Goal: Task Accomplishment & Management: Manage account settings

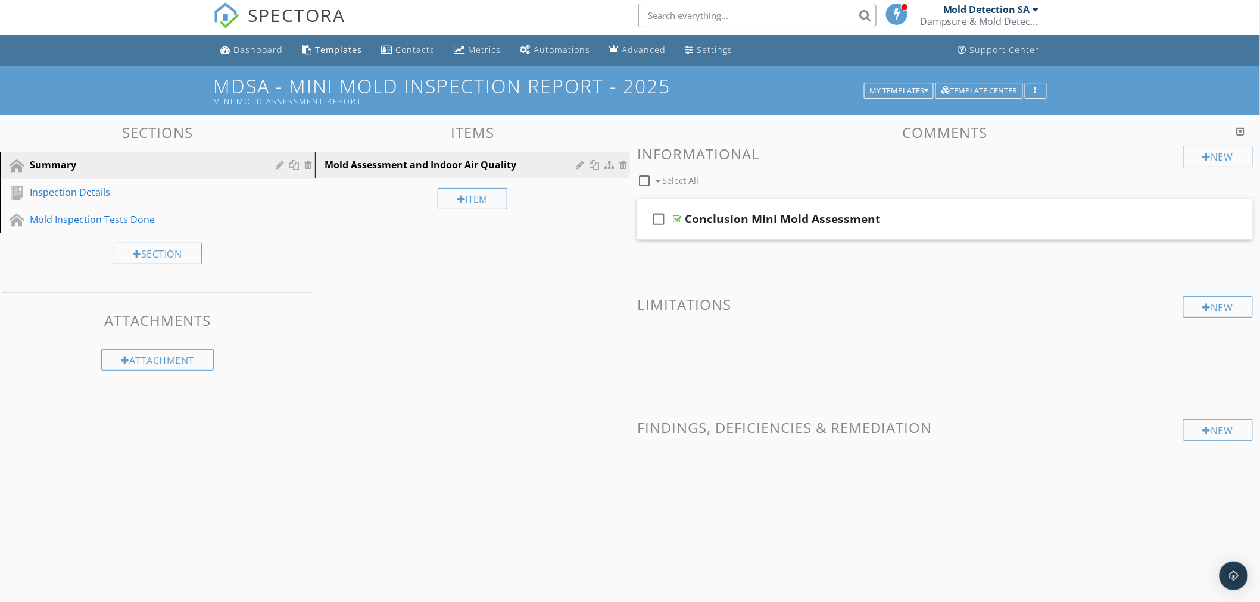
scroll to position [3, 0]
click at [1030, 11] on div "Mold Detection SA" at bounding box center [991, 10] width 96 height 12
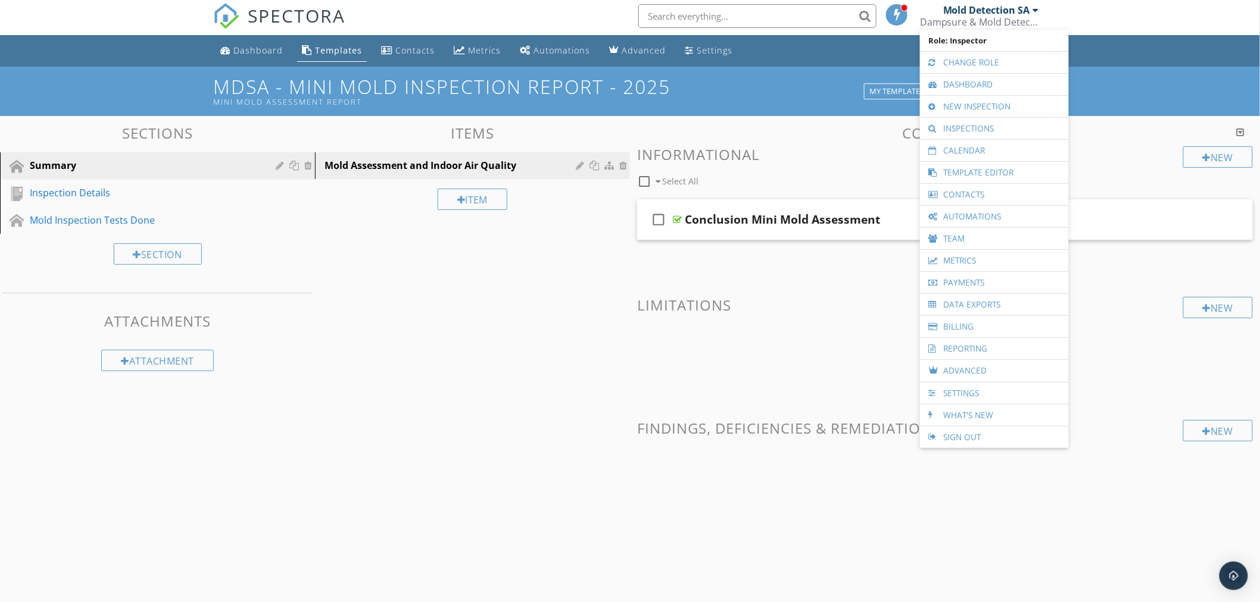
click at [1149, 60] on ul "Dashboard Templates Contacts Metrics Automations Advanced Settings Support Cent…" at bounding box center [630, 51] width 1260 height 32
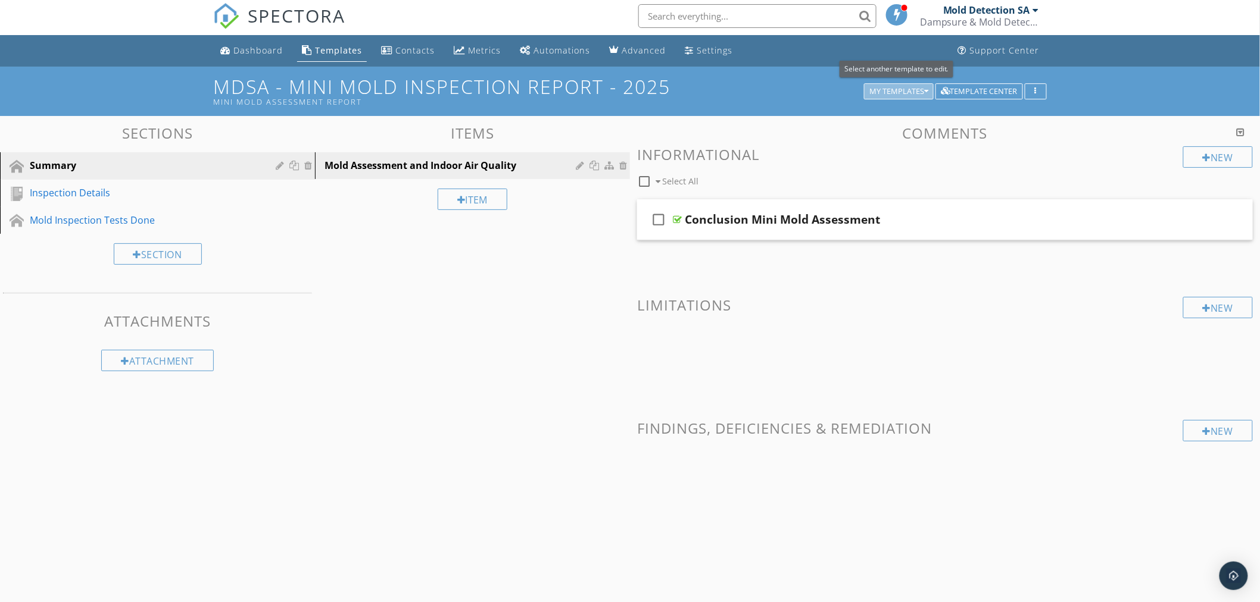
click at [901, 88] on div "My Templates" at bounding box center [898, 92] width 59 height 8
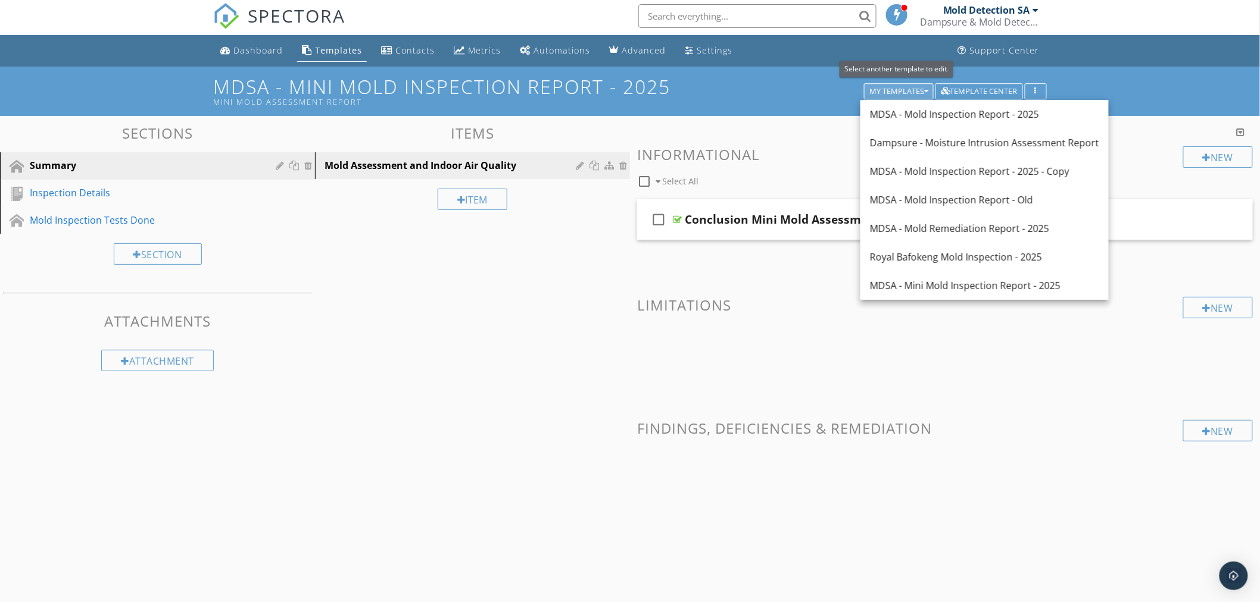
click at [901, 88] on div "My Templates" at bounding box center [898, 92] width 59 height 8
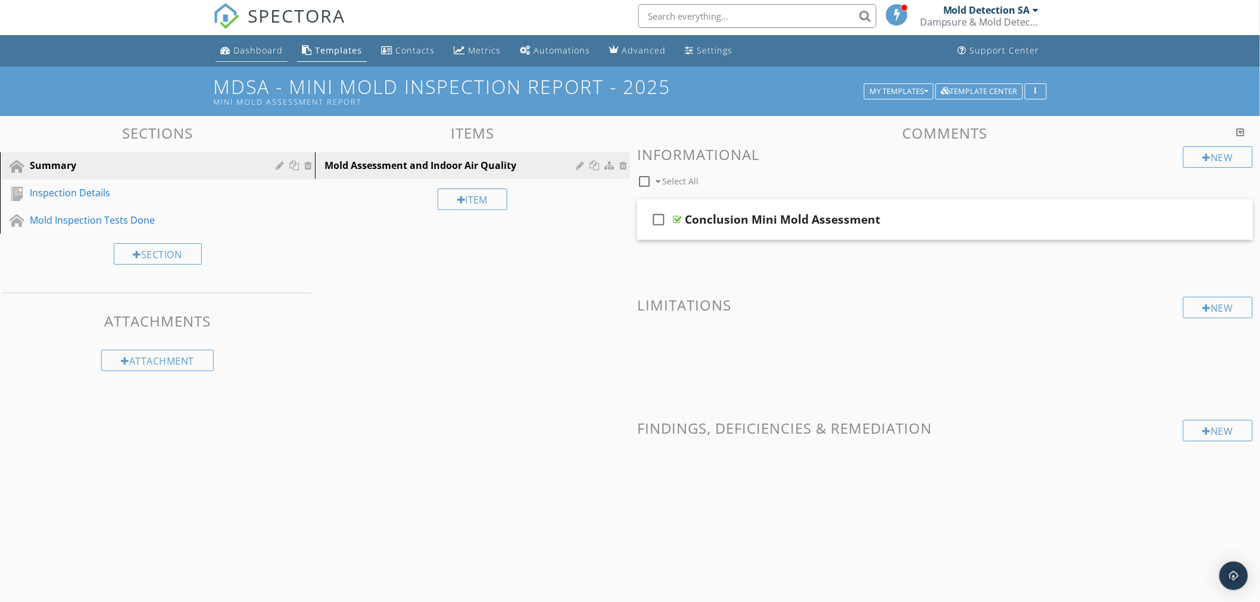
click at [239, 46] on div "Dashboard" at bounding box center [257, 50] width 49 height 11
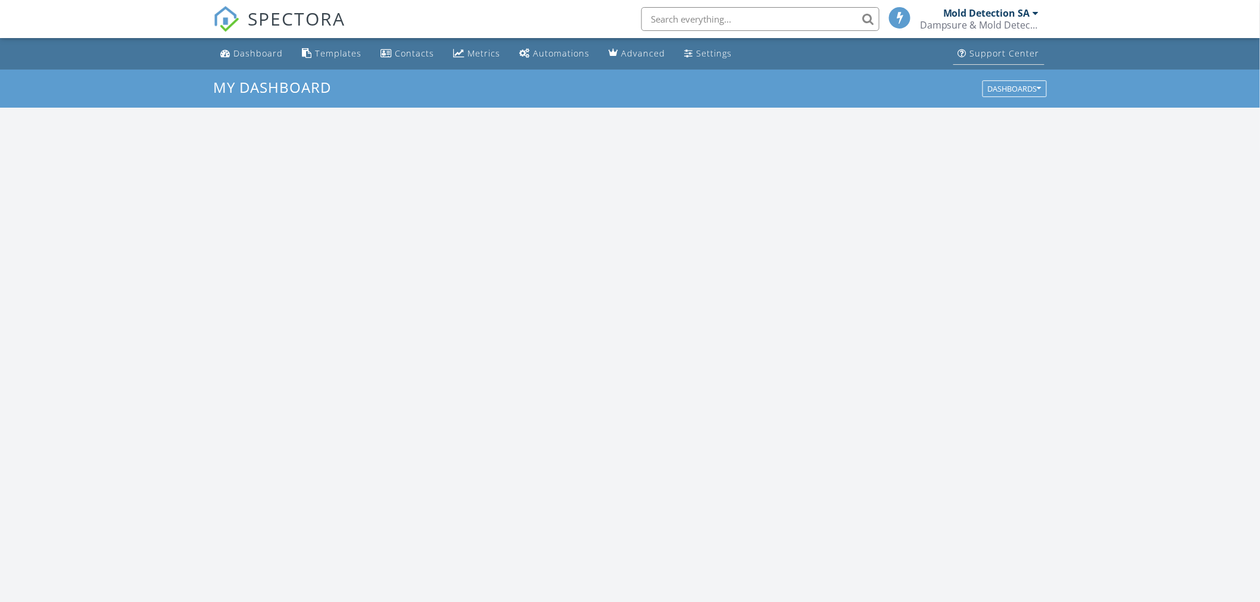
scroll to position [1104, 1281]
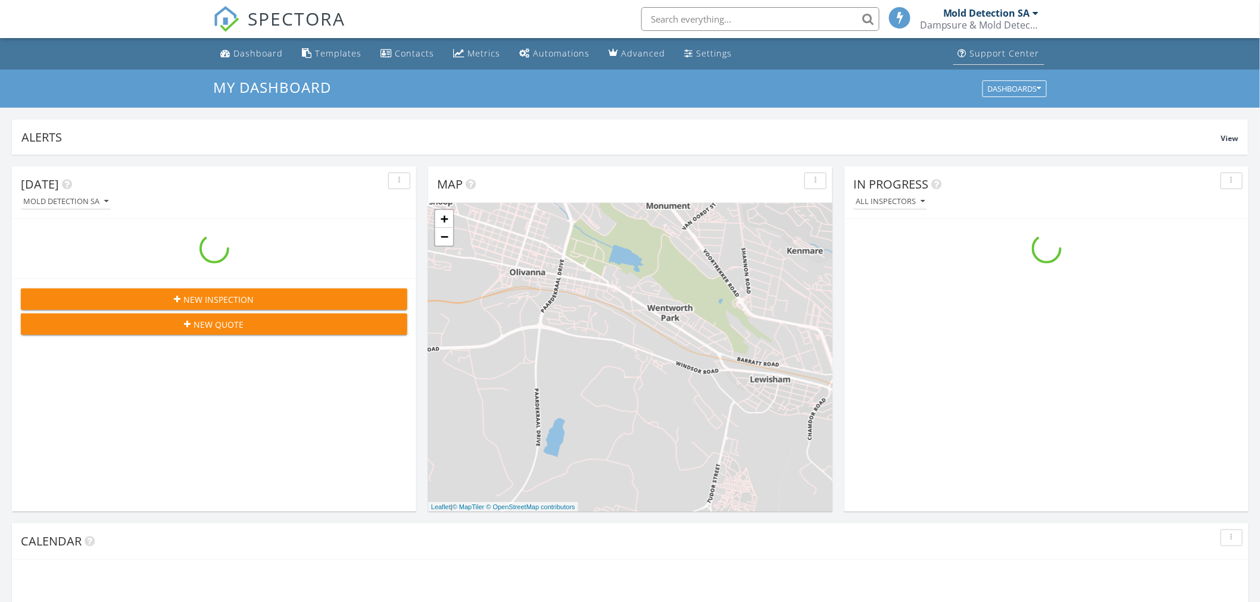
click at [1019, 56] on div "Support Center" at bounding box center [1005, 53] width 70 height 11
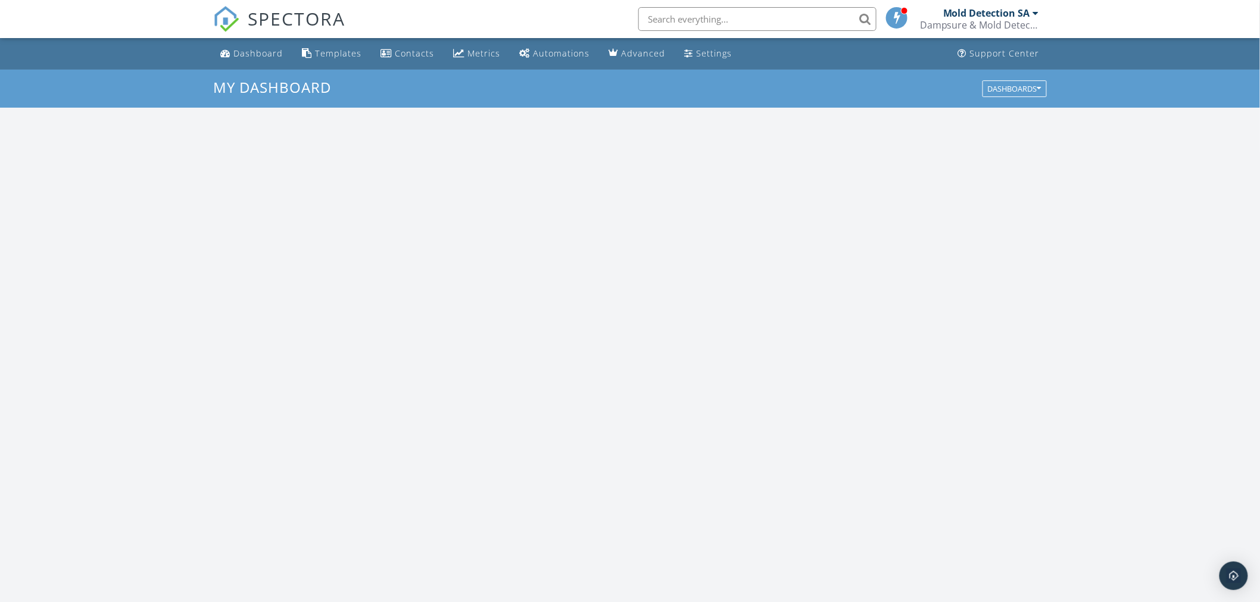
scroll to position [1104, 1281]
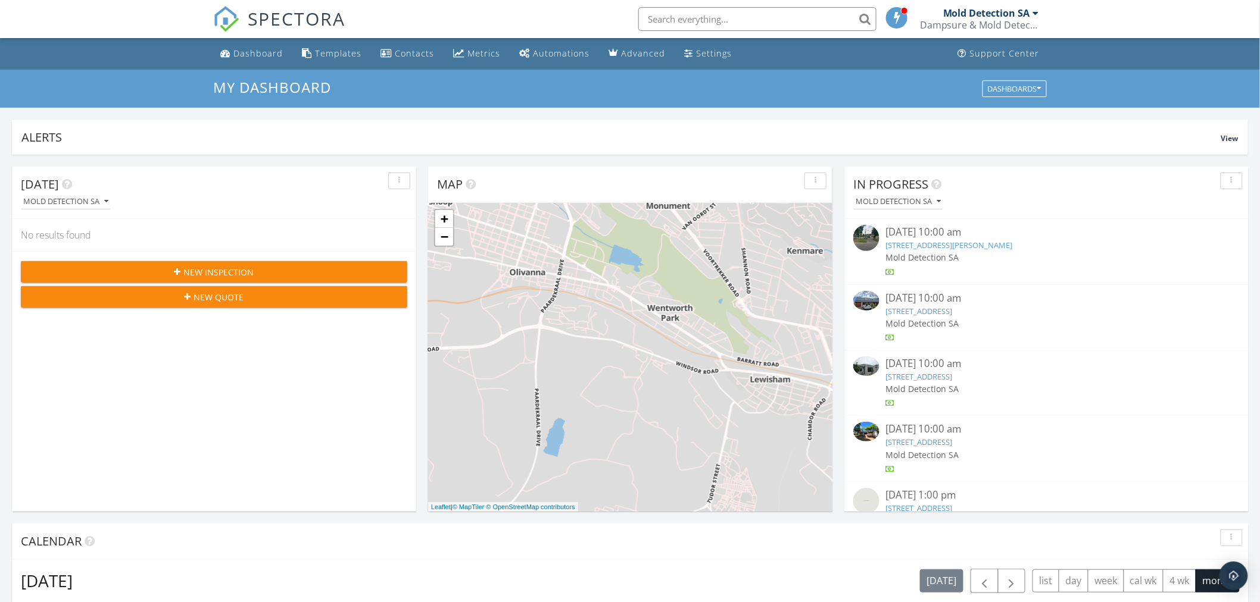
click at [1033, 10] on div at bounding box center [1036, 13] width 6 height 10
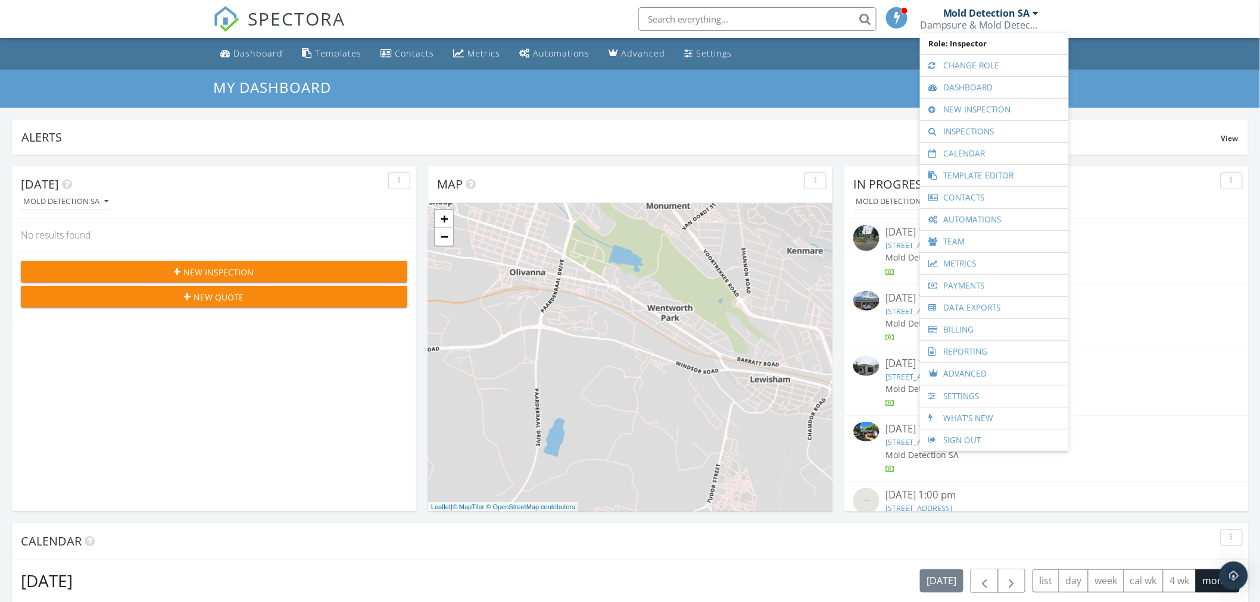
click at [1012, 13] on div "Mold Detection SA" at bounding box center [986, 13] width 87 height 12
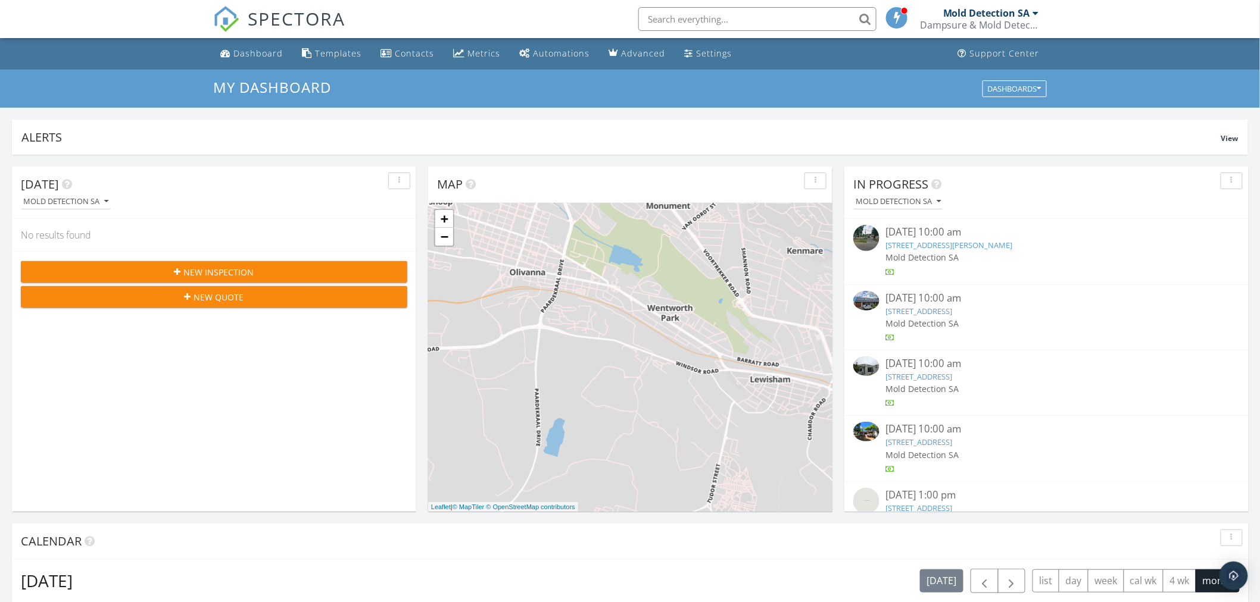
click at [1127, 79] on div "My Dashboard Dashboards" at bounding box center [630, 89] width 1260 height 38
click at [854, 85] on h3 "My Dashboard" at bounding box center [629, 87] width 833 height 16
click at [696, 54] on div "Settings" at bounding box center [714, 53] width 36 height 11
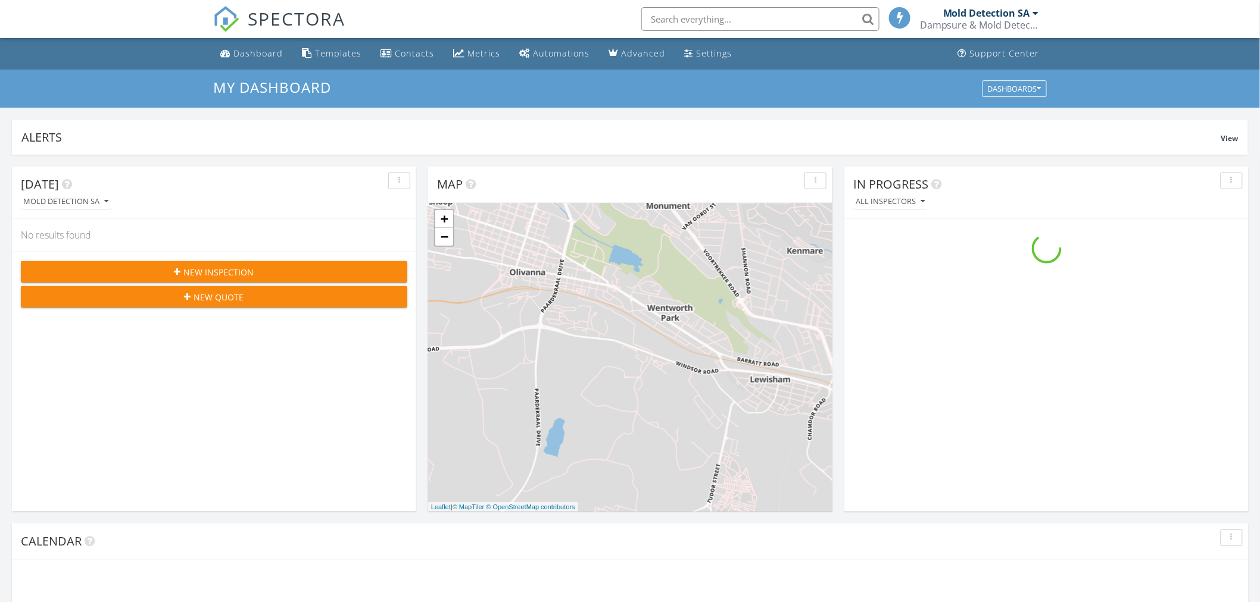
scroll to position [1104, 1281]
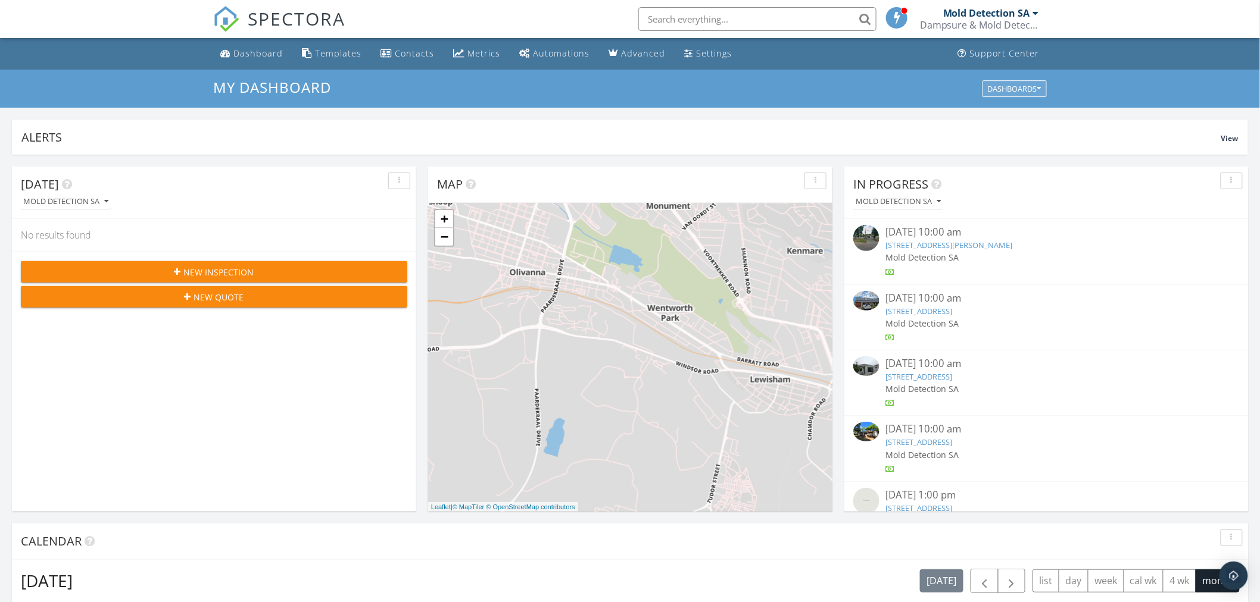
click at [1036, 85] on div "Dashboards" at bounding box center [1015, 89] width 54 height 8
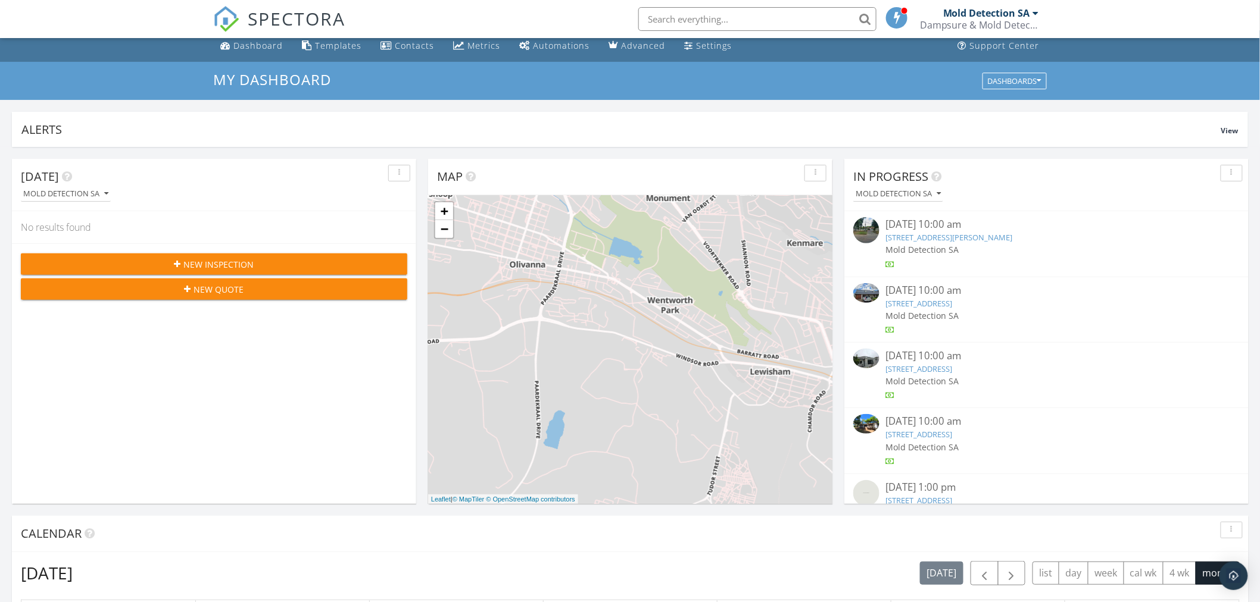
scroll to position [0, 0]
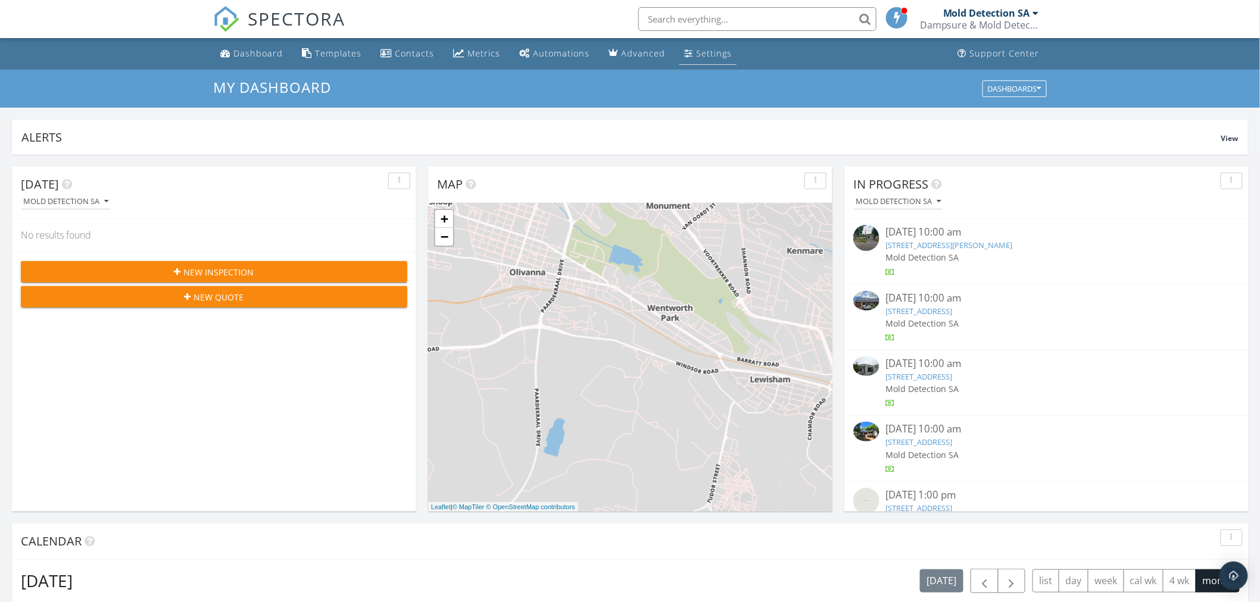
click at [707, 45] on link "Settings" at bounding box center [707, 54] width 57 height 22
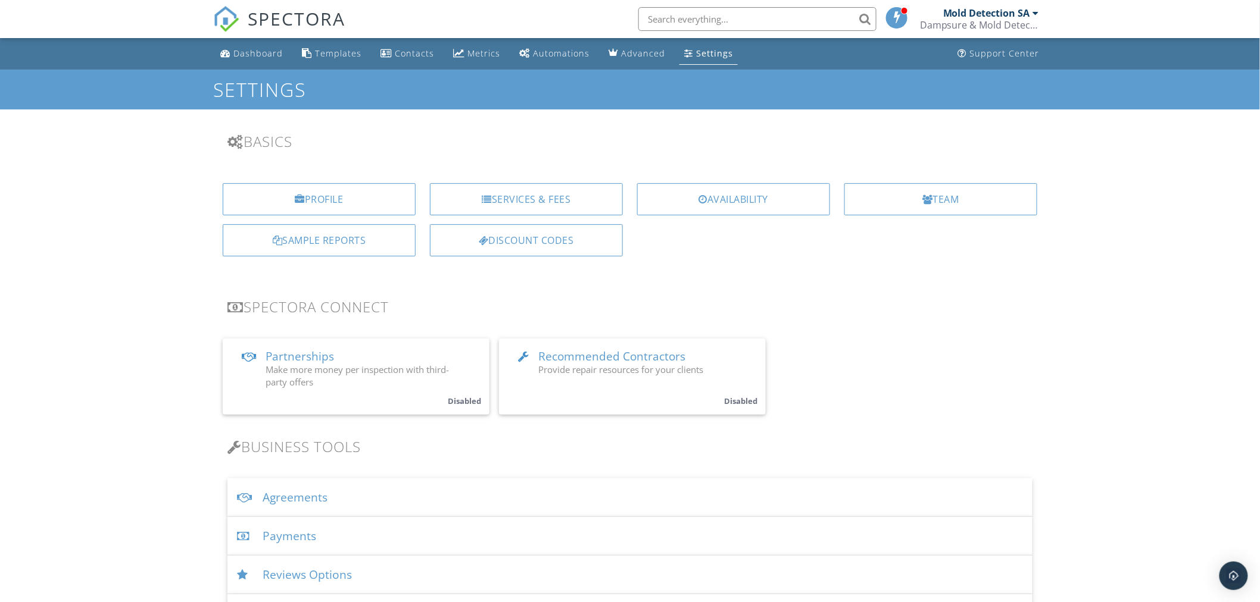
click at [976, 19] on div "Dampsure & Mold Detection SA" at bounding box center [979, 25] width 119 height 12
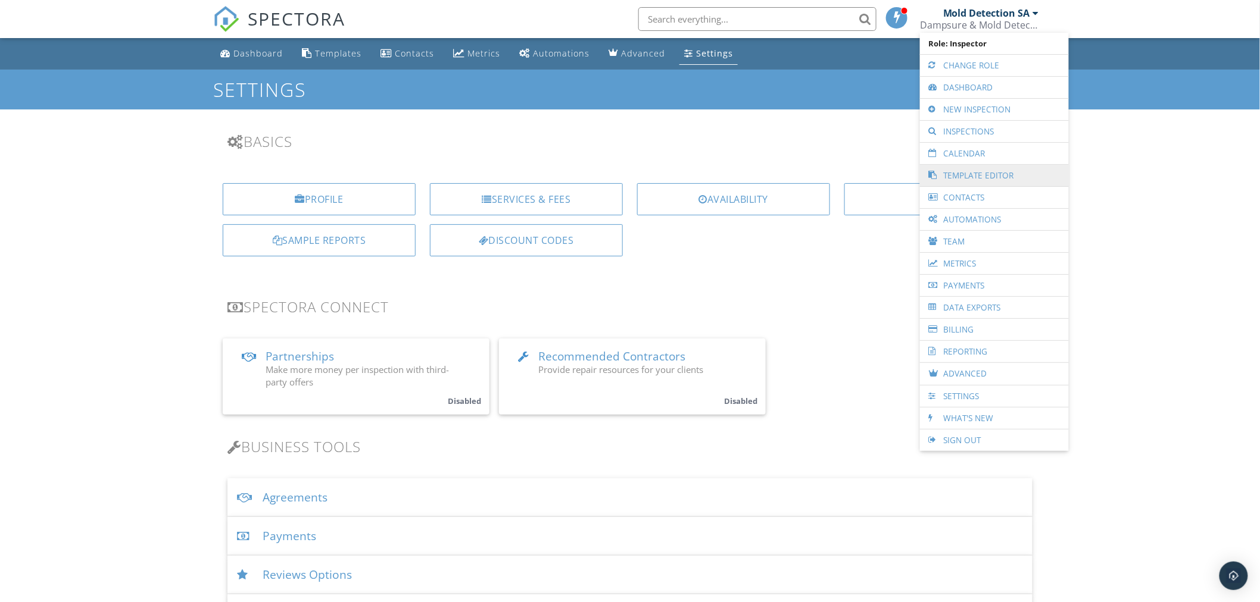
click at [993, 176] on link "Template Editor" at bounding box center [994, 175] width 137 height 21
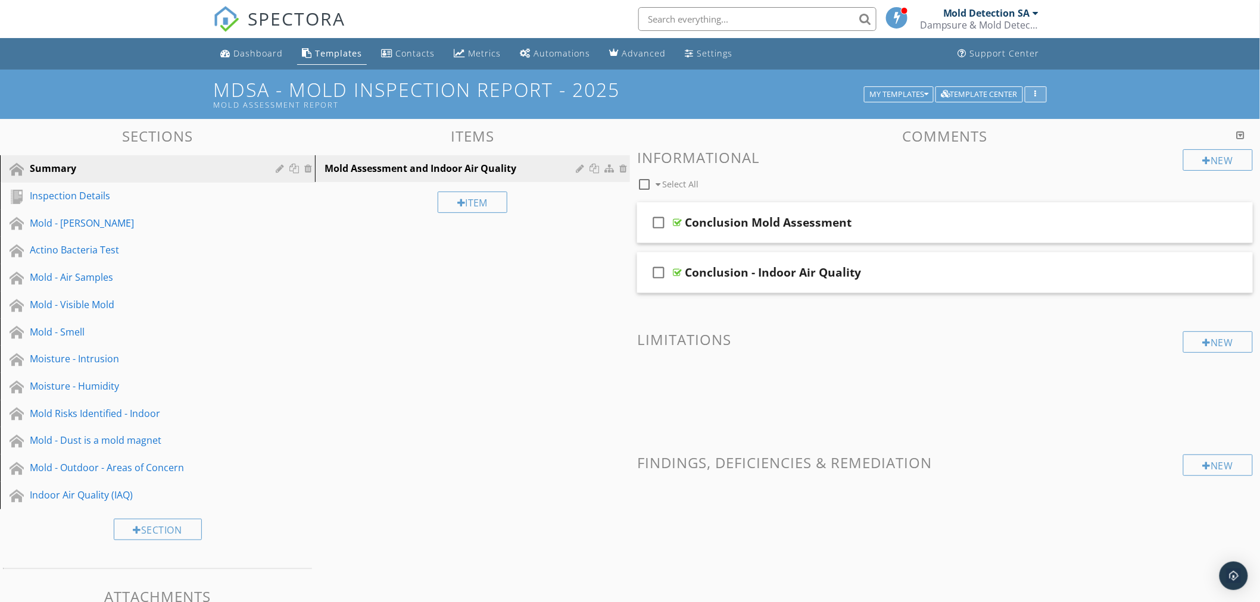
click at [1033, 92] on div "button" at bounding box center [1035, 94] width 11 height 8
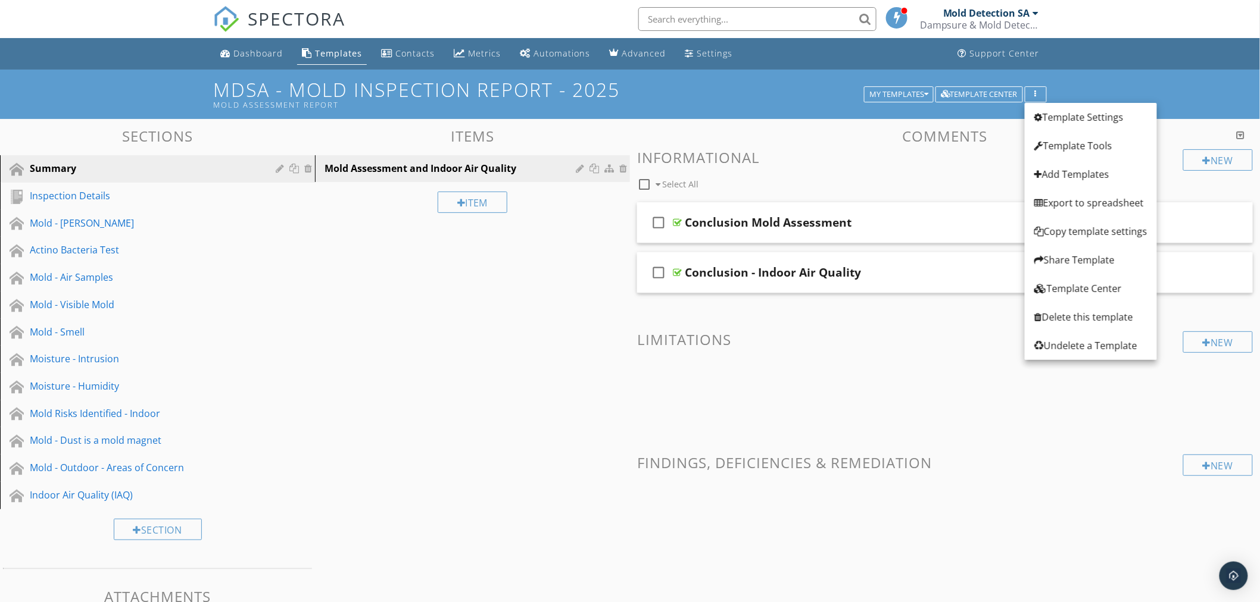
click at [1166, 82] on div "MDSA - Mold Inspection Report - 2025 Mold Assessment Report My Templates Templa…" at bounding box center [630, 94] width 1260 height 49
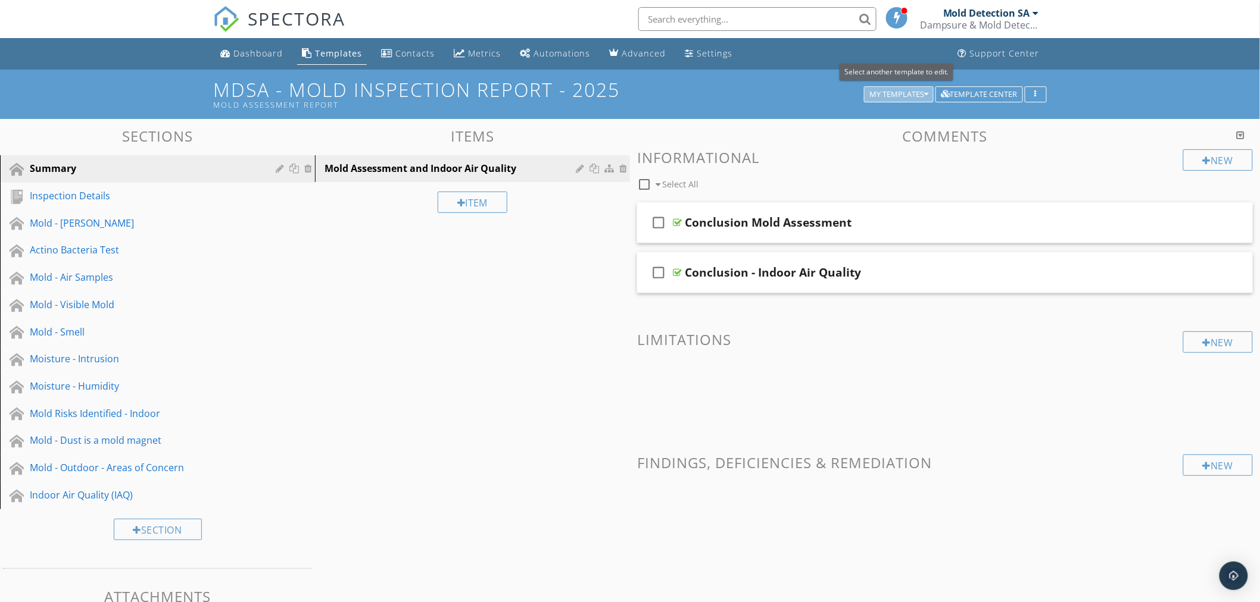
click at [905, 96] on div "My Templates" at bounding box center [898, 94] width 59 height 8
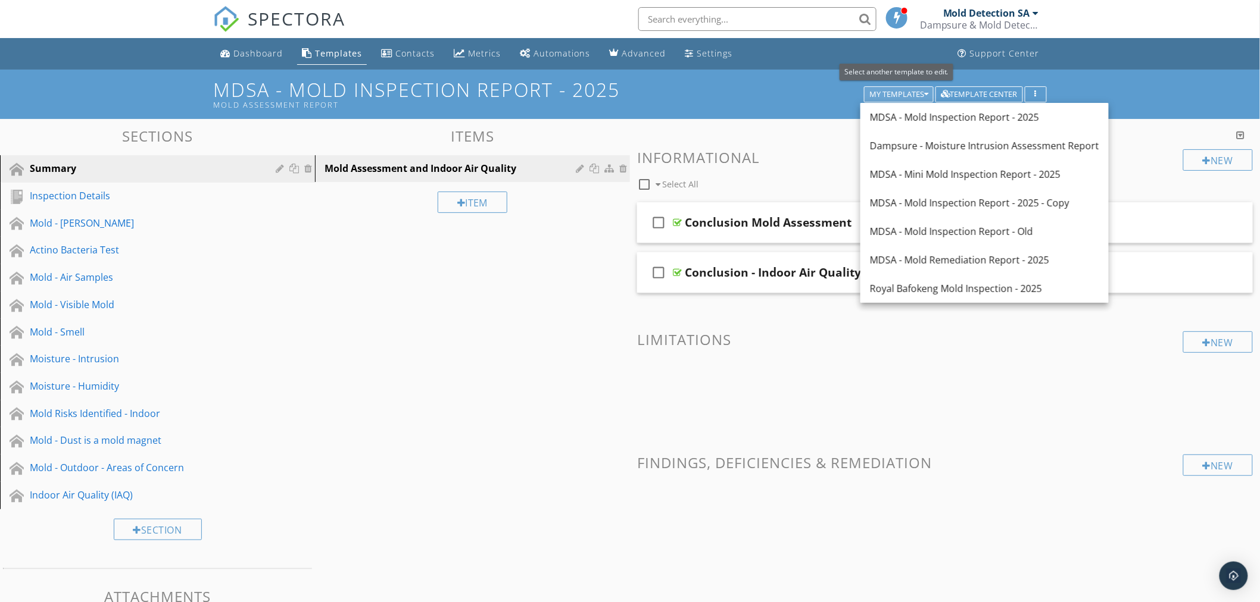
click at [905, 96] on div "My Templates" at bounding box center [898, 94] width 59 height 8
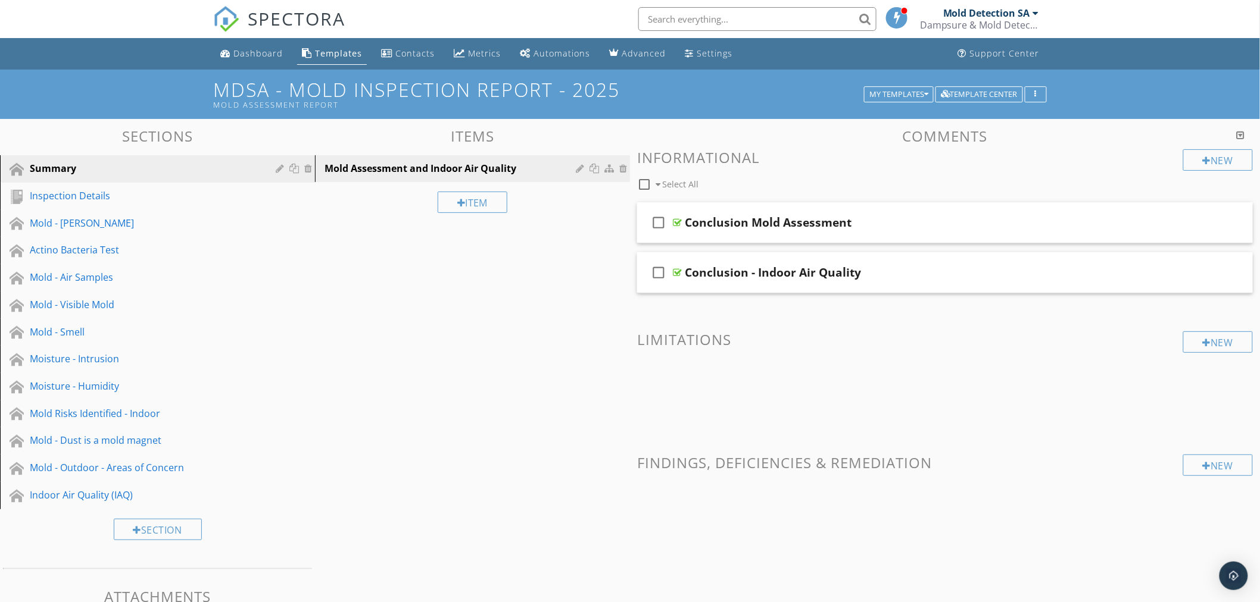
click at [342, 49] on div "Templates" at bounding box center [338, 53] width 47 height 11
click at [1035, 91] on icon "button" at bounding box center [1036, 94] width 2 height 8
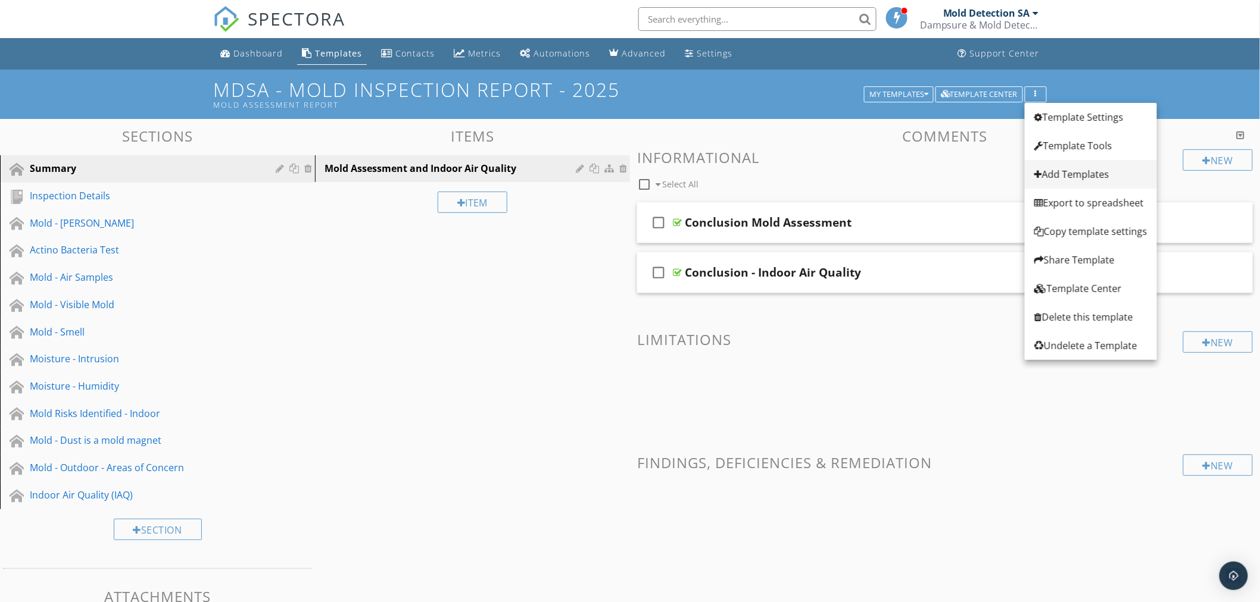
click at [1078, 175] on div "Add Templates" at bounding box center [1090, 174] width 113 height 14
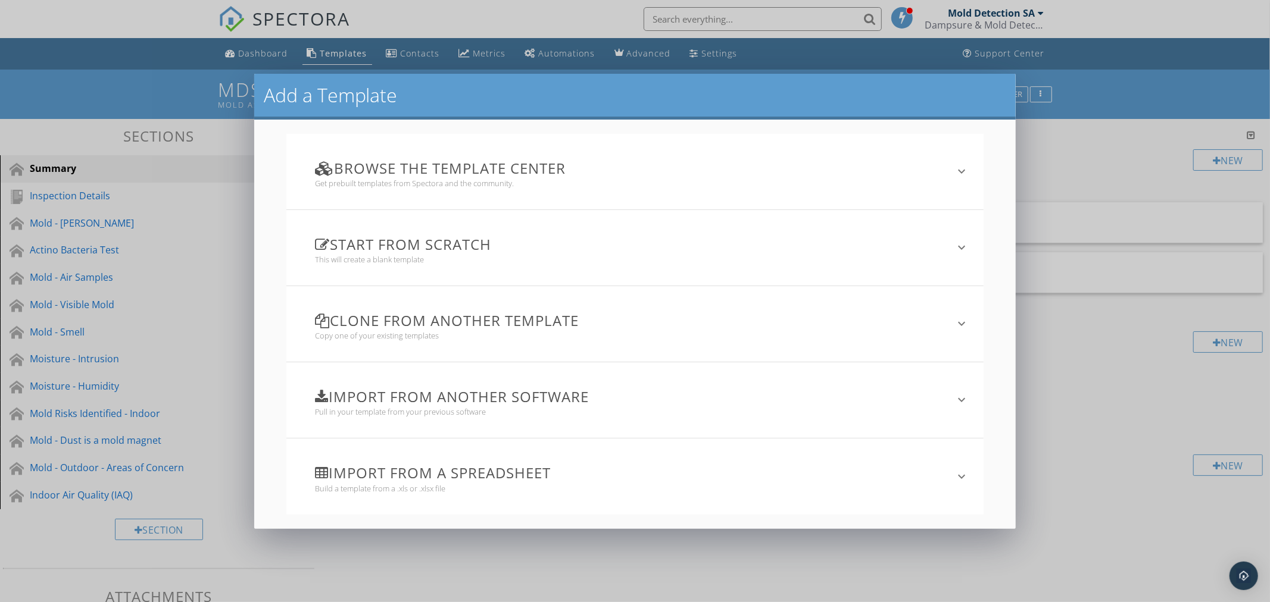
click at [545, 320] on h3 "Clone from another template" at bounding box center [627, 321] width 625 height 16
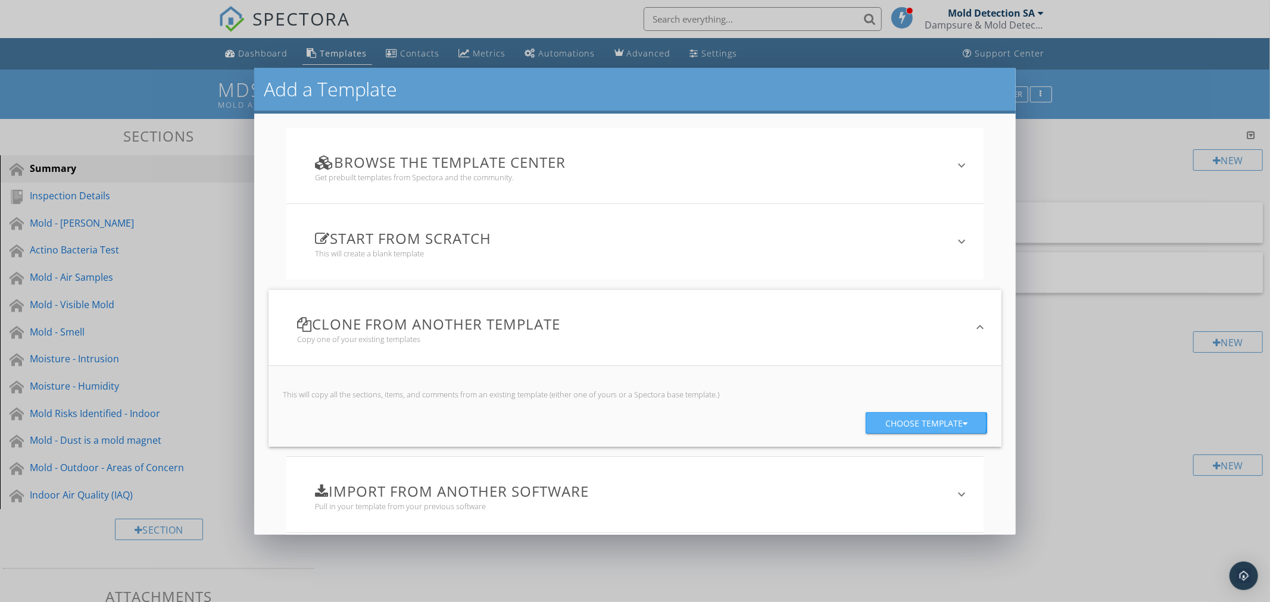
click at [892, 423] on div "Choose template" at bounding box center [926, 423] width 82 height 21
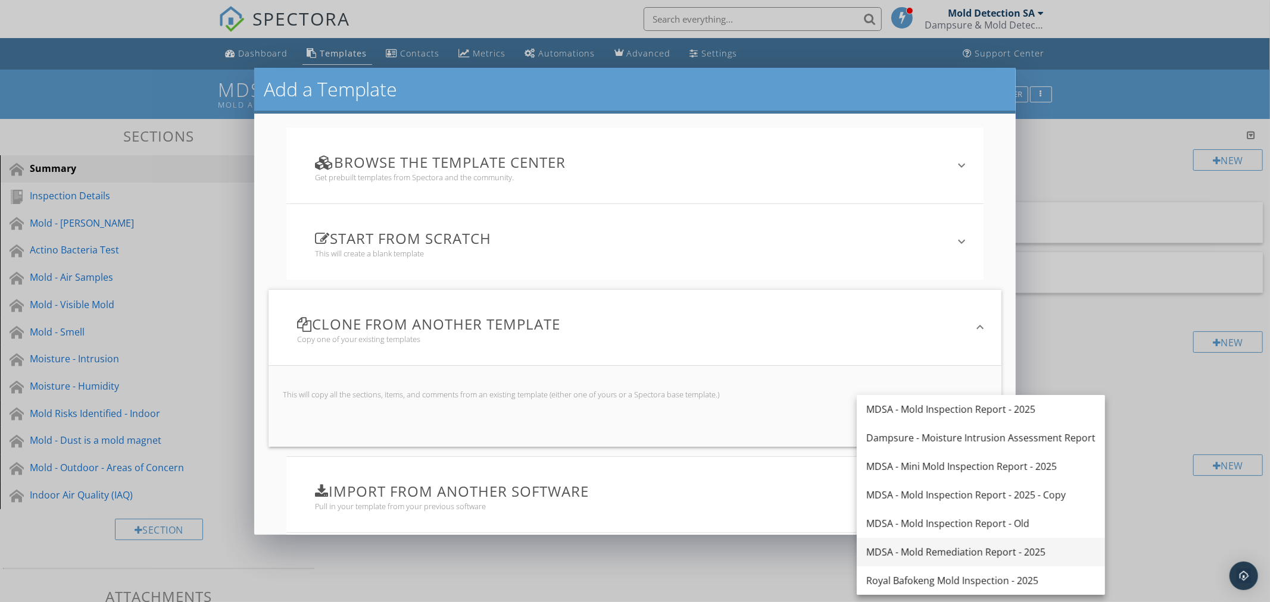
click at [971, 554] on div "MDSA - Mold Remediation Report - 2025" at bounding box center [980, 552] width 229 height 14
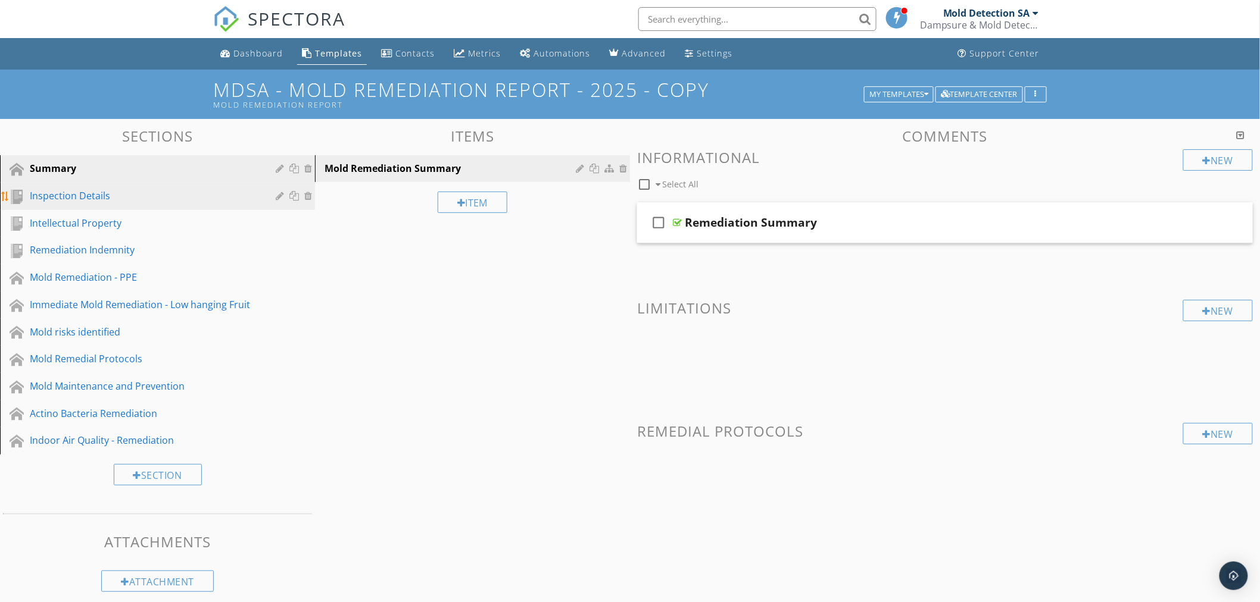
click at [58, 196] on div "Inspection Details" at bounding box center [144, 196] width 229 height 14
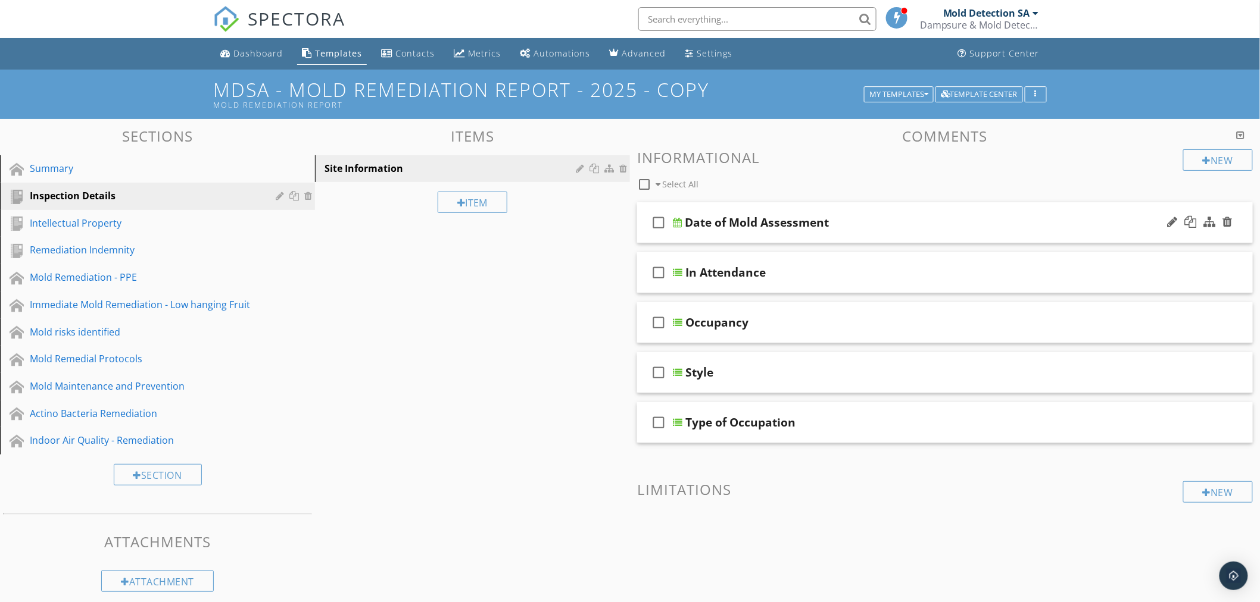
click at [835, 225] on div "Date of Mold Assessment" at bounding box center [907, 222] width 444 height 14
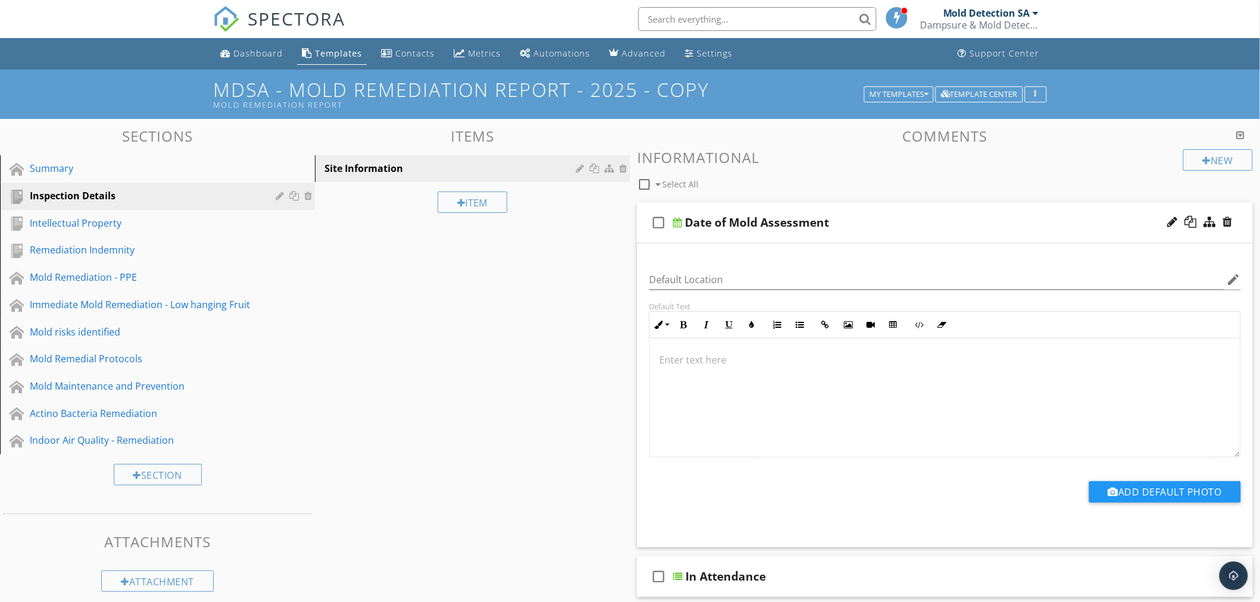
click at [533, 324] on div "Sections Summary Inspection Details Intellectual Property Remediation Indemnity…" at bounding box center [630, 575] width 1260 height 913
click at [496, 317] on div "Sections Summary Inspection Details Intellectual Property Remediation Indemnity…" at bounding box center [630, 575] width 1260 height 913
click at [718, 90] on div at bounding box center [714, 94] width 10 height 10
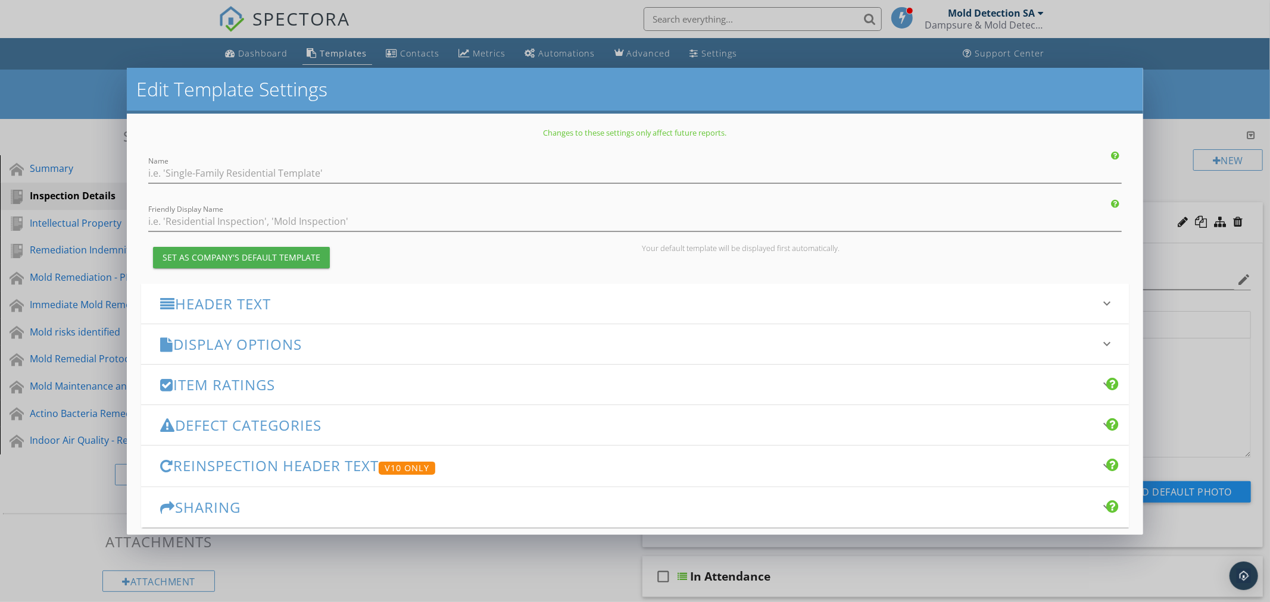
type input "MDSA - Mold Remediation Report - 2025 - Copy"
type input "Mold Remediation Report"
drag, startPoint x: 182, startPoint y: 168, endPoint x: 145, endPoint y: 167, distance: 37.5
click at [145, 167] on div "Name MDSA - Mold Remediation Report - 2025 - Copy" at bounding box center [634, 170] width 987 height 27
drag, startPoint x: 317, startPoint y: 171, endPoint x: 396, endPoint y: 165, distance: 79.4
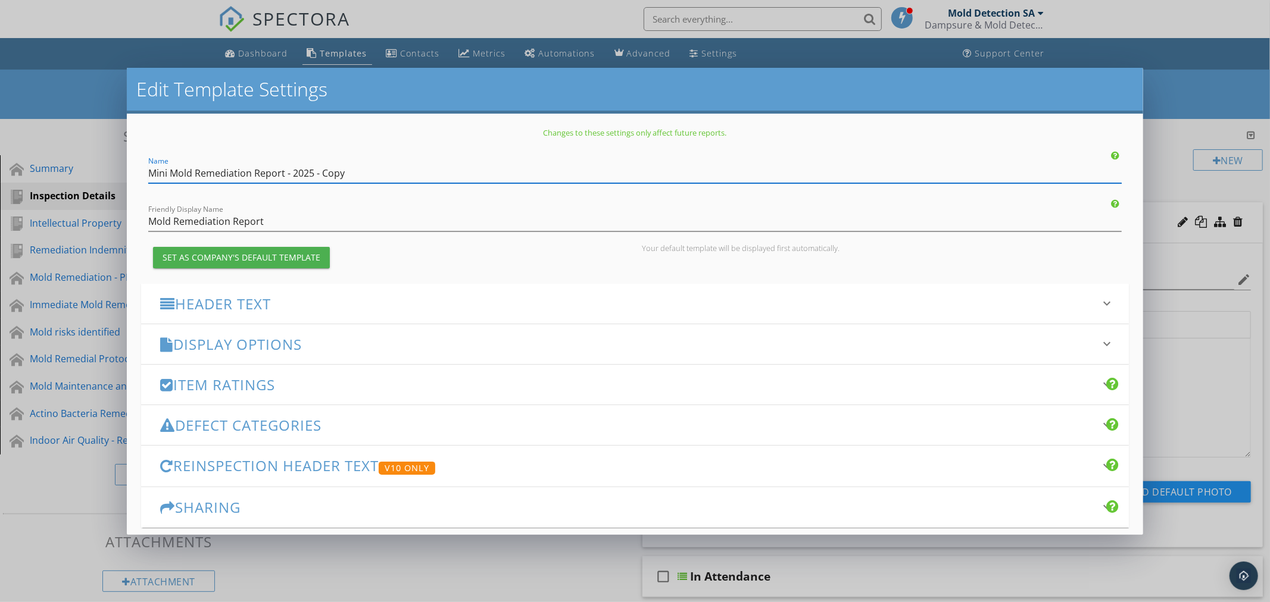
click at [396, 165] on input "Mini Mold Remediation Report - 2025 - Copy" at bounding box center [634, 174] width 973 height 20
click at [169, 170] on input "Mini Mold Remediation Report - 2025" at bounding box center [634, 174] width 973 height 20
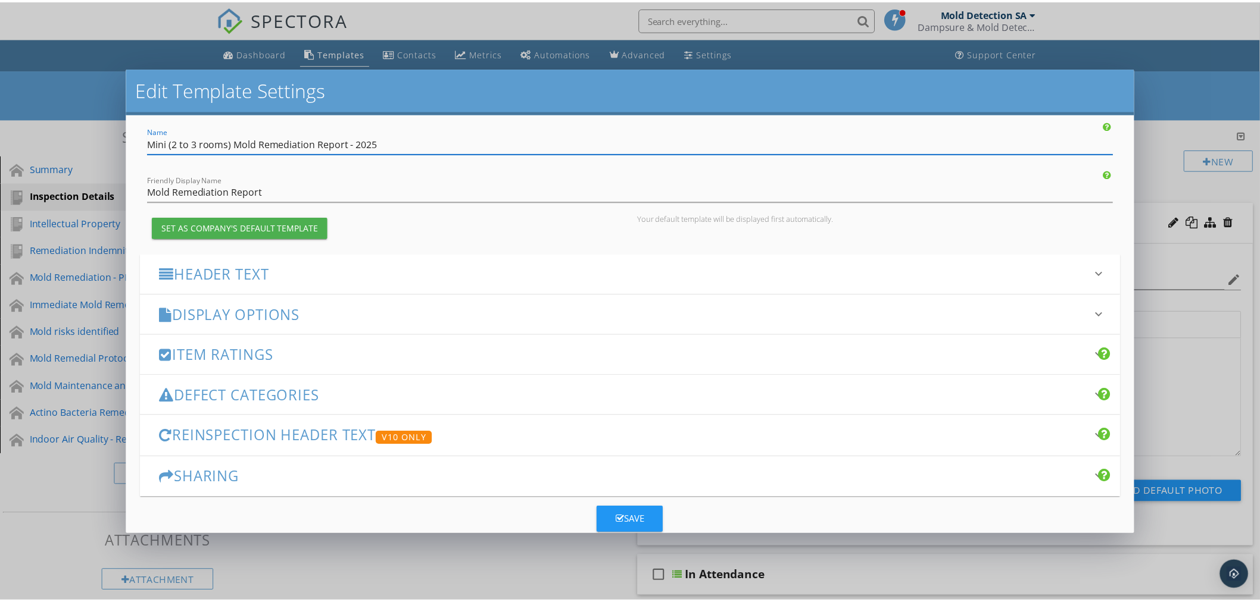
scroll to position [54, 0]
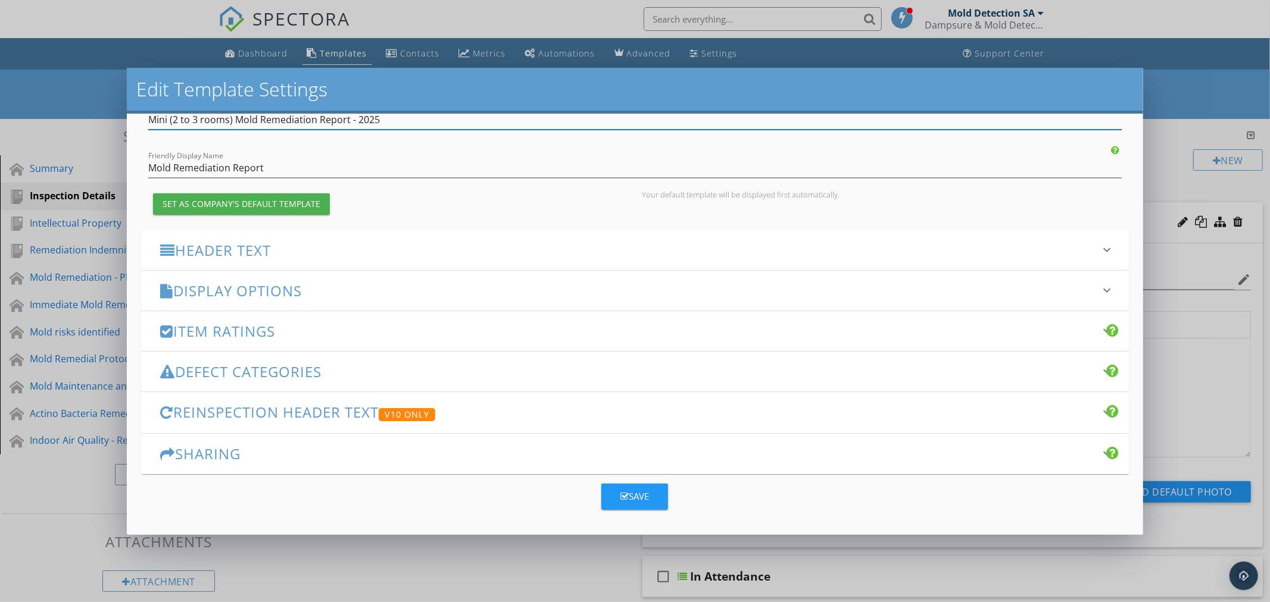
type input "Mini (2 to 3 rooms) Mold Remediation Report - 2025"
click at [635, 492] on div "Save" at bounding box center [634, 497] width 29 height 14
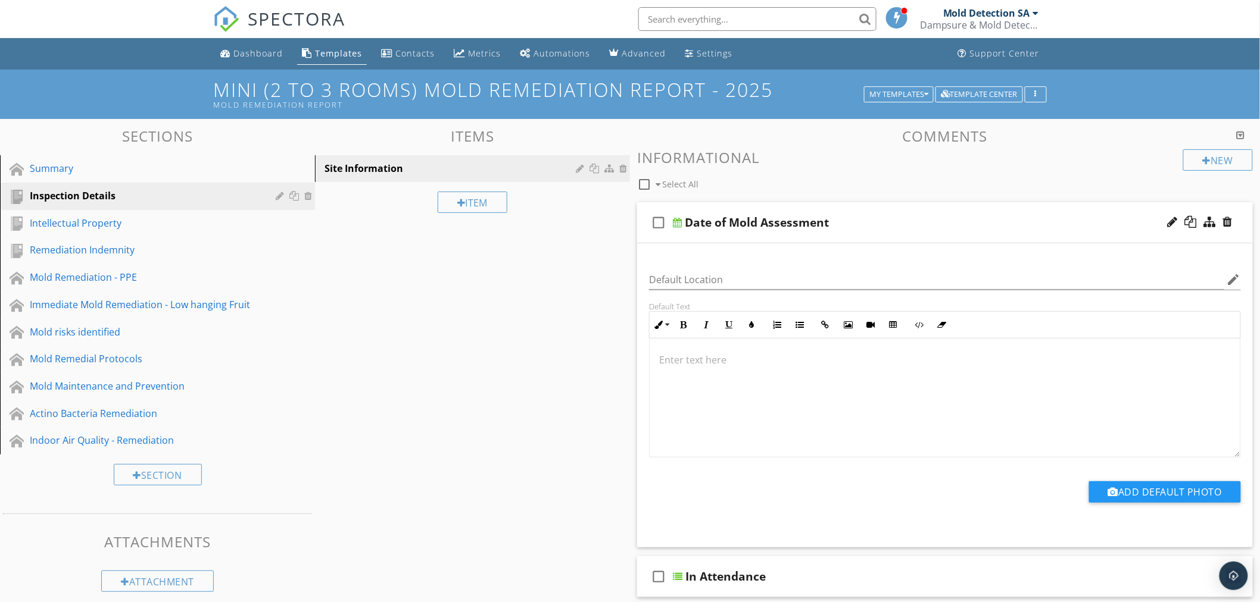
click at [971, 227] on div "Date of Mold Assessment" at bounding box center [907, 222] width 444 height 14
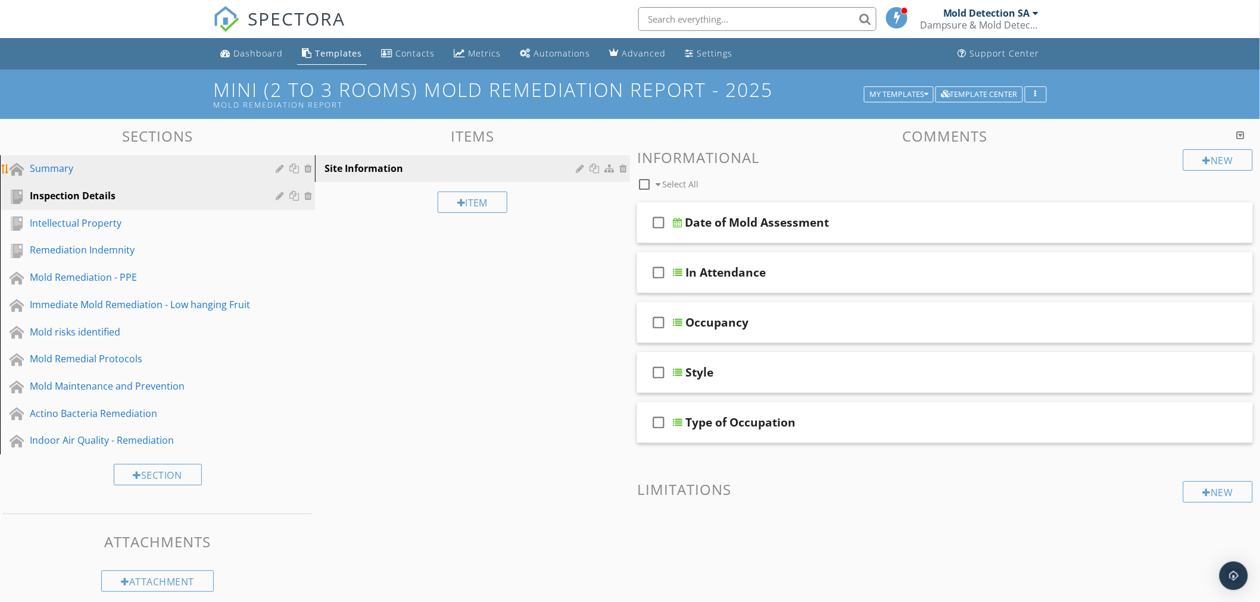
click at [60, 163] on div "Summary" at bounding box center [144, 168] width 229 height 14
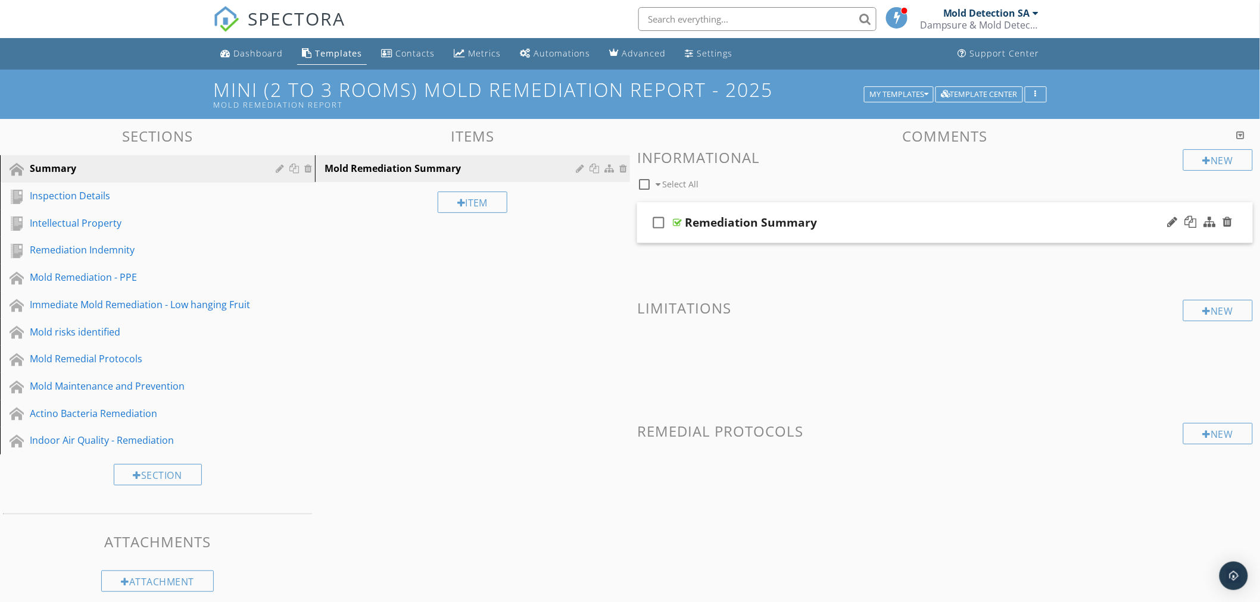
click at [874, 216] on div "Remediation Summary" at bounding box center [907, 222] width 444 height 14
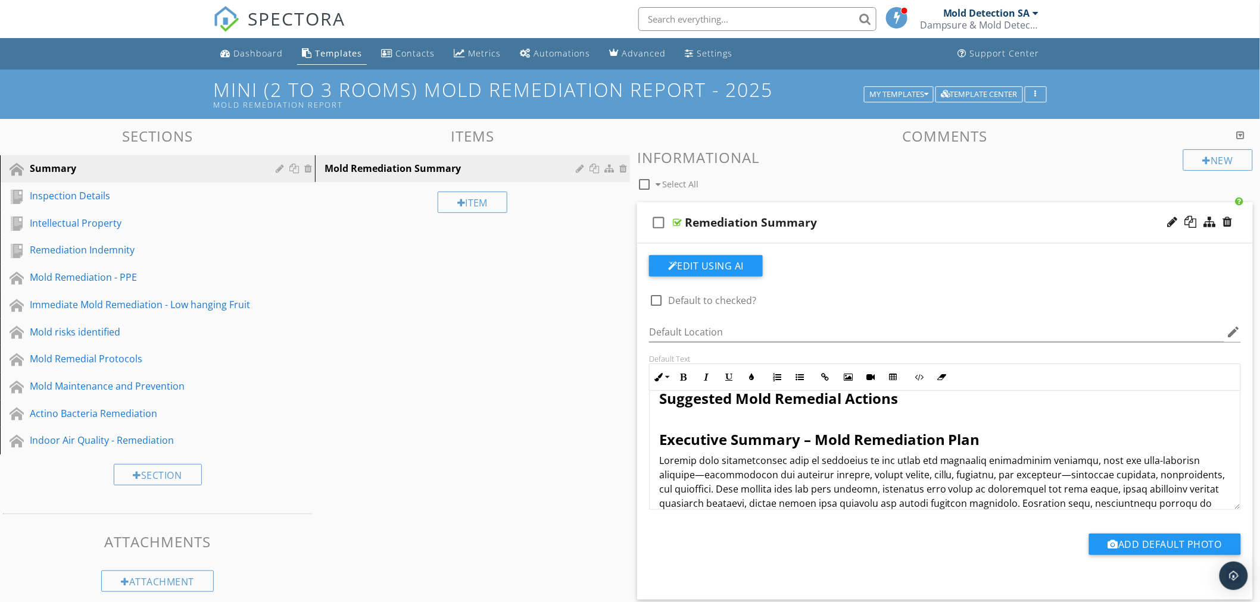
scroll to position [0, 0]
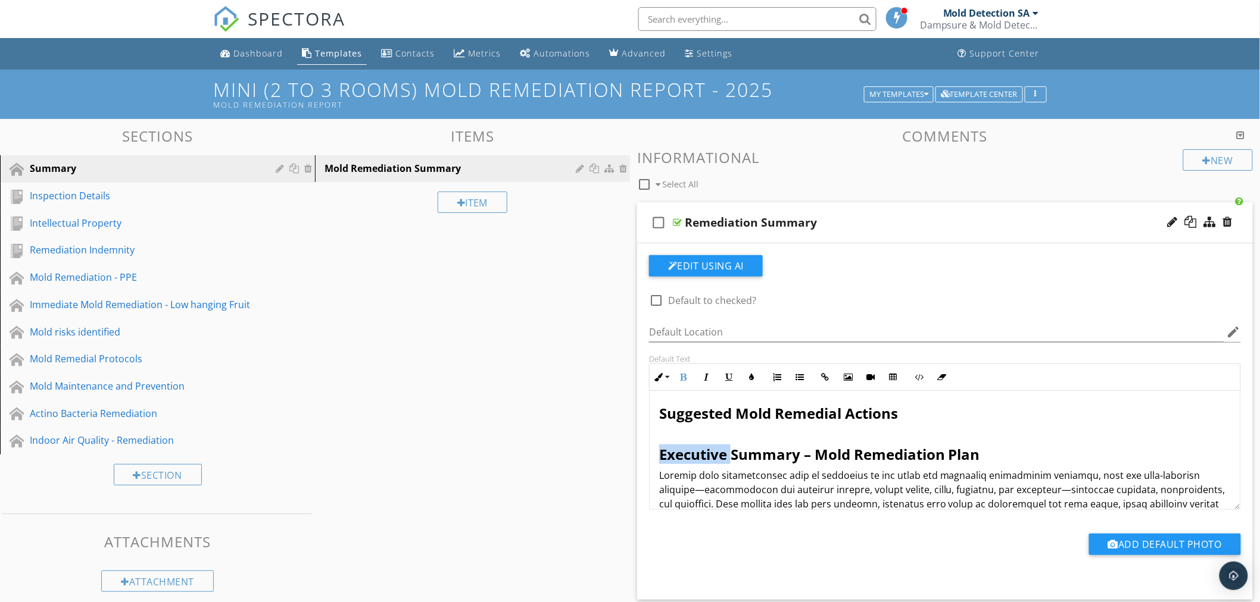
drag, startPoint x: 732, startPoint y: 454, endPoint x: 575, endPoint y: 451, distance: 157.2
click at [575, 451] on div "Sections Summary Inspection Details Intellectual Property Remediation Indemnity…" at bounding box center [630, 502] width 1260 height 766
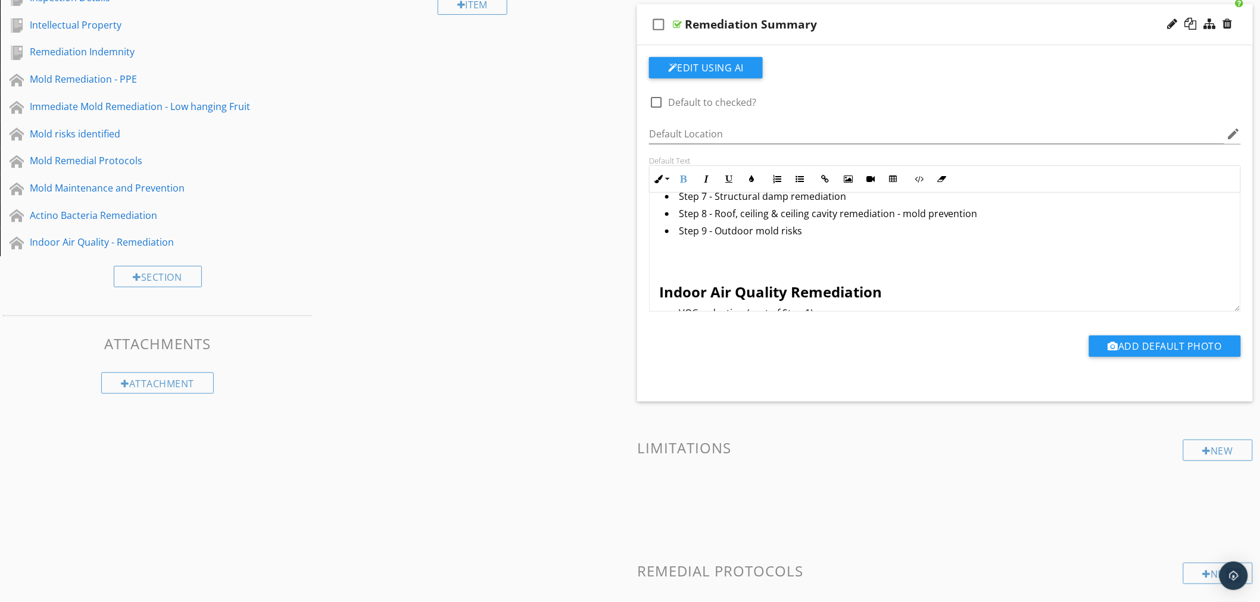
scroll to position [396, 0]
click at [662, 288] on span "Indoor Air Quality Remediation" at bounding box center [770, 296] width 223 height 20
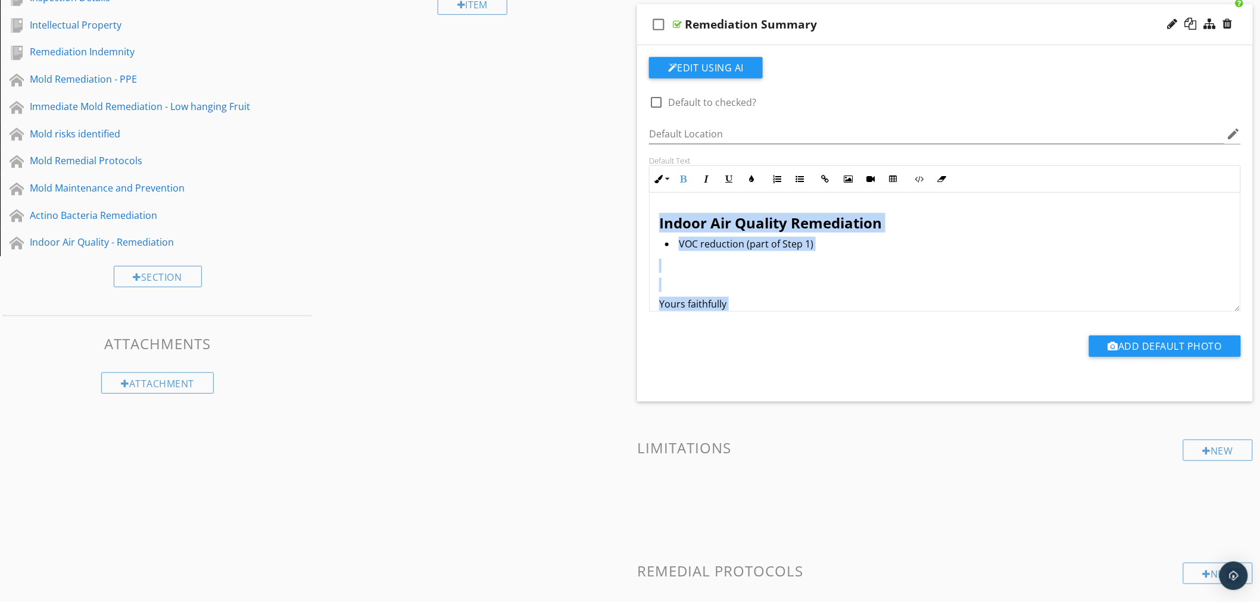
scroll to position [526, 0]
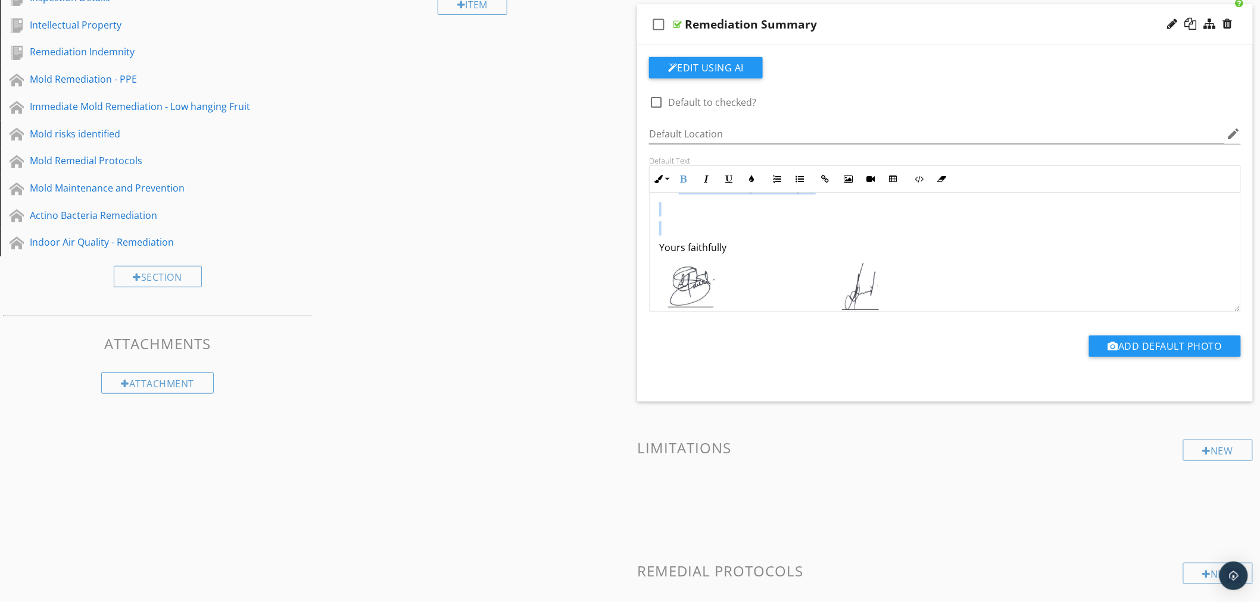
drag, startPoint x: 658, startPoint y: 290, endPoint x: 838, endPoint y: 218, distance: 194.4
click at [838, 218] on div "Suggested Mold Remedial Actions Summary – Mold Remediation Plan Immediate Mold …" at bounding box center [944, 16] width 591 height 698
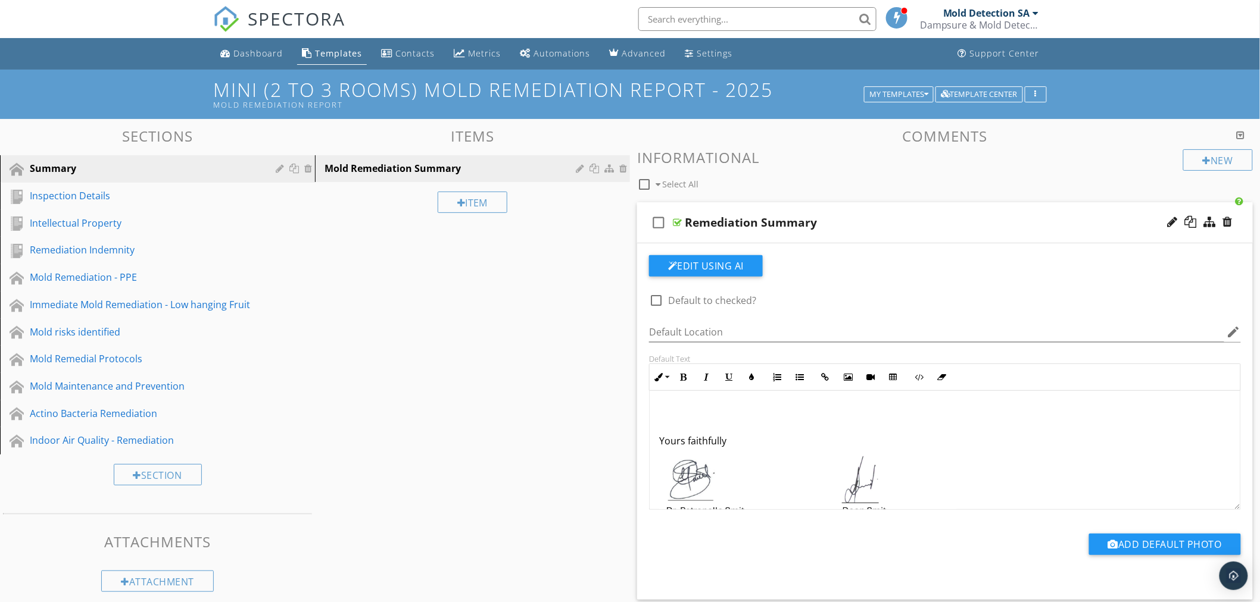
scroll to position [0, 0]
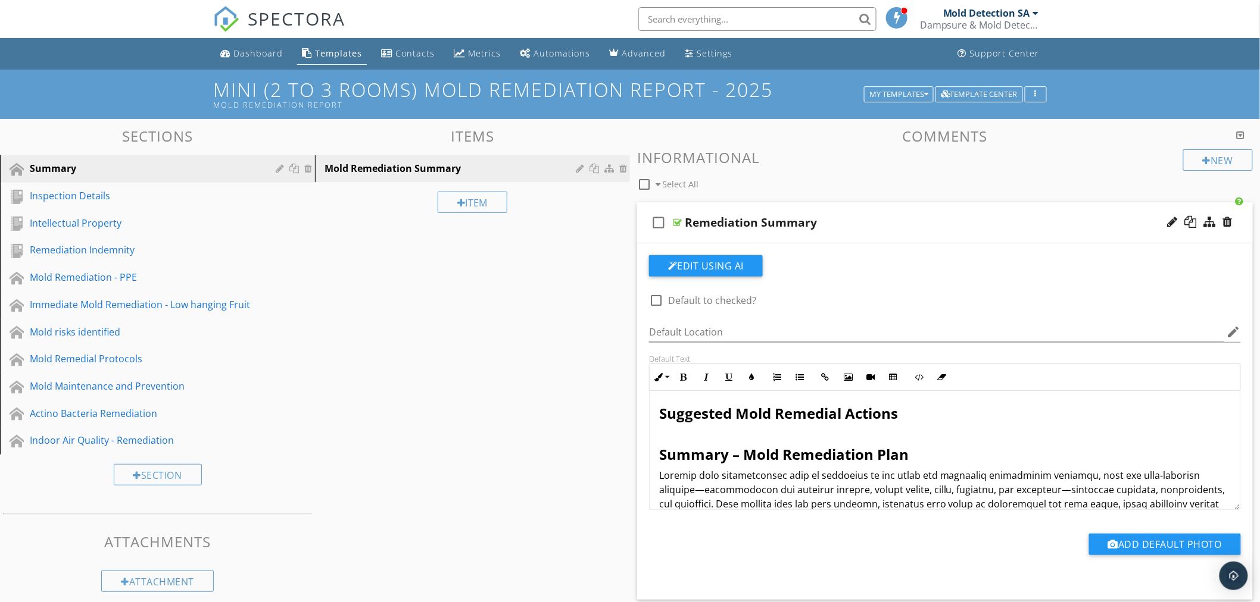
click at [432, 300] on div "Sections Summary Inspection Details Intellectual Property Remediation Indemnity…" at bounding box center [630, 502] width 1260 height 766
click at [99, 325] on div "Mold risks identified" at bounding box center [144, 332] width 229 height 14
type textarea "<p><strong><span style="font-size:1.5rem; color:inherit; line-height:1.7rem;">S…"
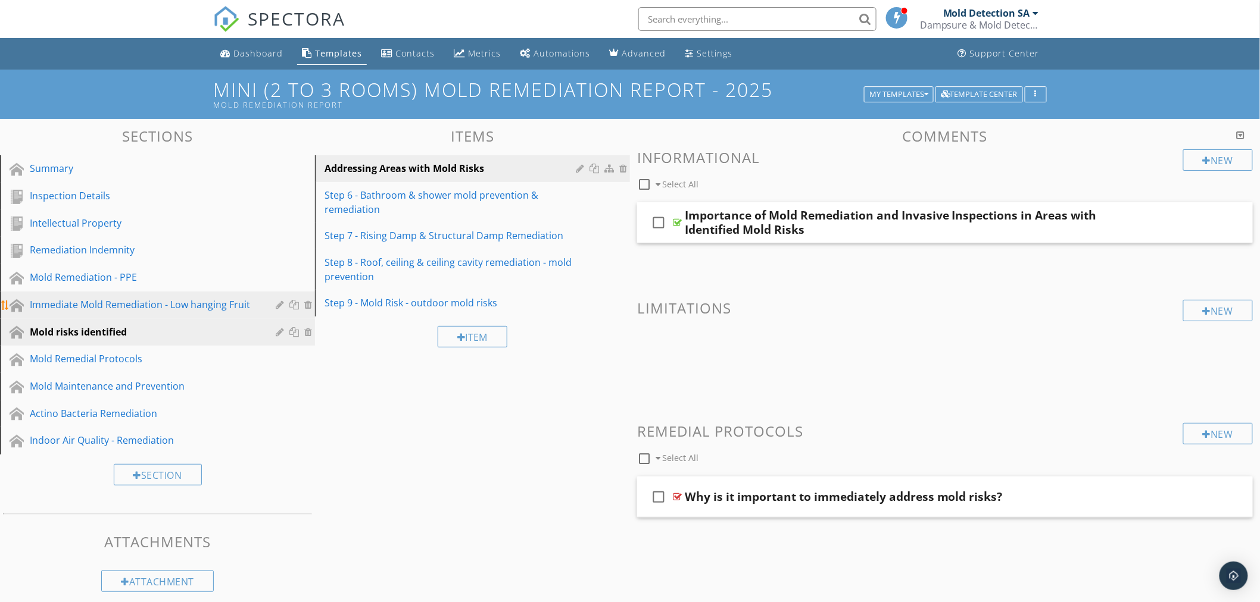
click at [176, 304] on div "Immediate Mold Remediation - Low hanging Fruit" at bounding box center [144, 305] width 229 height 14
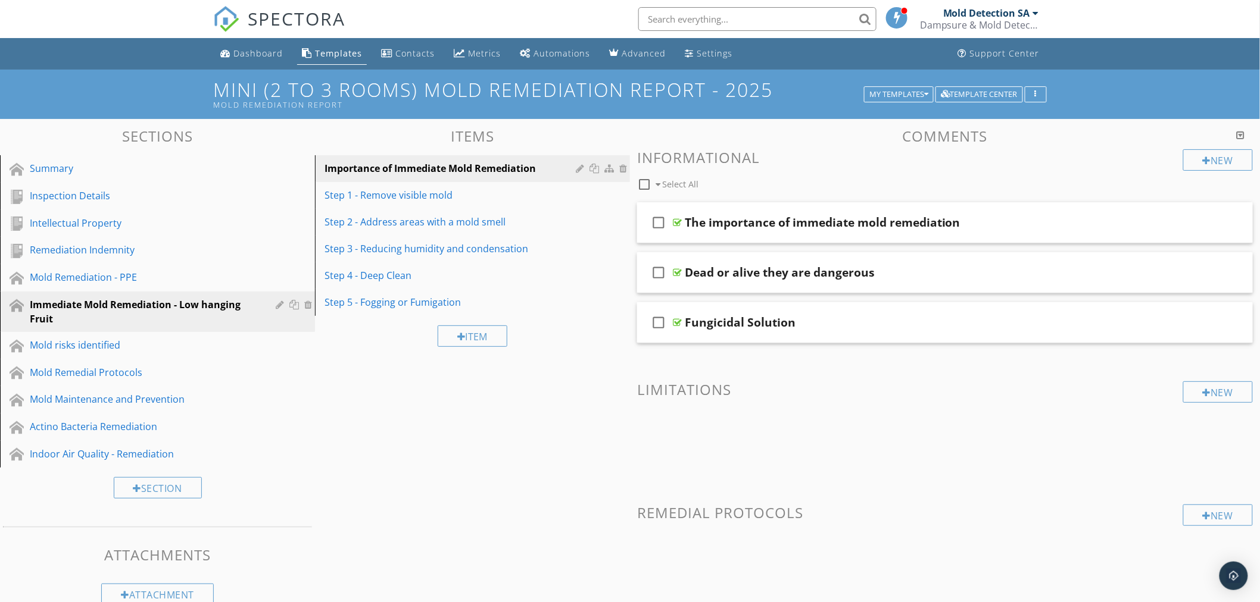
click at [518, 468] on div "Sections Summary Inspection Details Intellectual Property Remediation Indemnity…" at bounding box center [630, 373] width 1260 height 509
click at [578, 195] on div at bounding box center [581, 195] width 11 height 10
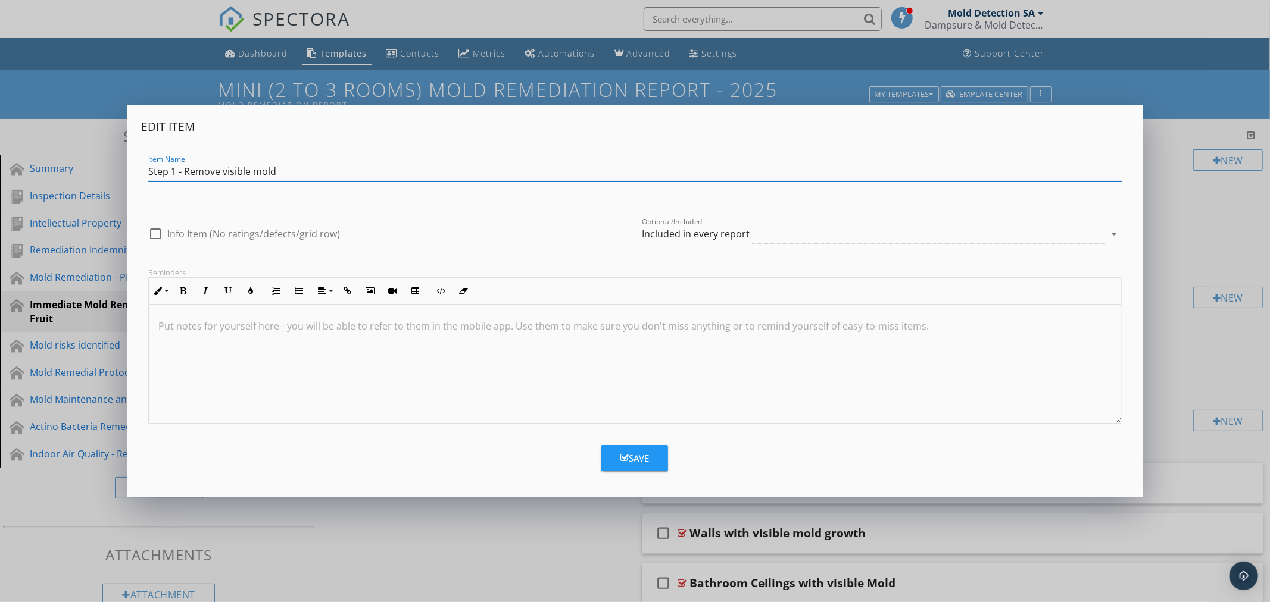
drag, startPoint x: 183, startPoint y: 170, endPoint x: 251, endPoint y: 169, distance: 67.3
click at [251, 169] on input "Step 1 - Remove visible mold" at bounding box center [634, 172] width 973 height 20
type input "Step 1 - Address immediate mold risks"
click at [623, 458] on icon "button" at bounding box center [624, 458] width 8 height 9
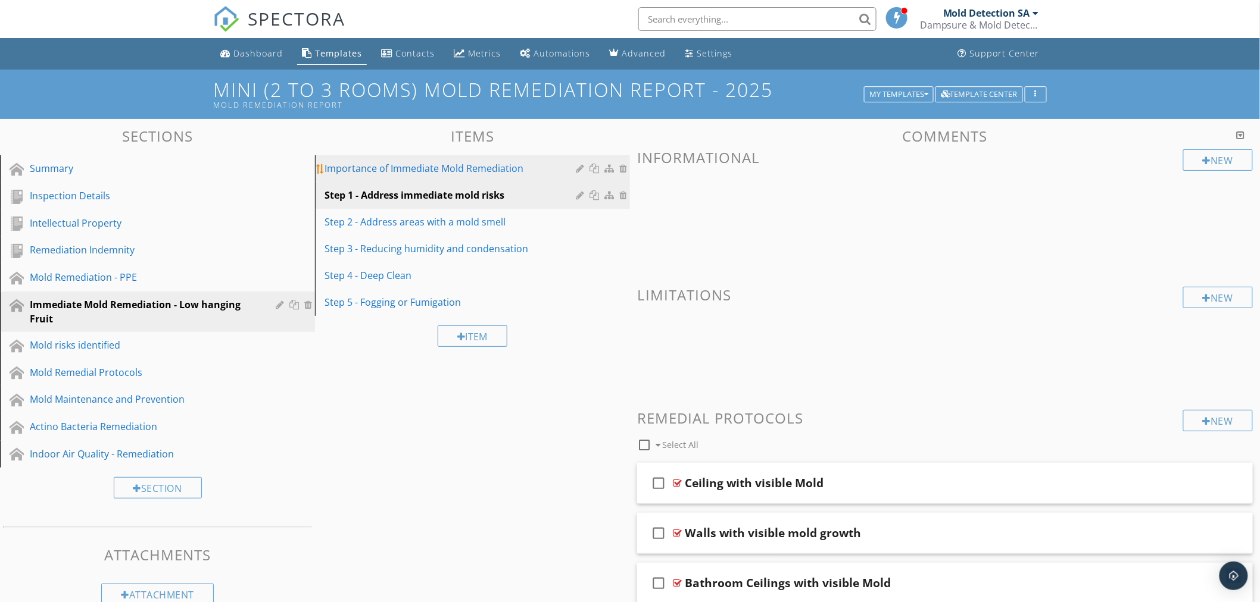
click at [443, 169] on div "Importance of Immediate Mold Remediation" at bounding box center [451, 168] width 255 height 14
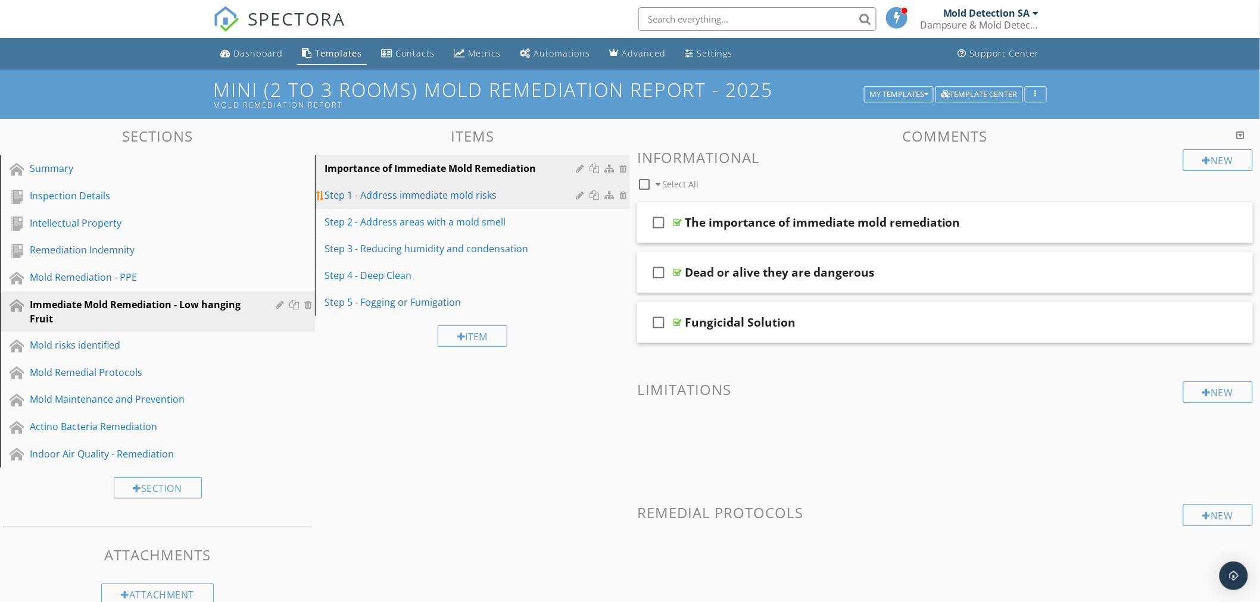
click at [435, 197] on div "Step 1 - Address immediate mold risks" at bounding box center [451, 195] width 255 height 14
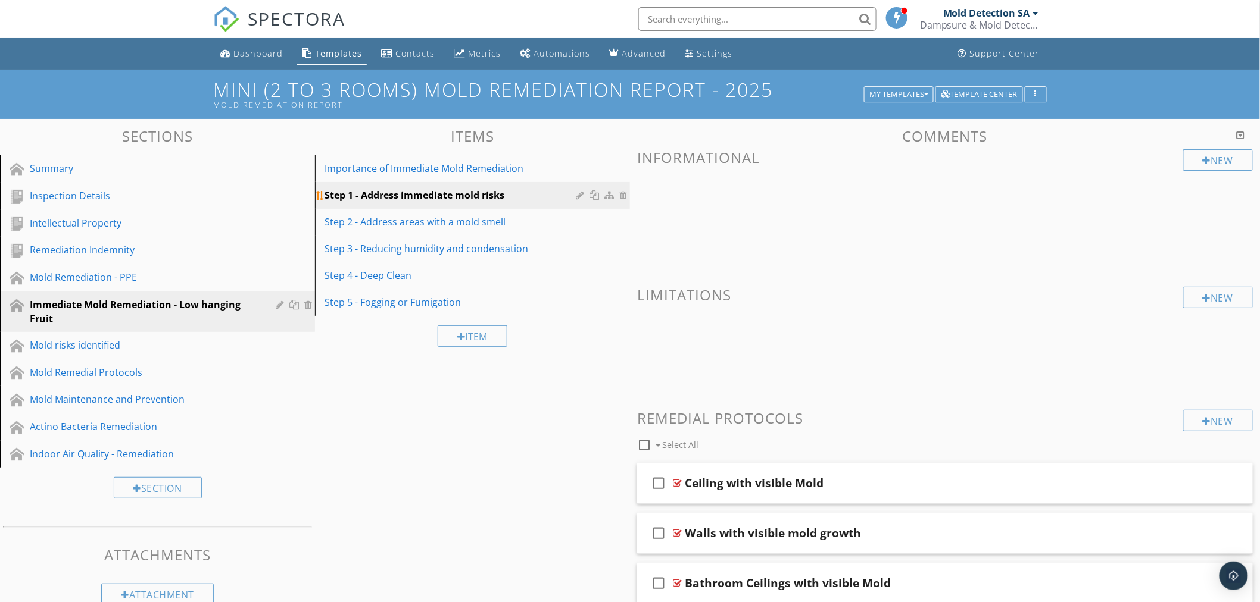
click at [441, 193] on div "Step 1 - Address immediate mold risks" at bounding box center [451, 195] width 255 height 14
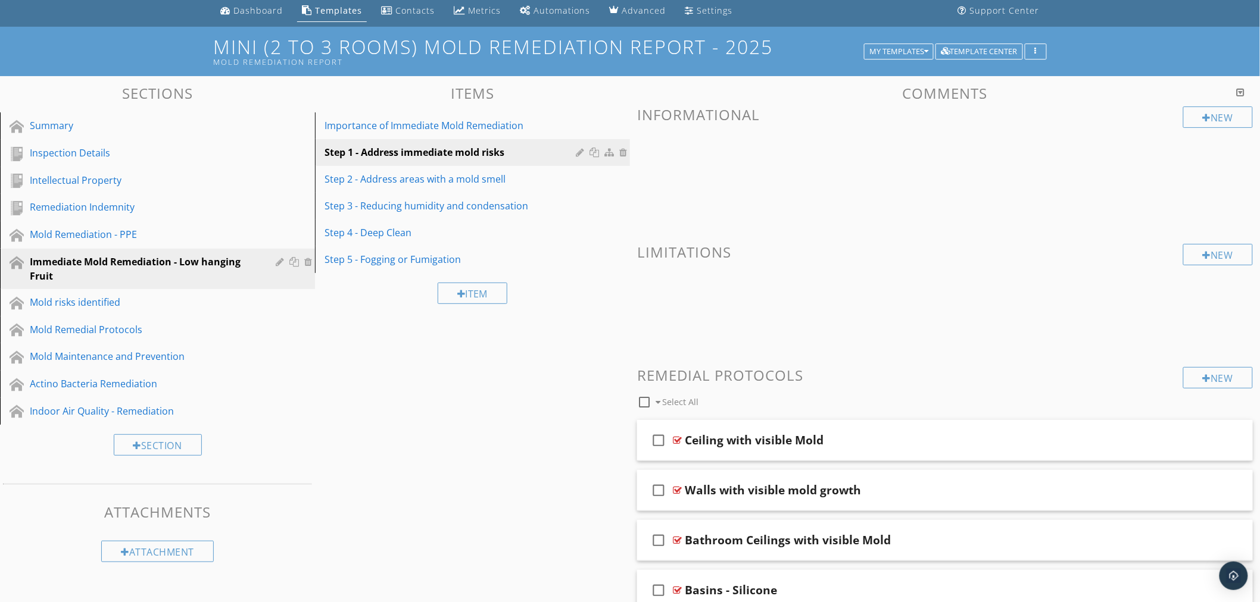
scroll to position [66, 0]
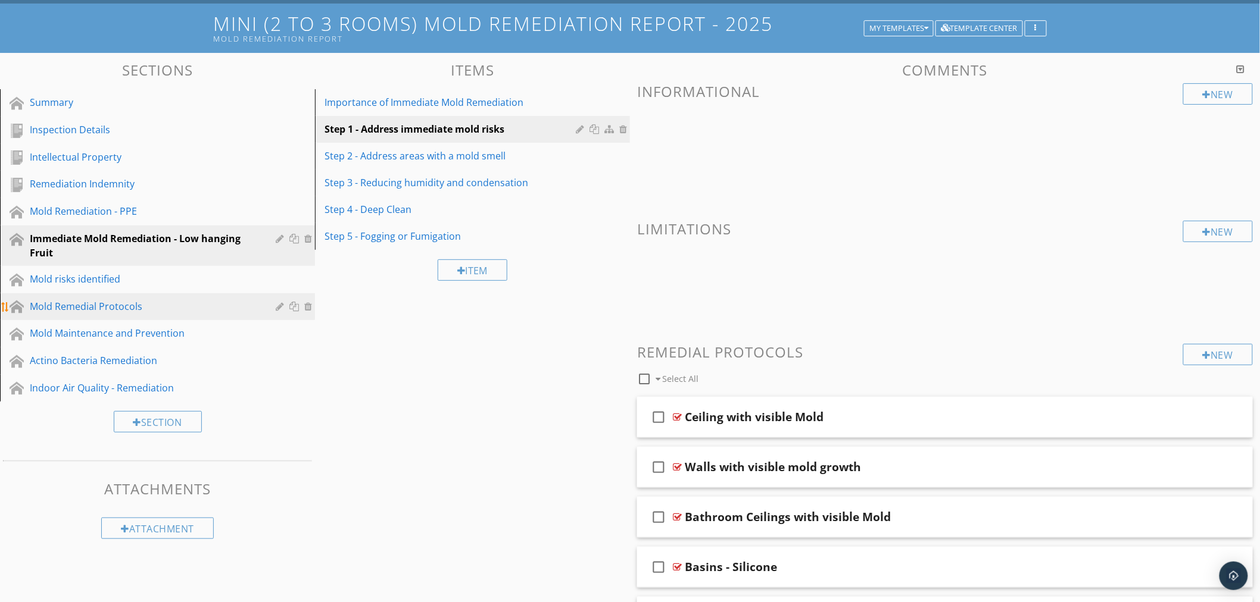
click at [78, 307] on div "Mold Remedial Protocols" at bounding box center [144, 306] width 229 height 14
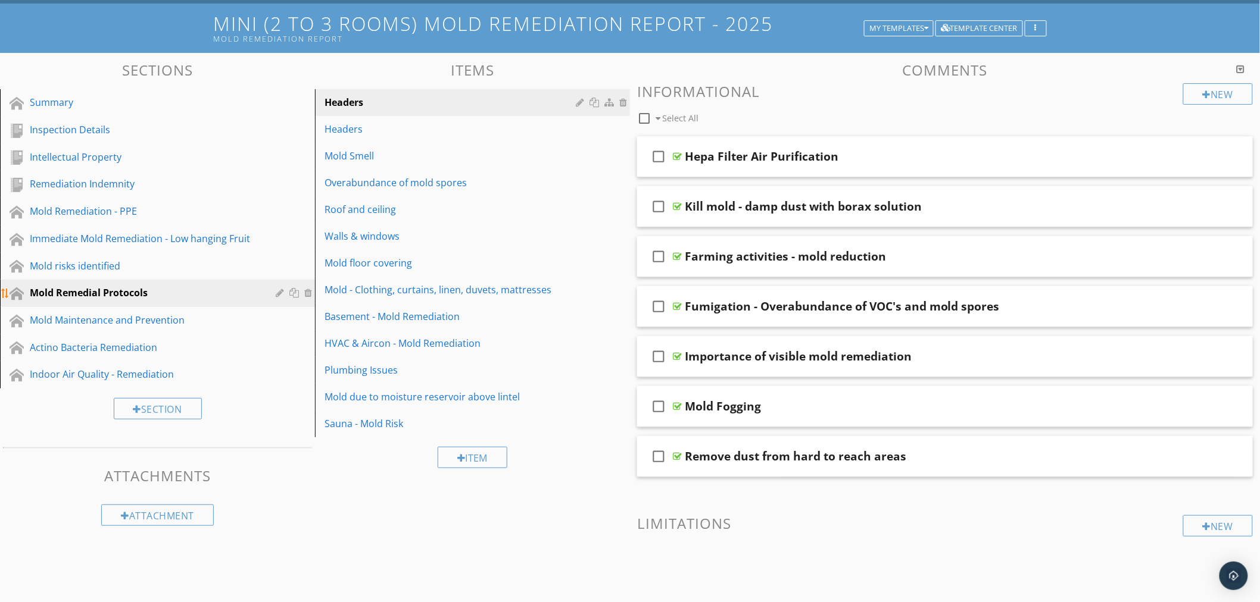
click at [90, 298] on div "Mold Remedial Protocols" at bounding box center [144, 293] width 229 height 14
click at [357, 210] on div "Roof and ceiling" at bounding box center [451, 209] width 255 height 14
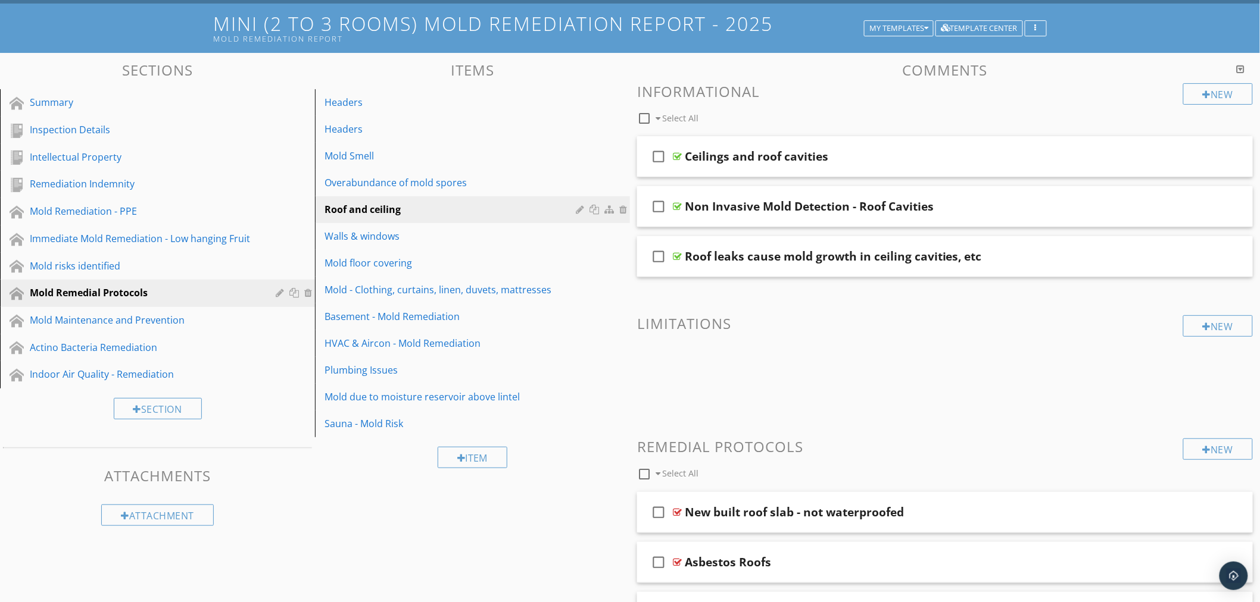
scroll to position [0, 0]
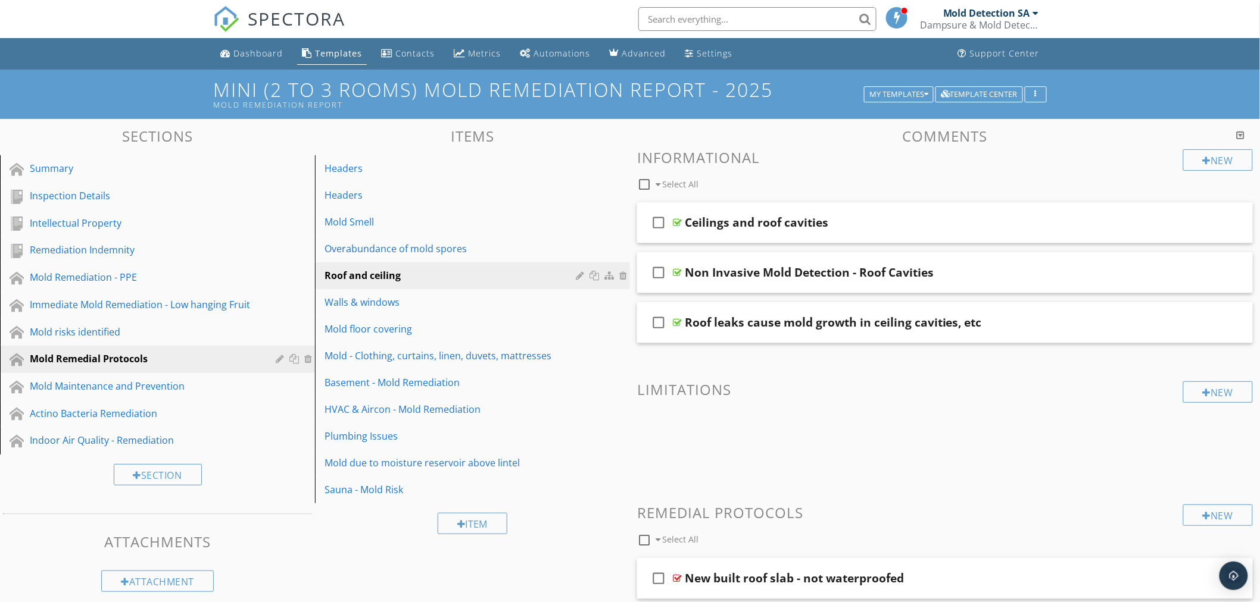
click at [349, 55] on div "Templates" at bounding box center [338, 53] width 47 height 11
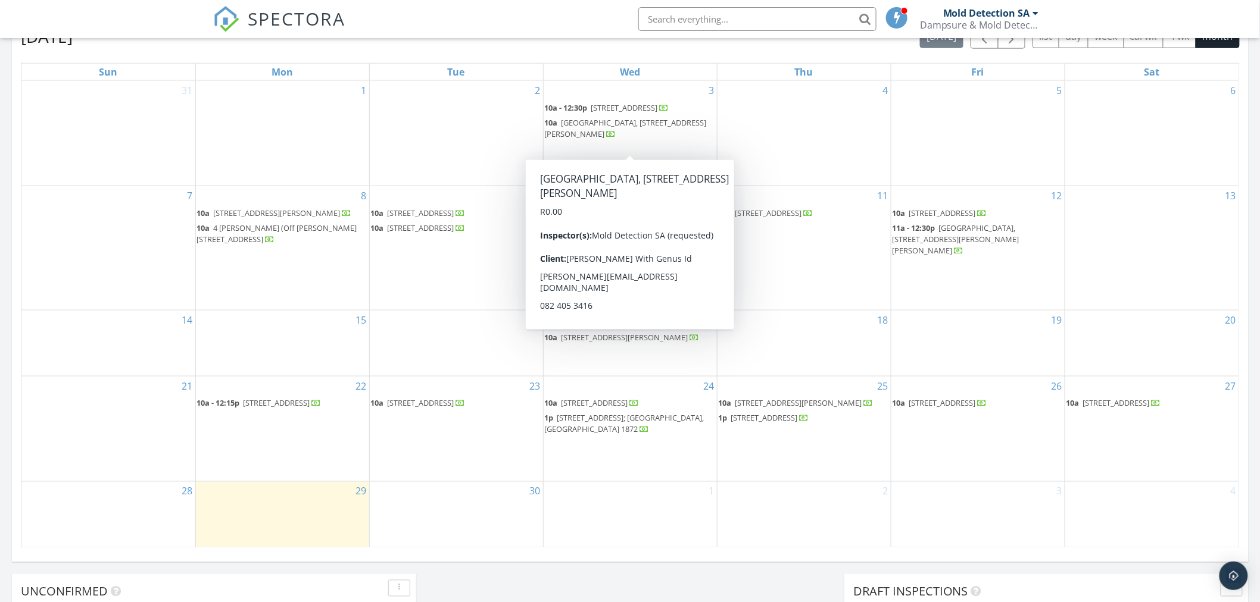
scroll to position [595, 0]
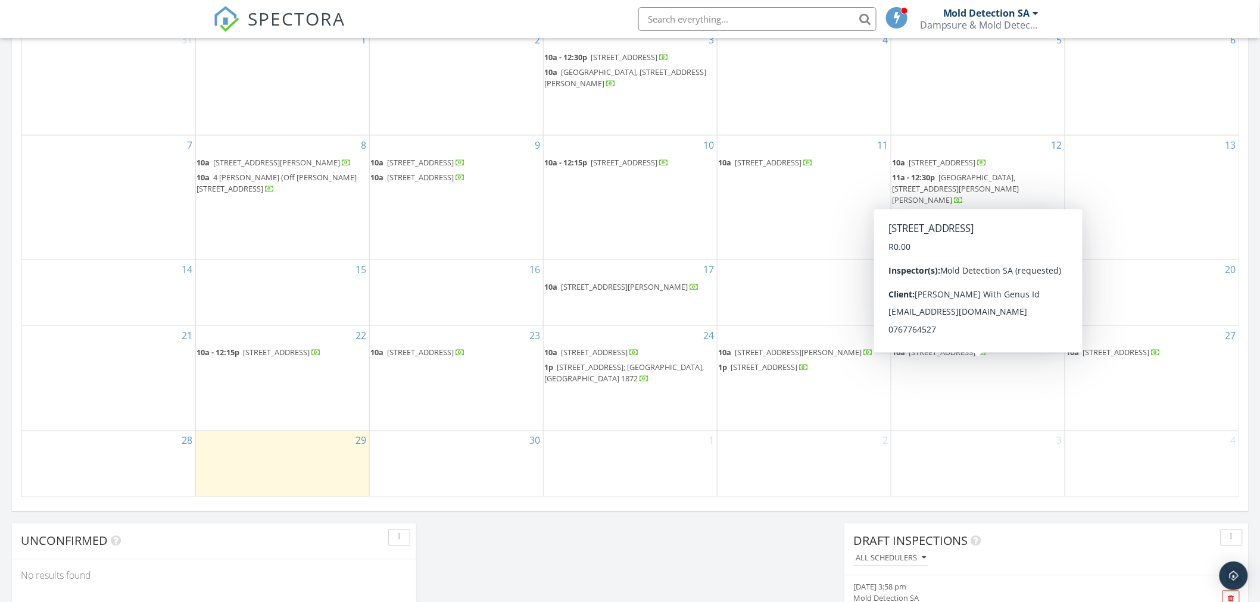
click at [958, 358] on span "[STREET_ADDRESS]" at bounding box center [942, 353] width 67 height 11
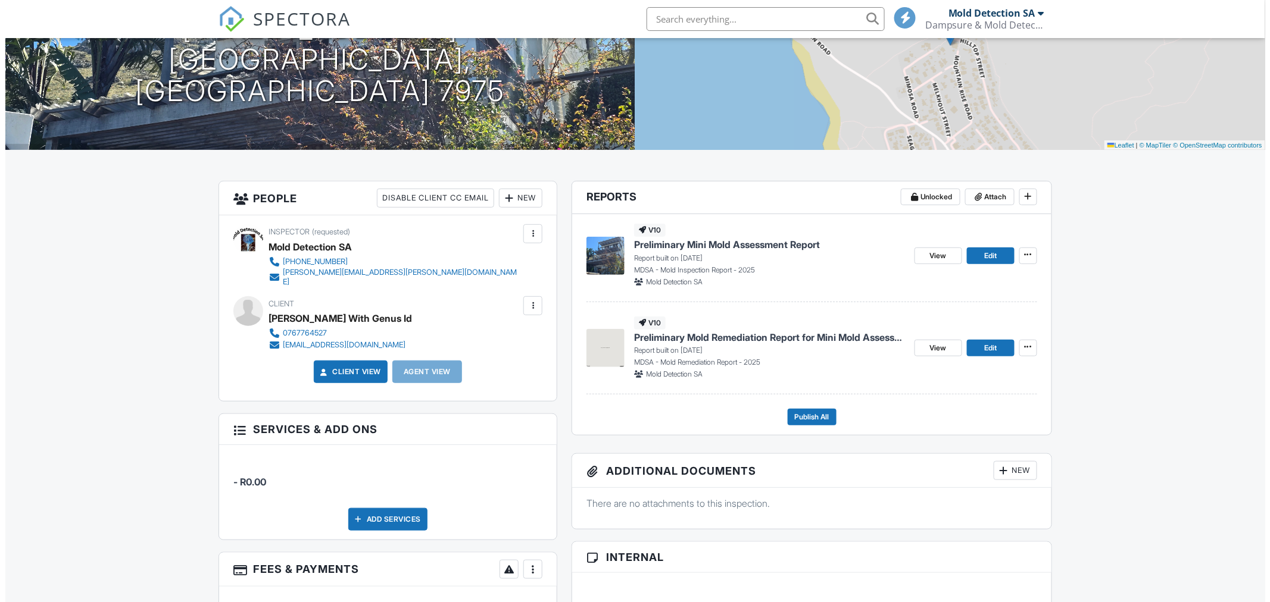
scroll to position [198, 0]
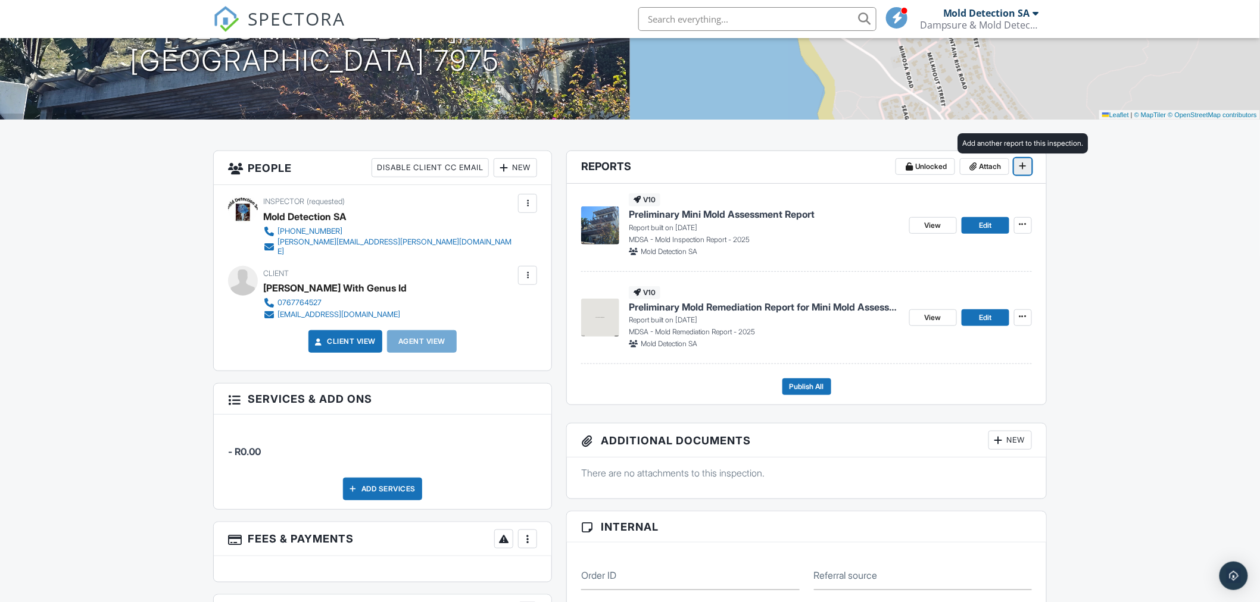
click at [1024, 167] on icon at bounding box center [1022, 166] width 7 height 8
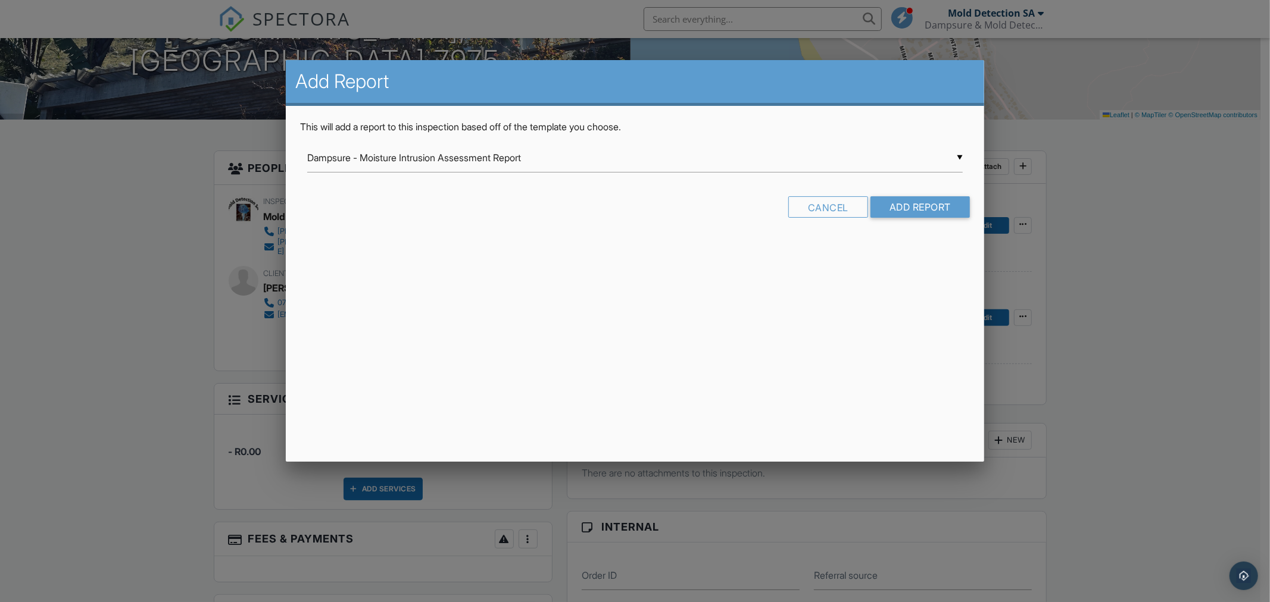
click at [558, 158] on div "▼ Dampsure - Moisture Intrusion Assessment Report Dampsure - Moisture Intrusion…" at bounding box center [634, 157] width 655 height 29
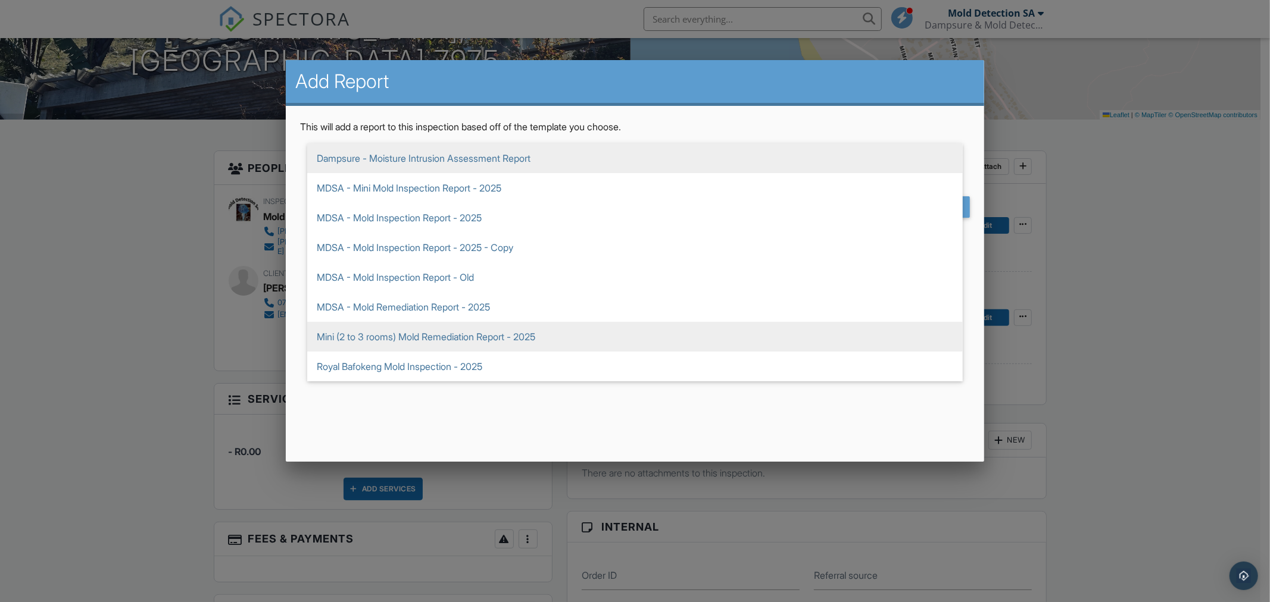
click at [492, 338] on span "Mini (2 to 3 rooms) Mold Remediation Report - 2025" at bounding box center [634, 337] width 655 height 30
type input "Mini (2 to 3 rooms) Mold Remediation Report - 2025"
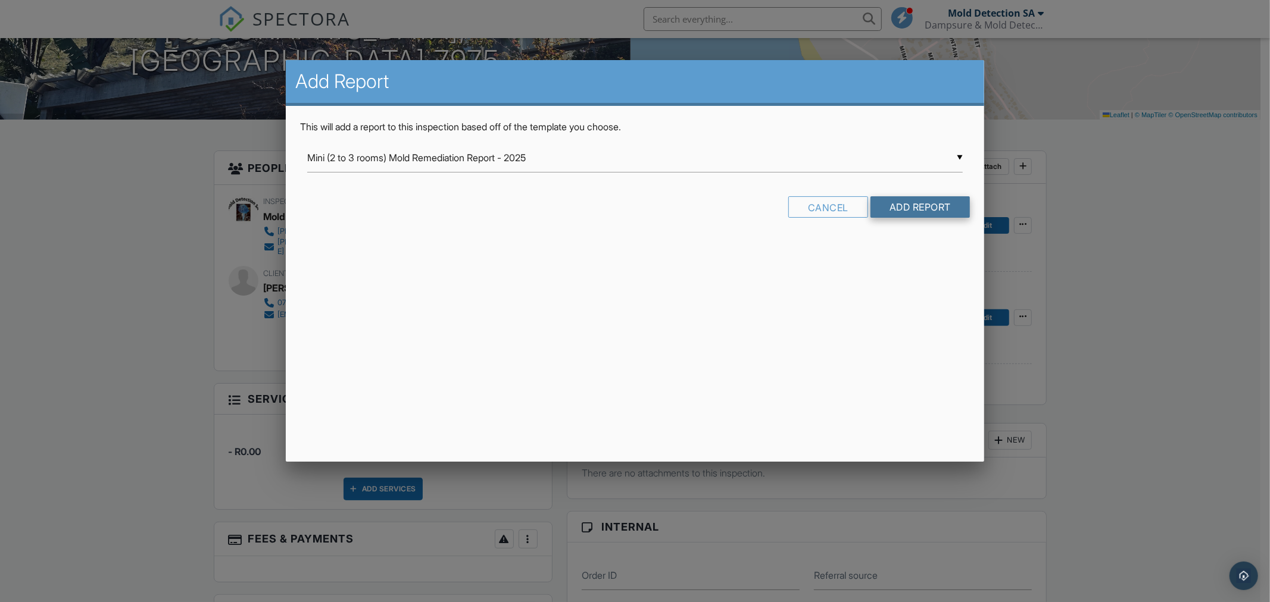
click at [913, 203] on input "Add Report" at bounding box center [919, 206] width 99 height 21
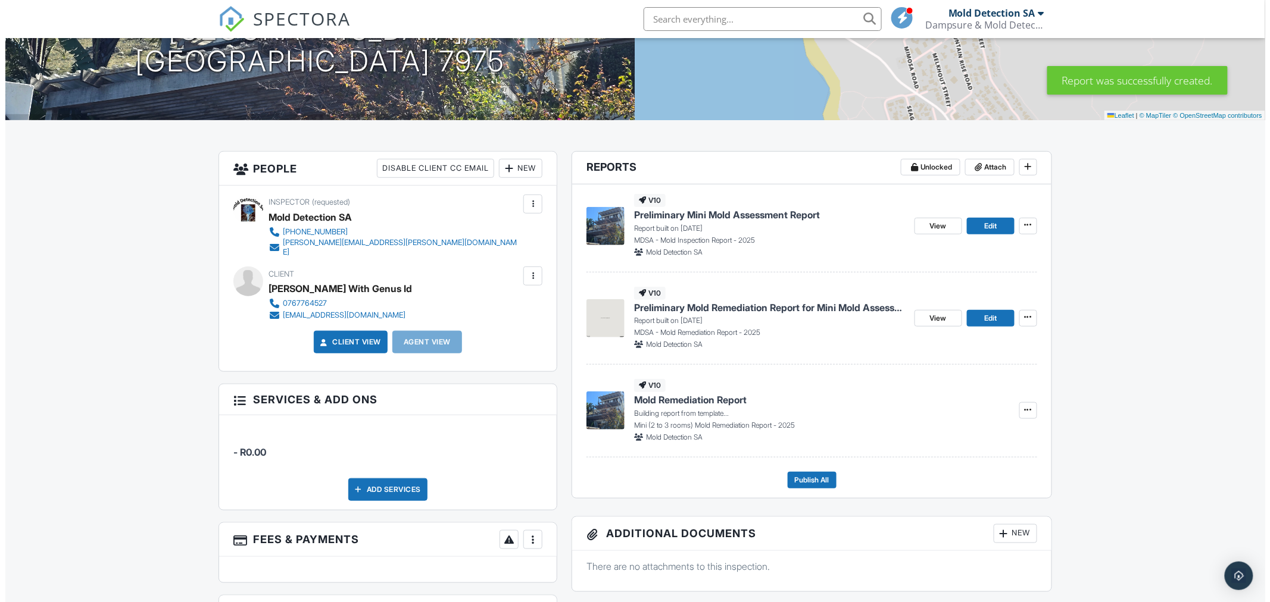
scroll to position [198, 0]
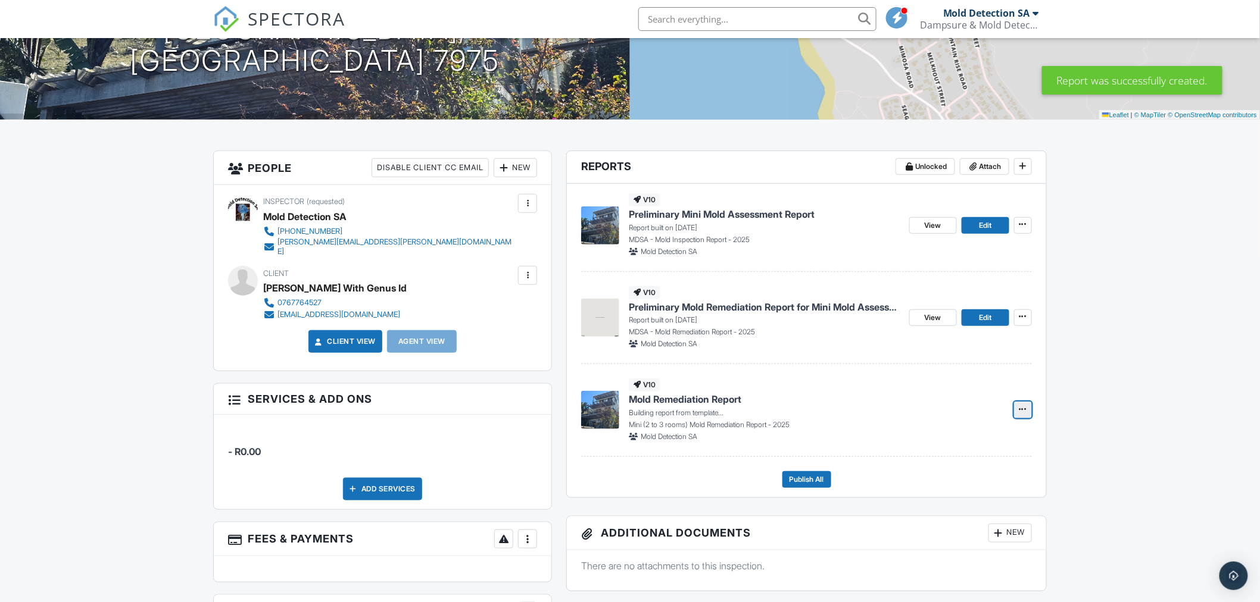
click at [1018, 411] on span at bounding box center [1023, 410] width 12 height 12
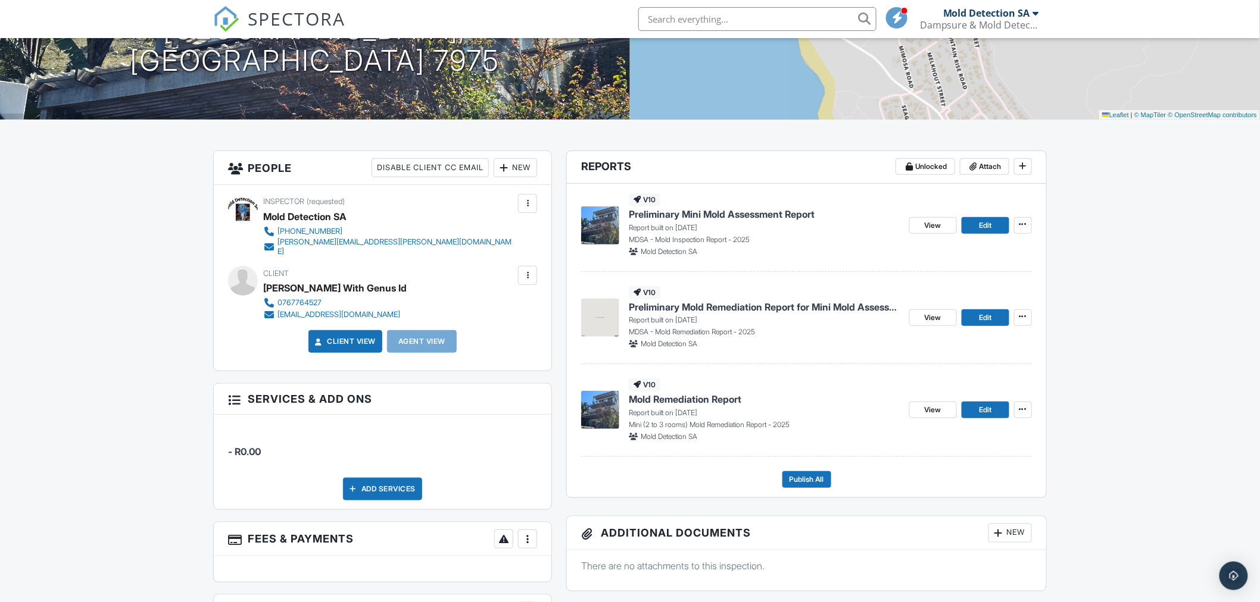
click at [871, 391] on div "v10 Mold Remediation Report Report built on [DATE] Mini (2 to 3 rooms) Mold Rem…" at bounding box center [764, 410] width 271 height 63
click at [1024, 316] on icon at bounding box center [1022, 317] width 7 height 8
click at [960, 401] on input "Delete Report" at bounding box center [962, 405] width 121 height 27
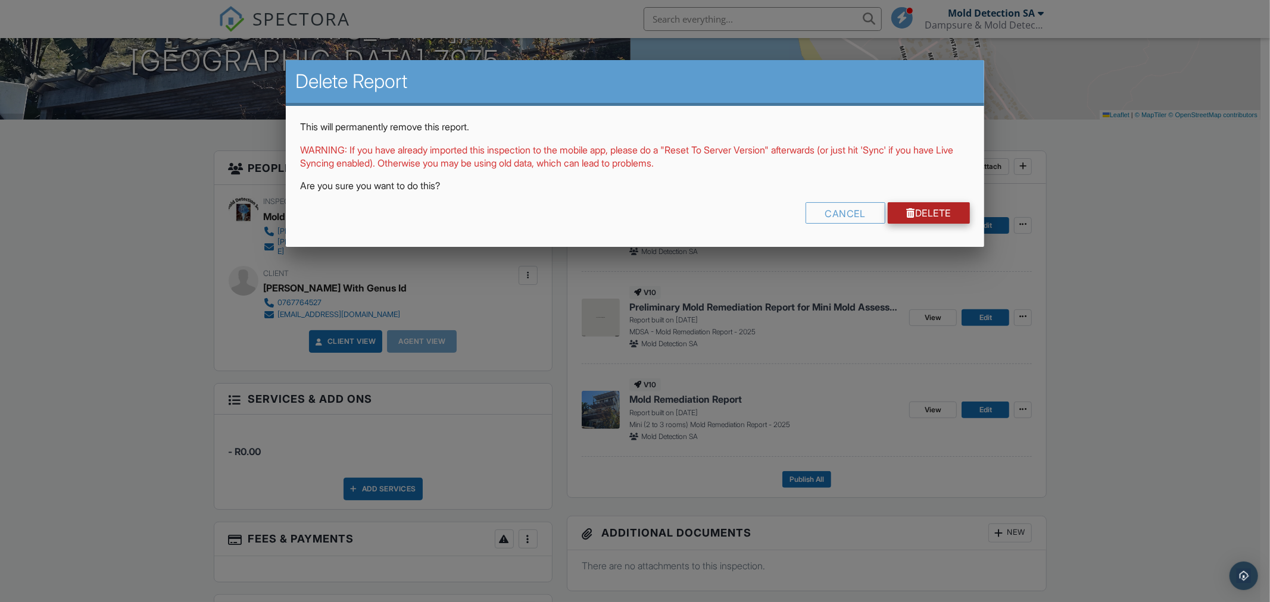
click at [929, 214] on link "Delete" at bounding box center [929, 212] width 83 height 21
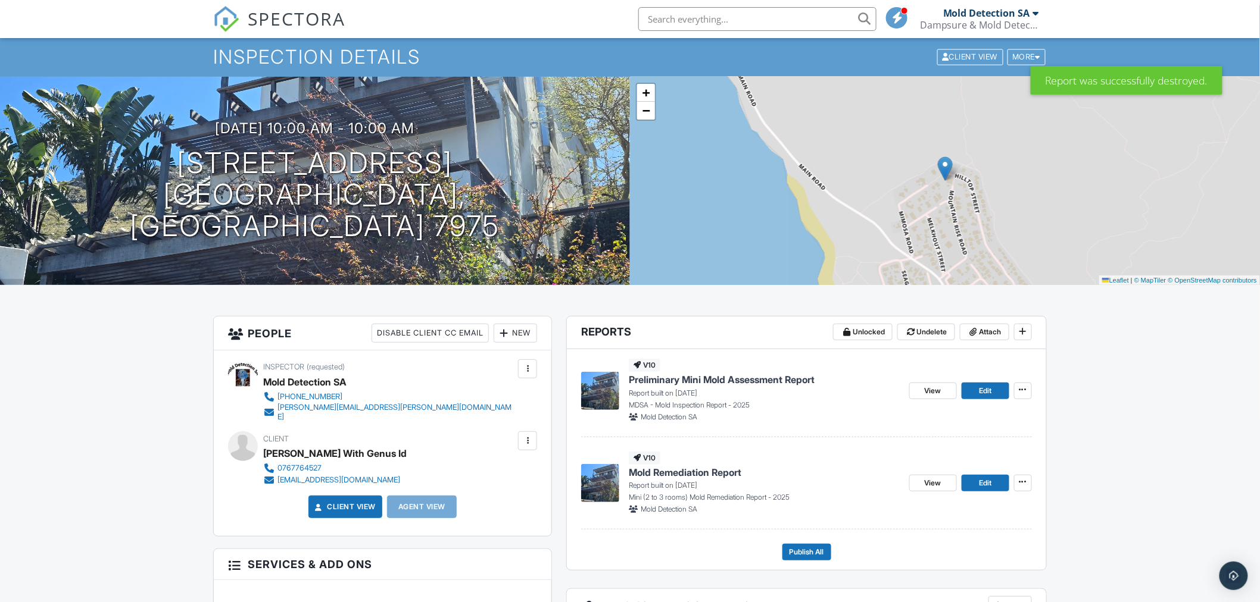
scroll to position [66, 0]
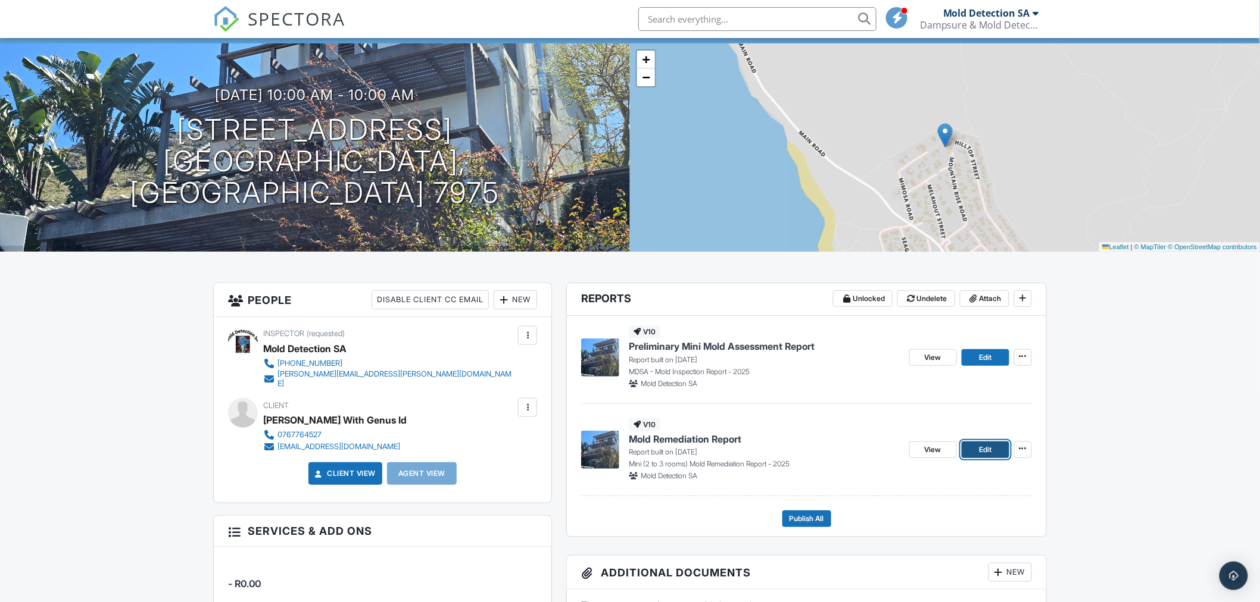
click at [983, 447] on span "Edit" at bounding box center [985, 450] width 13 height 12
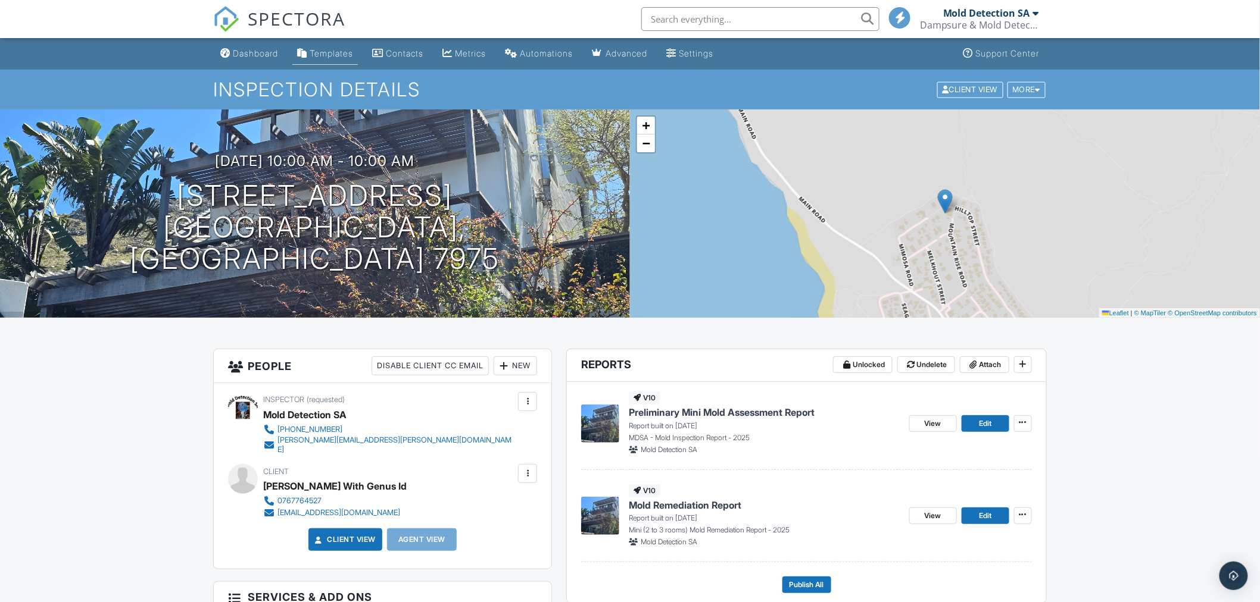
click at [348, 50] on div "Templates" at bounding box center [331, 53] width 43 height 10
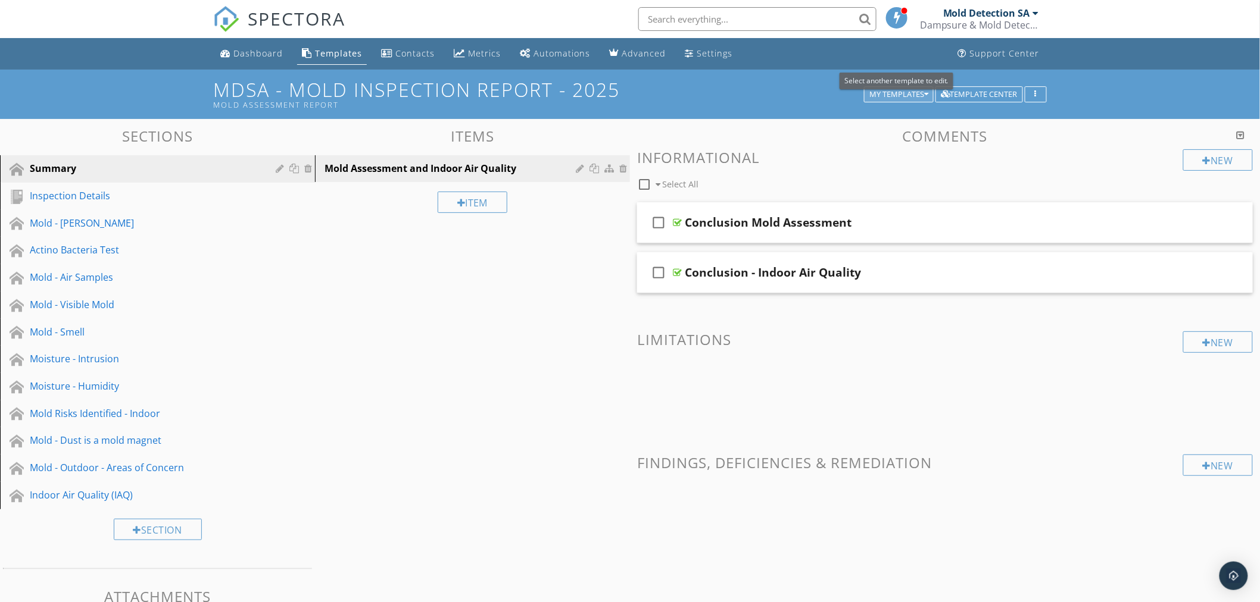
click at [911, 93] on div "My Templates" at bounding box center [898, 94] width 59 height 8
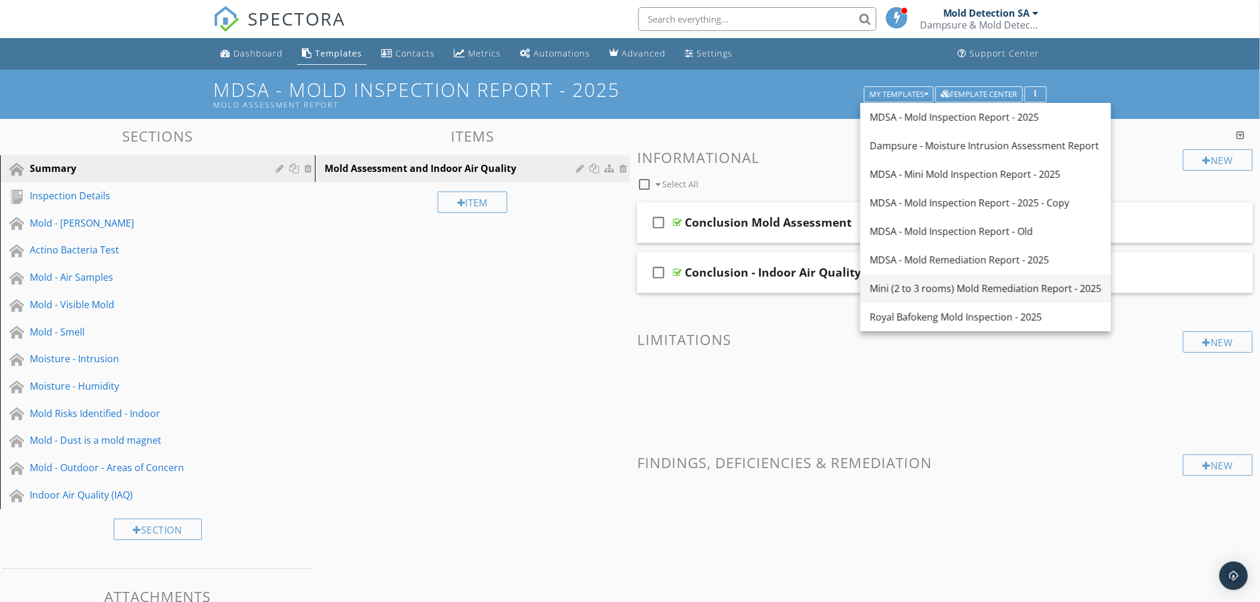
click at [899, 288] on div "Mini (2 to 3 rooms) Mold Remediation Report - 2025" at bounding box center [986, 289] width 232 height 14
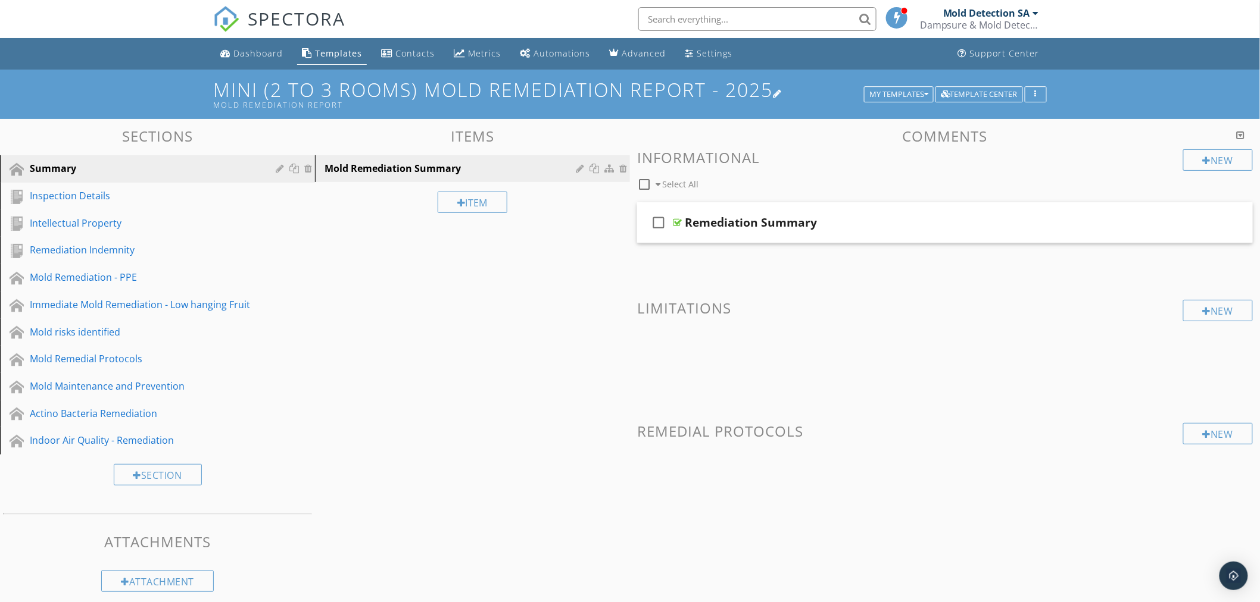
click at [782, 92] on div at bounding box center [778, 94] width 10 height 10
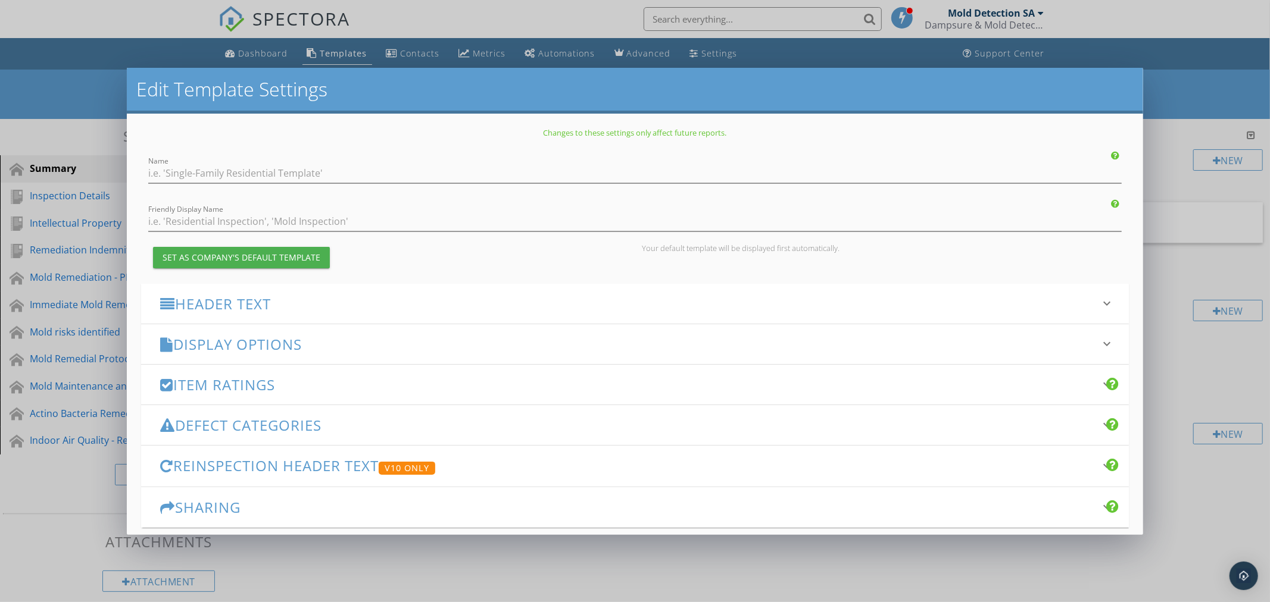
type input "Mini (2 to 3 rooms) Mold Remediation Report - 2025"
drag, startPoint x: 323, startPoint y: 169, endPoint x: 139, endPoint y: 158, distance: 184.8
click at [143, 159] on div "Name Mini (2 to 3 rooms) Mold Remediation Report - 2025" at bounding box center [634, 170] width 987 height 27
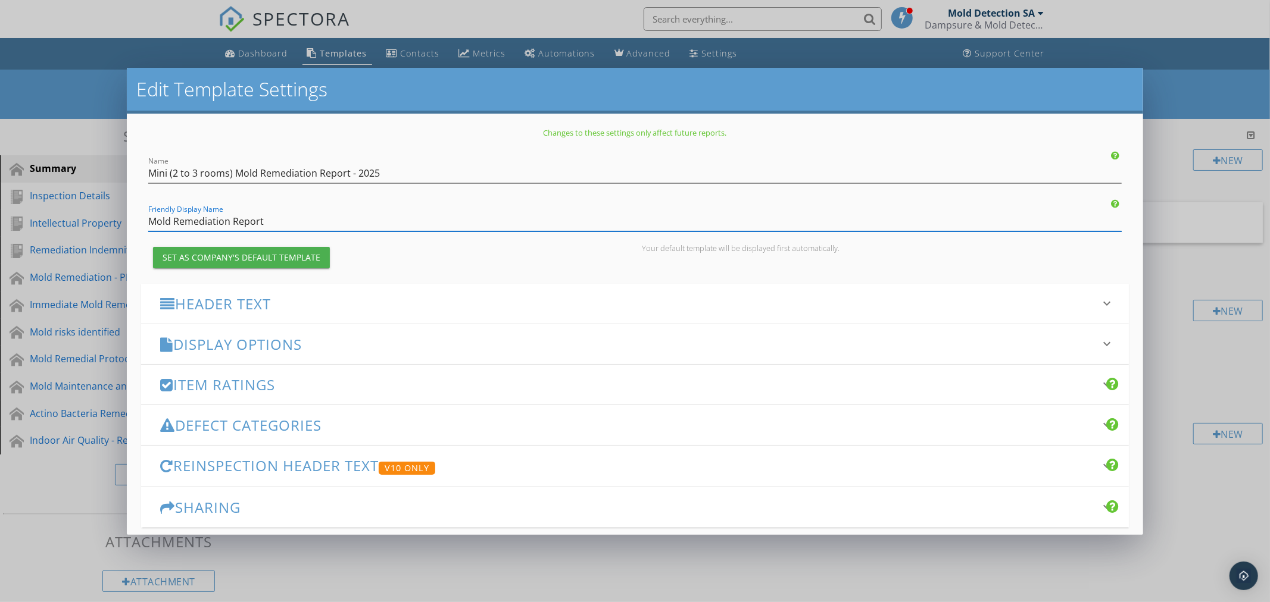
drag, startPoint x: 298, startPoint y: 218, endPoint x: 67, endPoint y: 220, distance: 230.4
click at [67, 220] on div "Edit Template Settings Changes to these settings only affect future reports. Na…" at bounding box center [635, 301] width 1270 height 602
paste input "ini (2 to 3 rooms) Mold Remediation Report - 2025"
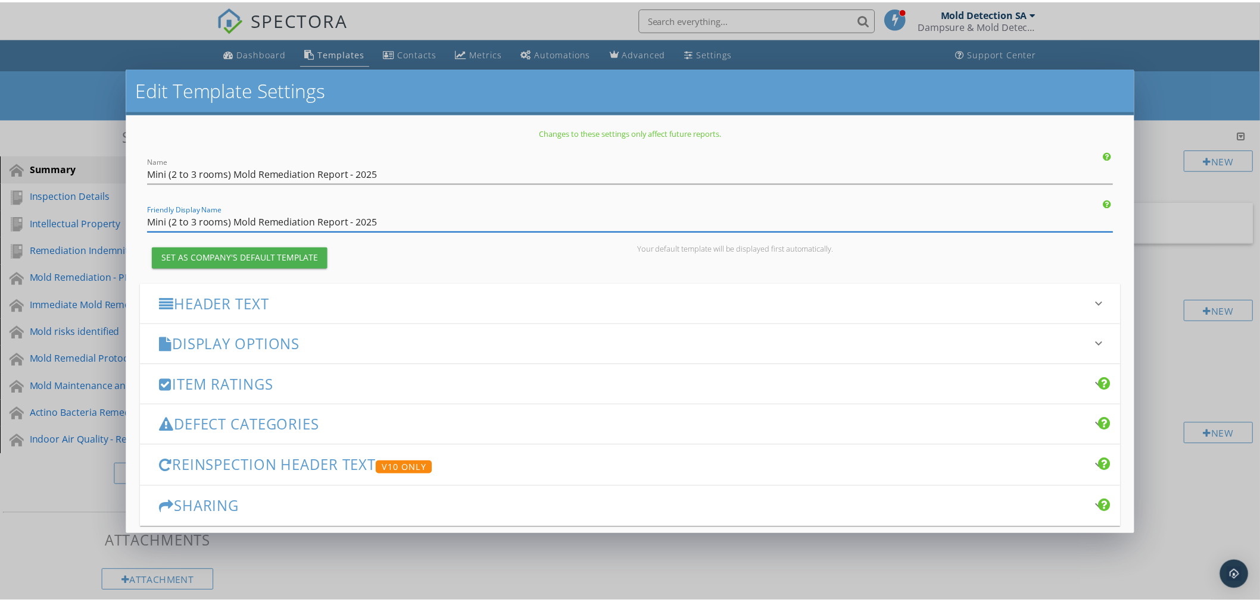
scroll to position [54, 0]
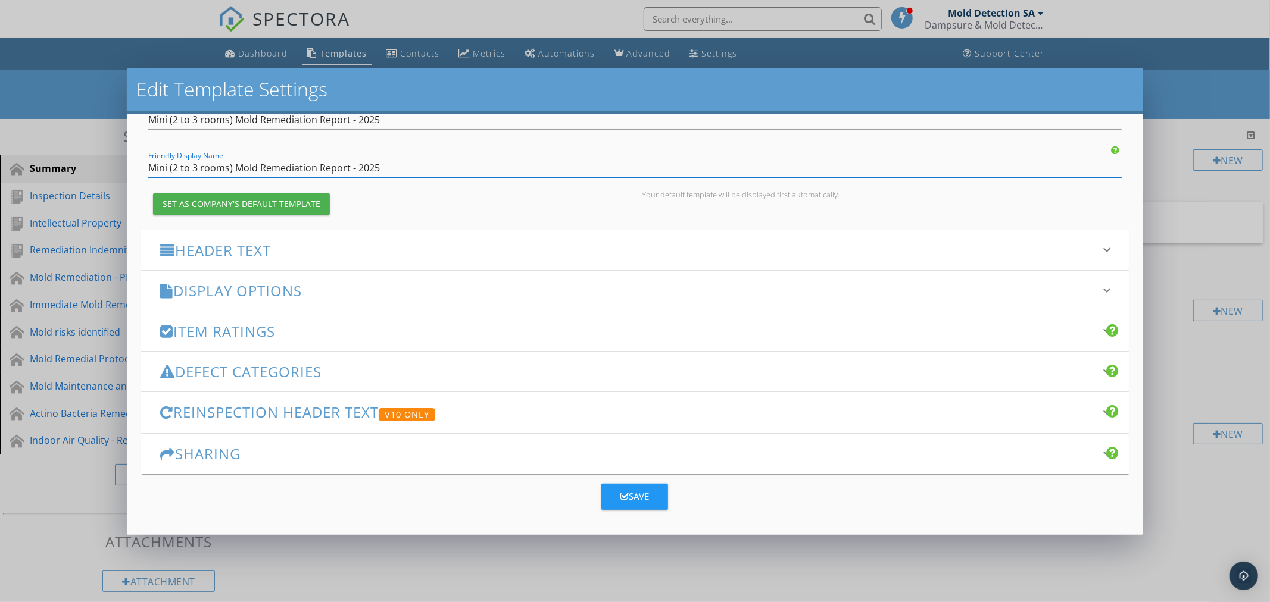
type input "Mini (2 to 3 rooms) Mold Remediation Report - 2025"
click at [627, 491] on div "Save" at bounding box center [634, 497] width 29 height 14
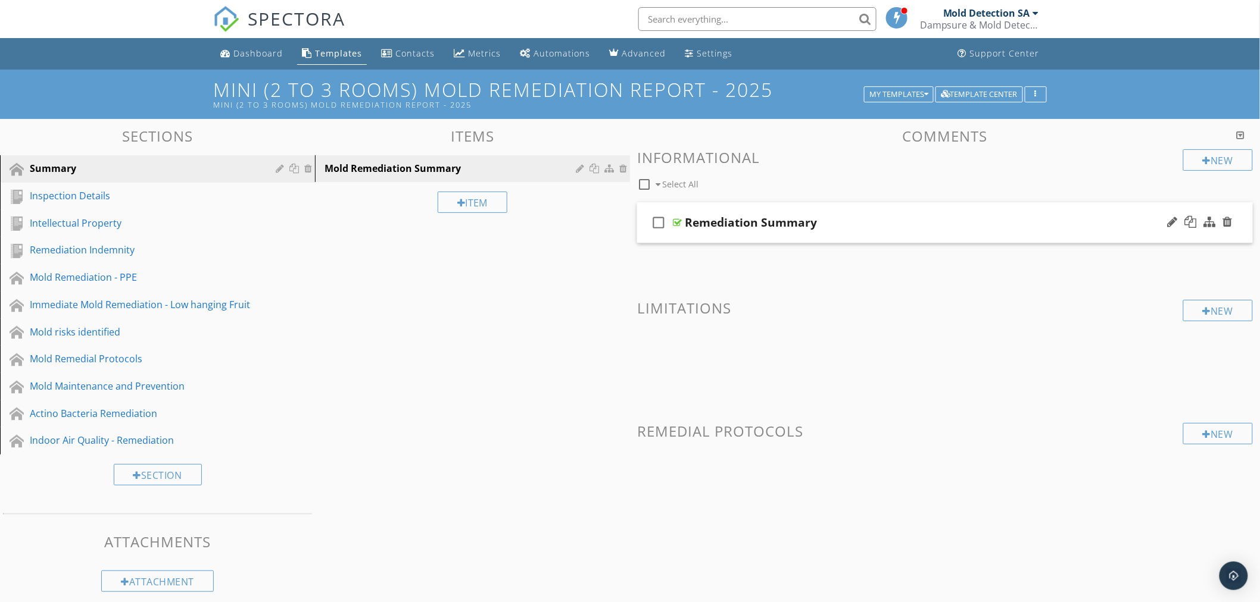
click at [955, 219] on div "Remediation Summary" at bounding box center [907, 222] width 444 height 14
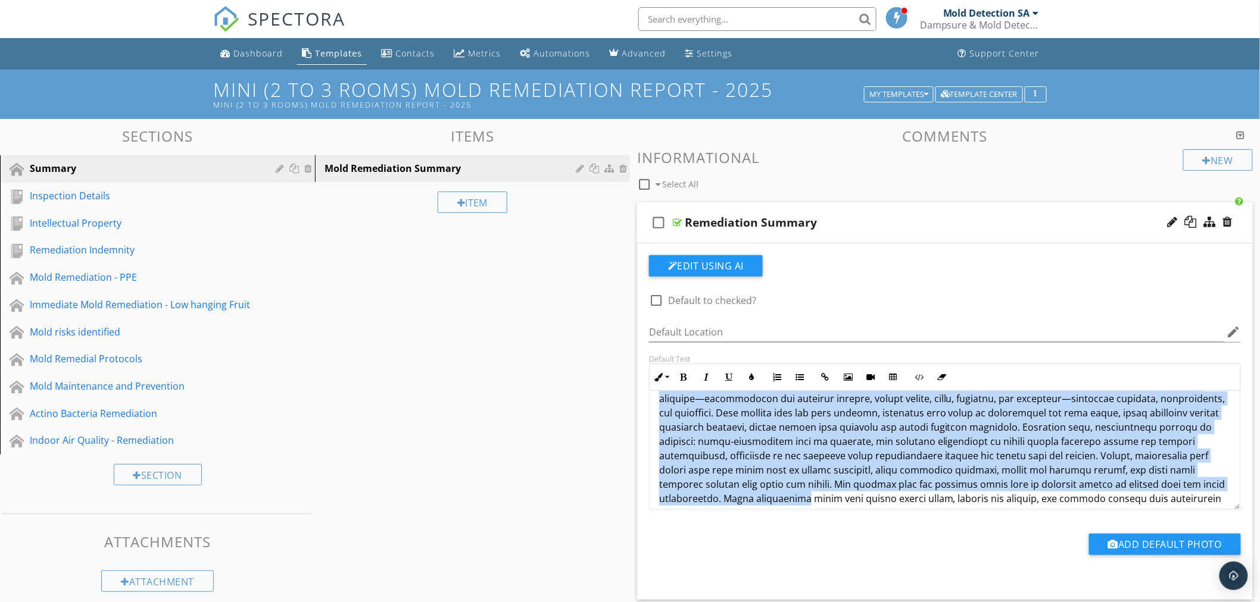
scroll to position [125, 0]
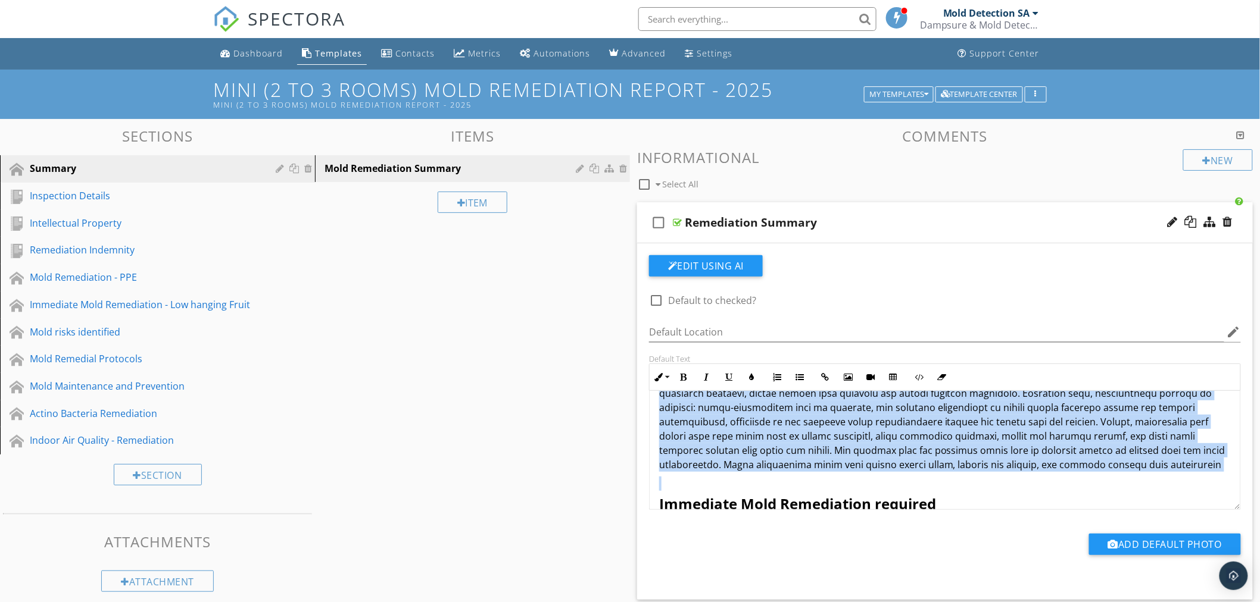
drag, startPoint x: 657, startPoint y: 411, endPoint x: 1127, endPoint y: 474, distance: 474.0
click at [1127, 474] on div "Suggested Mold Remedial Actions Summary – Mold Remediation Plan Immediate Mold …" at bounding box center [944, 583] width 591 height 635
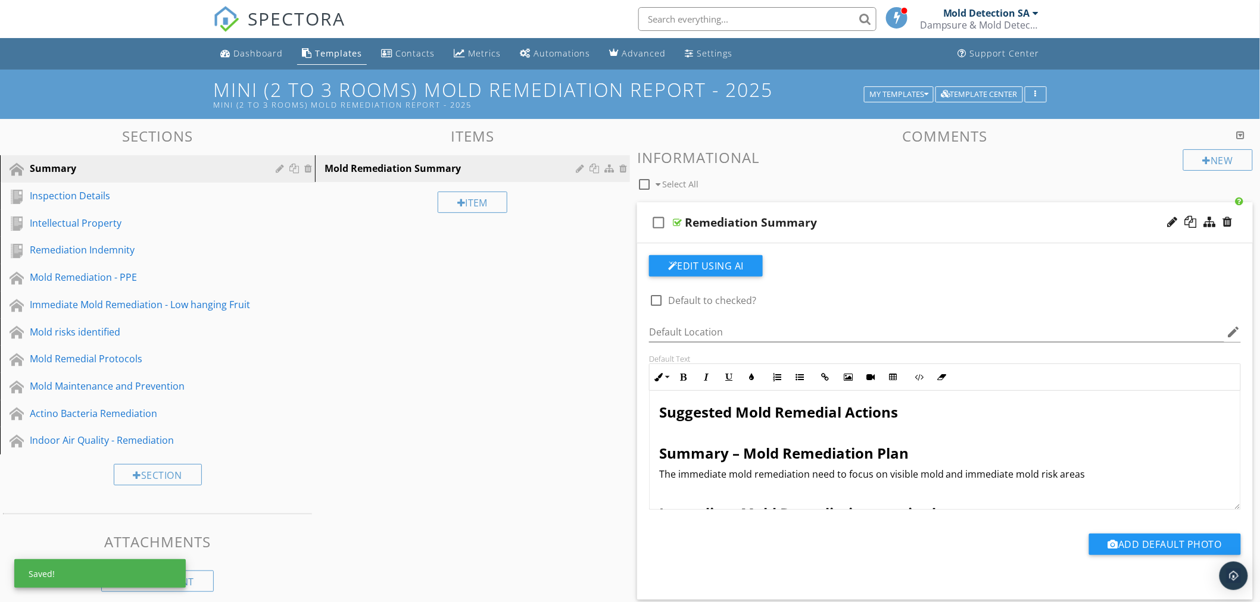
scroll to position [0, 0]
click at [1082, 479] on p "The immediate mold remediation need to focus on visible mold and immediate mold…" at bounding box center [944, 475] width 571 height 14
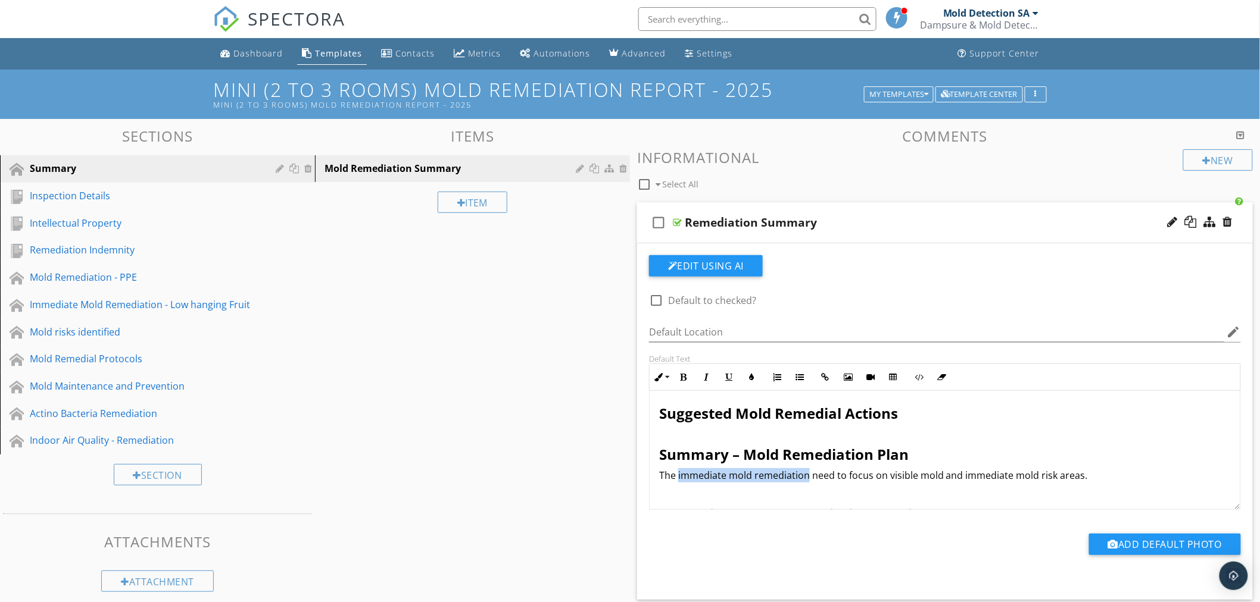
drag, startPoint x: 677, startPoint y: 475, endPoint x: 805, endPoint y: 477, distance: 128.6
click at [805, 477] on p "The immediate mold remediation need to focus on visible mold and immediate mold…" at bounding box center [944, 475] width 571 height 14
copy p "immediate mold remediation"
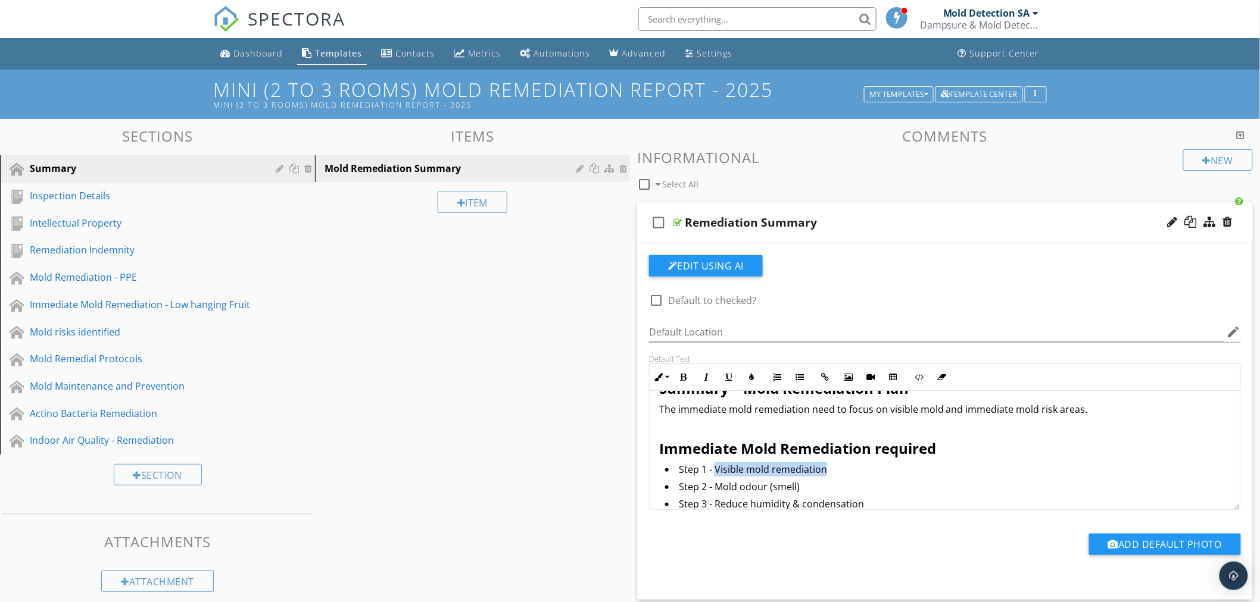
drag, startPoint x: 830, startPoint y: 468, endPoint x: 713, endPoint y: 467, distance: 117.3
click at [713, 467] on li "Step 1 - Visible mold remediation" at bounding box center [948, 471] width 566 height 17
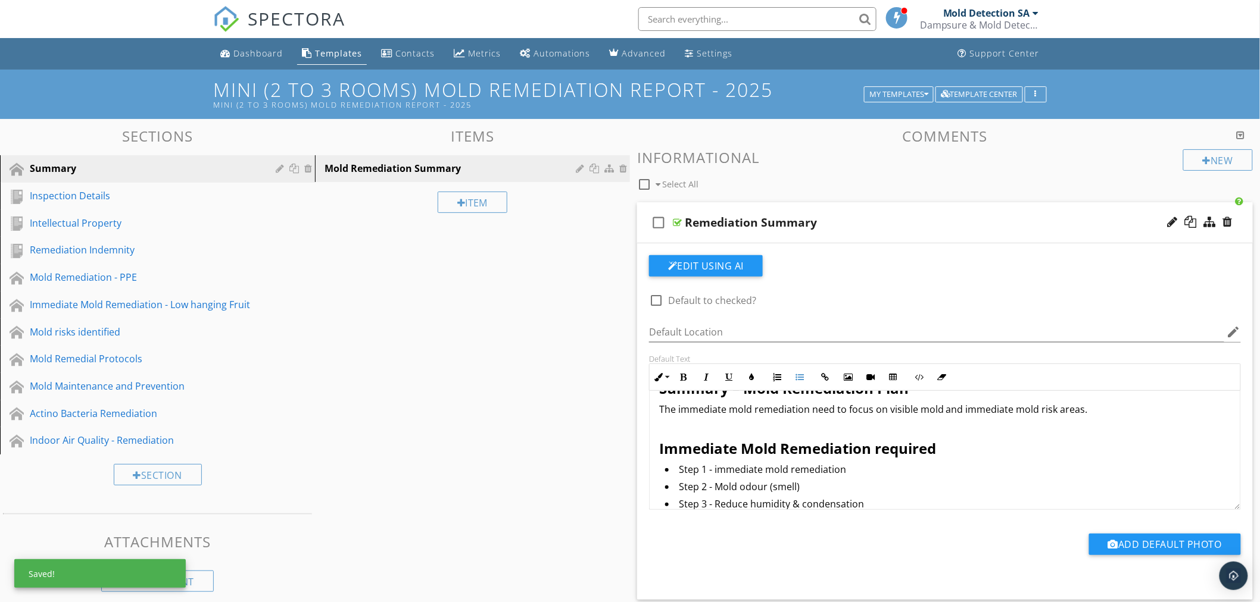
click at [717, 467] on li "Step 1 - immediate mold remediation" at bounding box center [948, 471] width 566 height 17
click at [863, 471] on li "Step 1 - Immediate mold remediation" at bounding box center [948, 471] width 566 height 17
click at [988, 468] on li "Step 1 - Immediate mold remediation areas" at bounding box center [948, 471] width 566 height 17
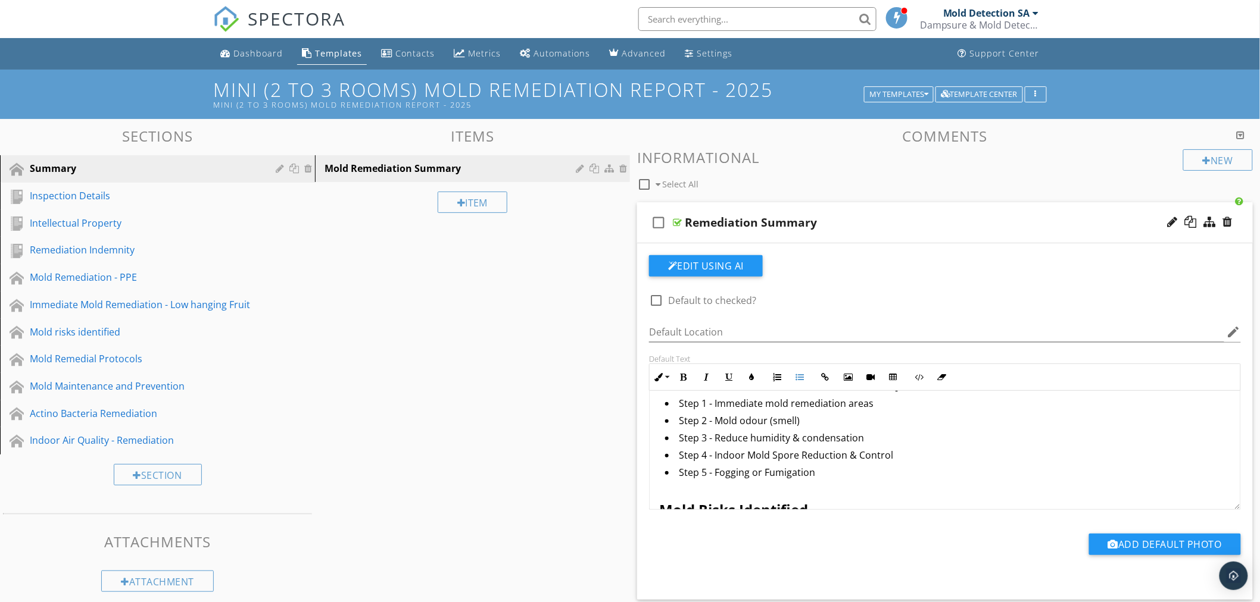
click at [985, 296] on div "check_box_outline_blank Default to checked? Default Location edit Default Text …" at bounding box center [945, 415] width 606 height 321
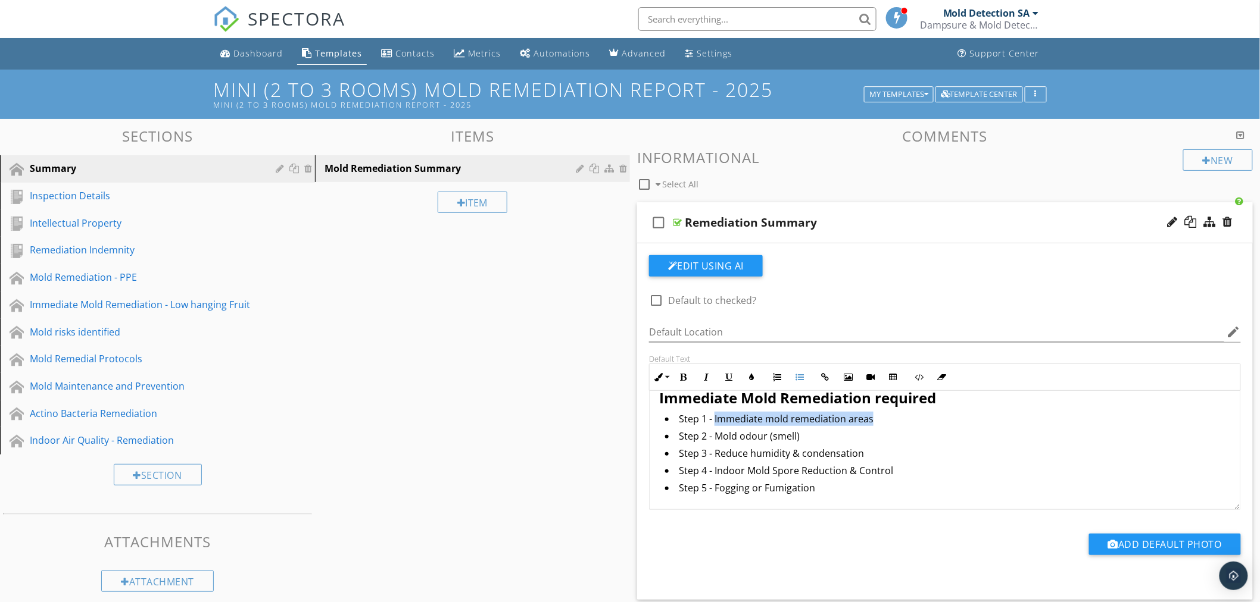
drag, startPoint x: 882, startPoint y: 402, endPoint x: 715, endPoint y: 415, distance: 167.7
click at [715, 415] on li "Step 1 - Immediate mold remediation areas" at bounding box center [948, 420] width 566 height 17
copy li "Immediate mold remediation areas"
click at [57, 304] on div "Immediate Mold Remediation - Low hanging Fruit" at bounding box center [144, 305] width 229 height 14
type textarea "<p><strong><span style="font-size:1.5rem; color:inherit; line-height:1.7rem;">S…"
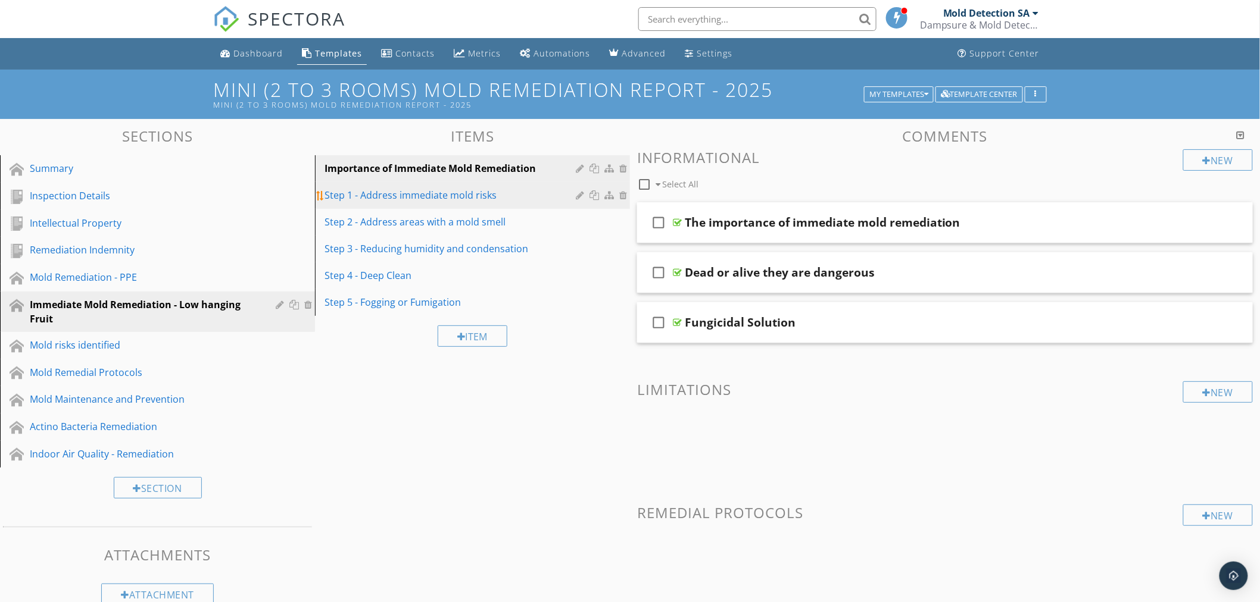
click at [382, 198] on div "Step 1 - Address immediate mold risks" at bounding box center [451, 195] width 255 height 14
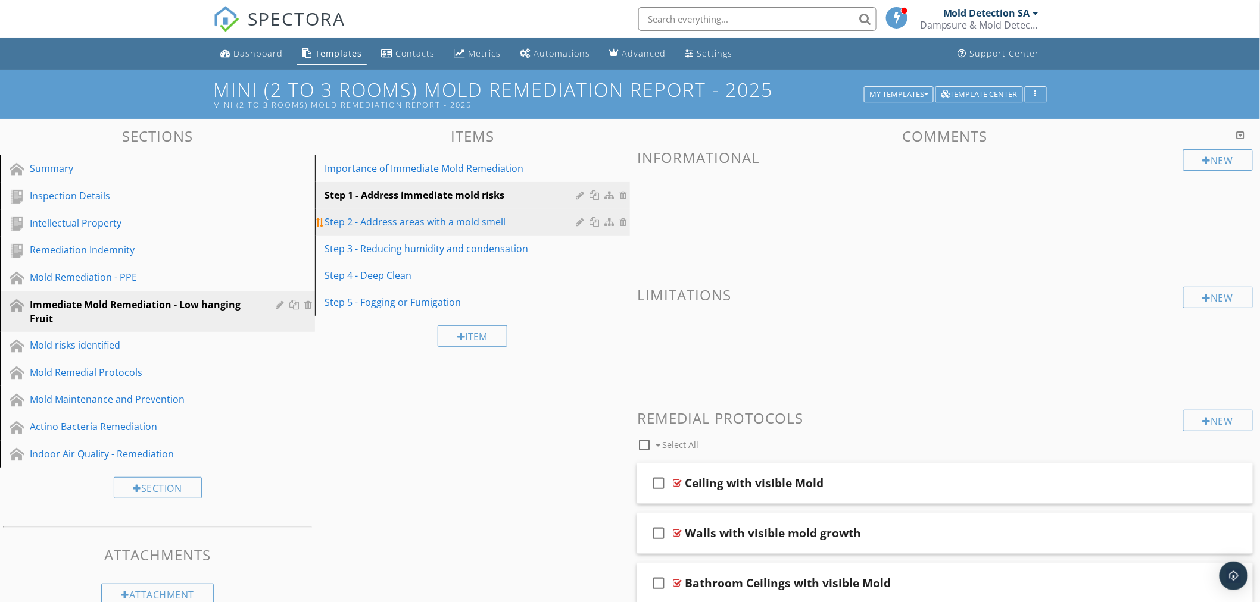
click at [394, 222] on div "Step 2 - Address areas with a mold smell" at bounding box center [451, 222] width 255 height 14
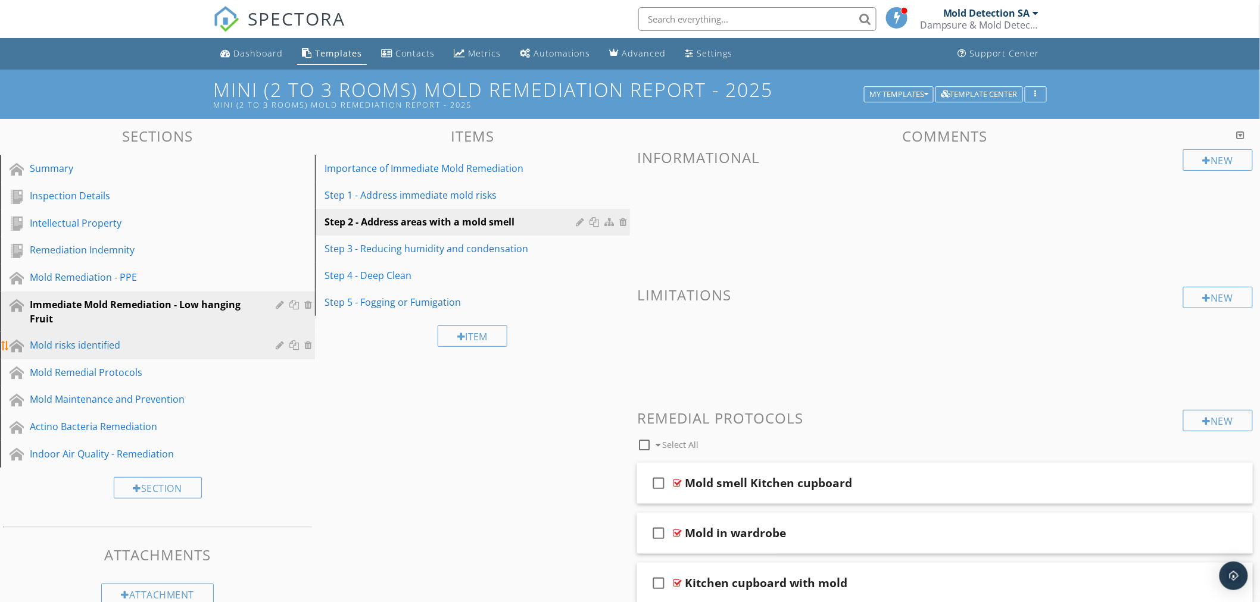
click at [98, 343] on div "Mold risks identified" at bounding box center [144, 345] width 229 height 14
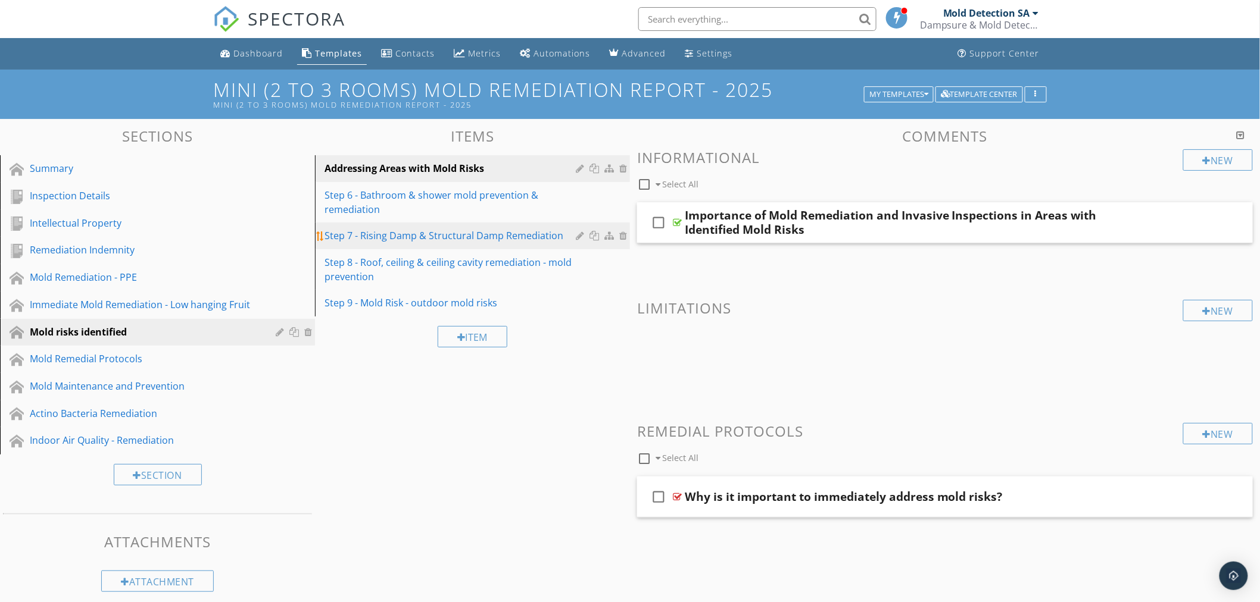
click at [518, 236] on div "Step 7 - Rising Damp & Structural Damp Remediation" at bounding box center [451, 236] width 255 height 14
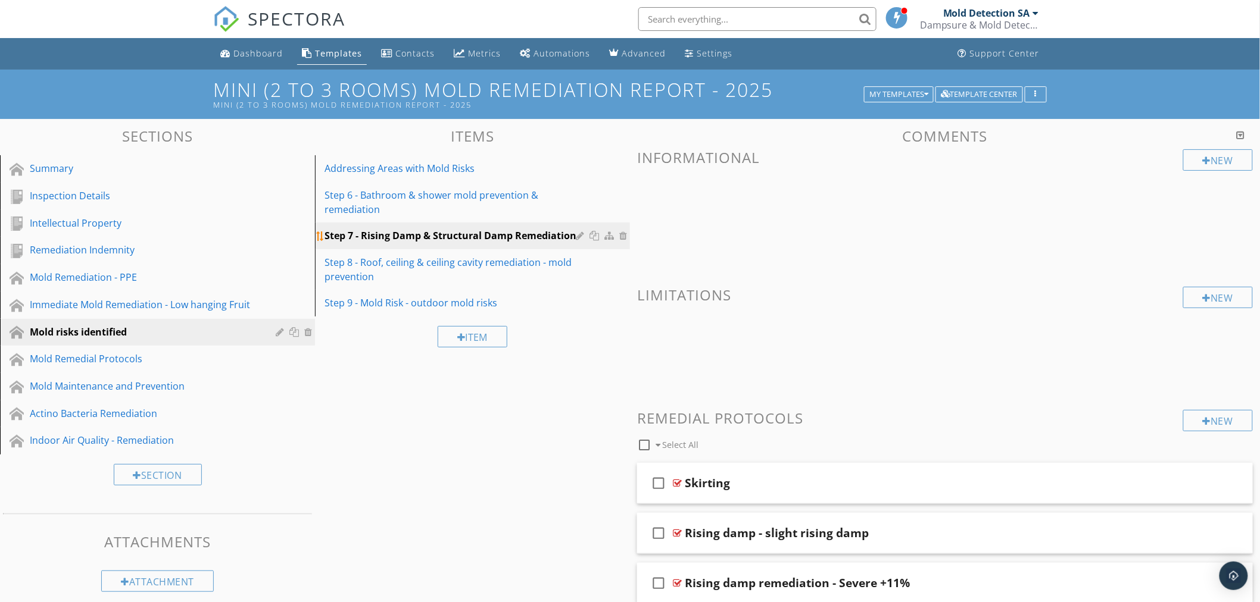
drag, startPoint x: 519, startPoint y: 237, endPoint x: 475, endPoint y: 234, distance: 44.2
click at [475, 234] on div "Step 7 - Rising Damp & Structural Damp Remediation" at bounding box center [451, 236] width 255 height 14
click at [609, 240] on div at bounding box center [610, 236] width 13 height 10
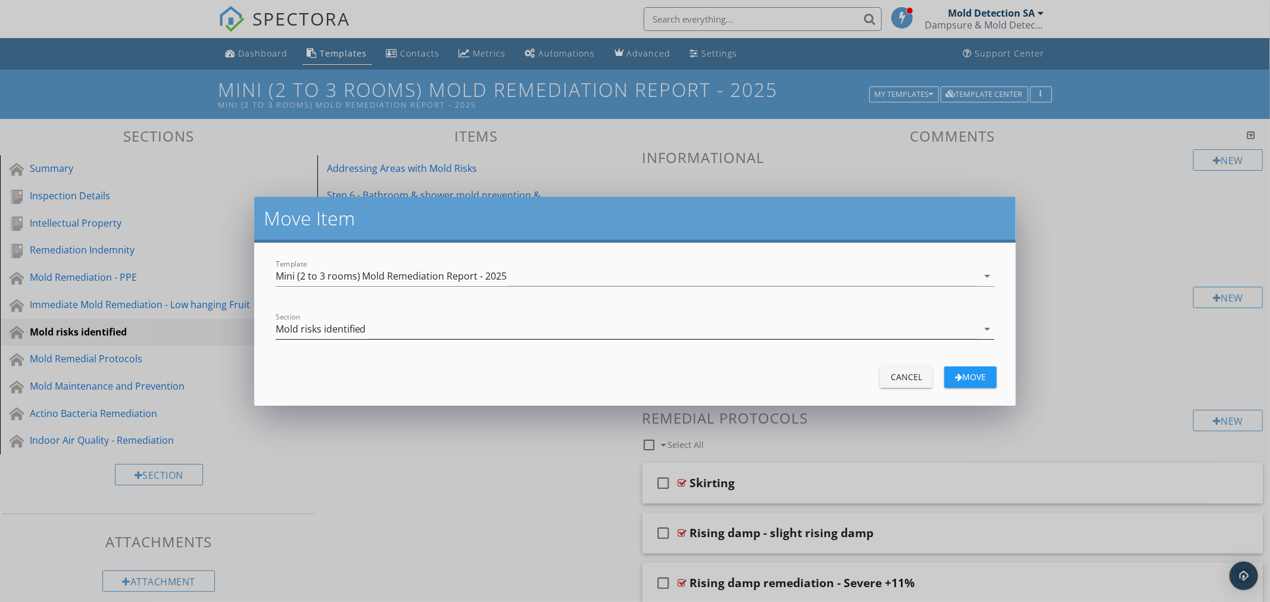
click at [468, 326] on div "Mold risks identified" at bounding box center [627, 330] width 702 height 20
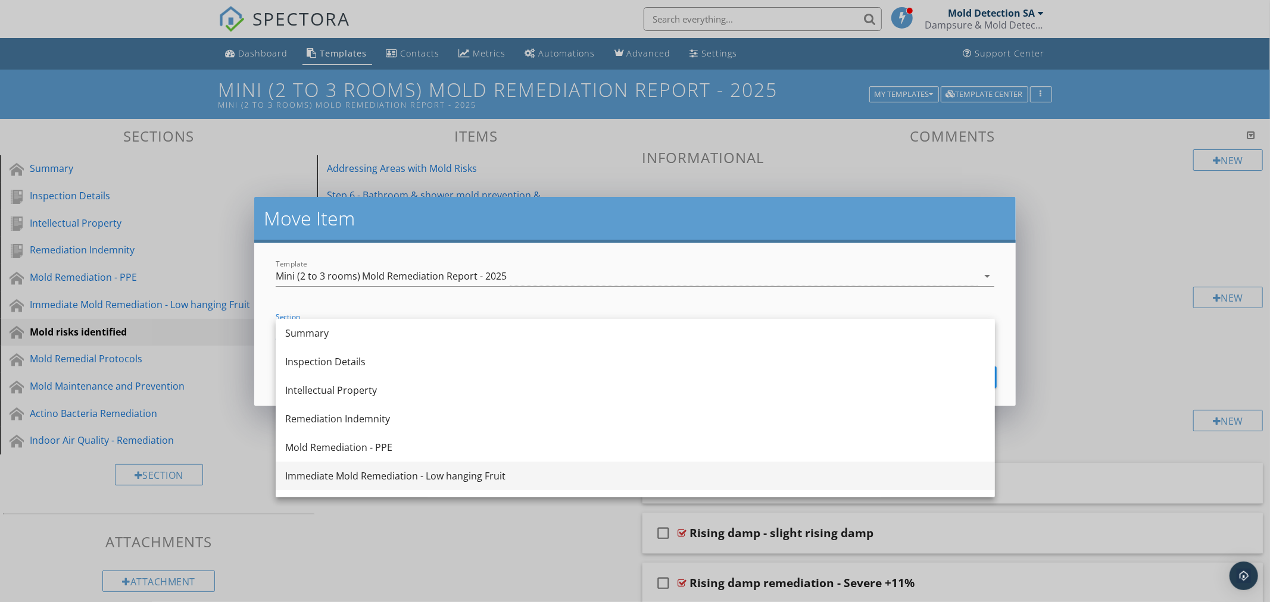
click at [403, 477] on div "Immediate Mold Remediation - Low hanging Fruit" at bounding box center [635, 476] width 700 height 14
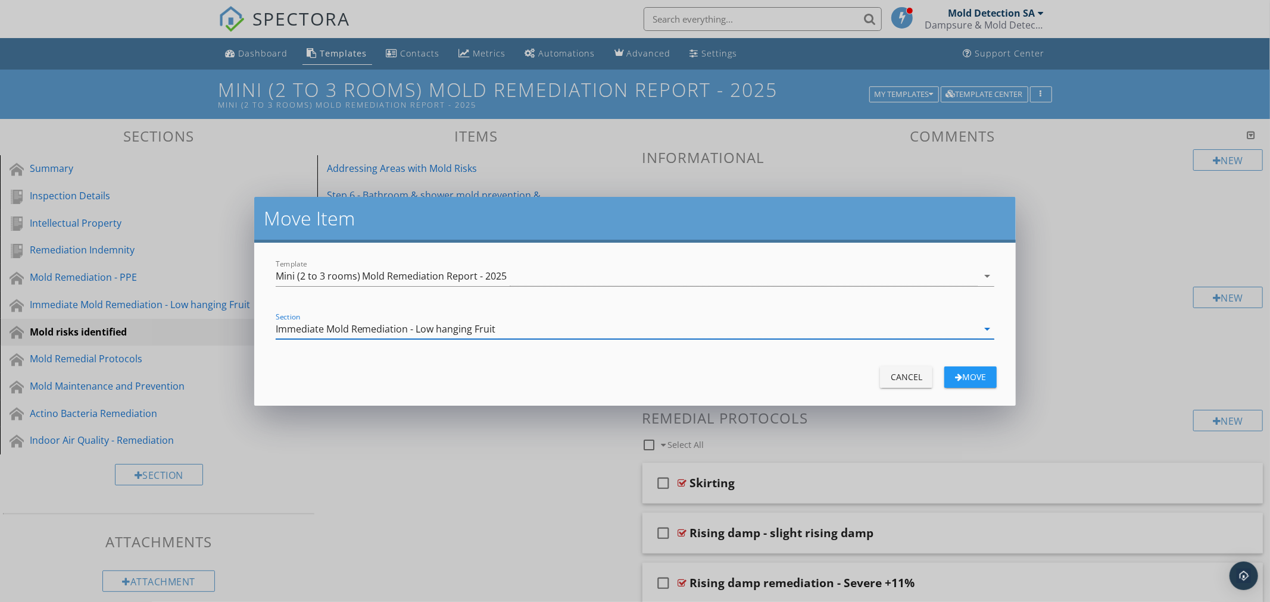
click at [442, 330] on div "Immediate Mold Remediation - Low hanging Fruit" at bounding box center [386, 329] width 220 height 11
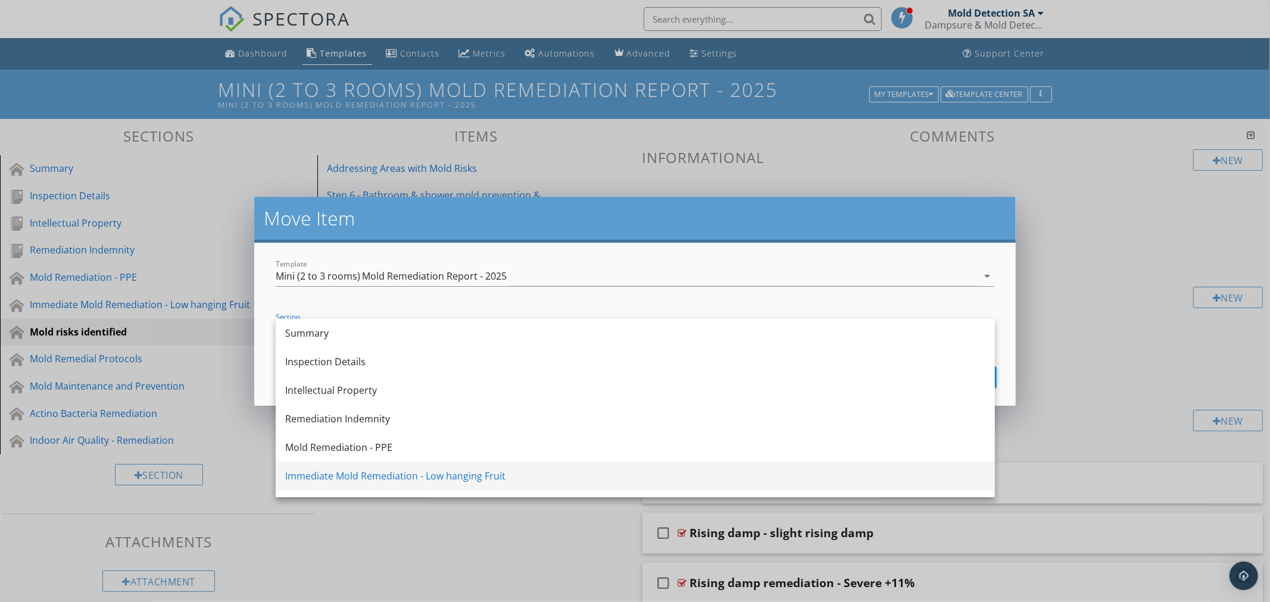
click at [392, 474] on div "Immediate Mold Remediation - Low hanging Fruit" at bounding box center [635, 476] width 700 height 14
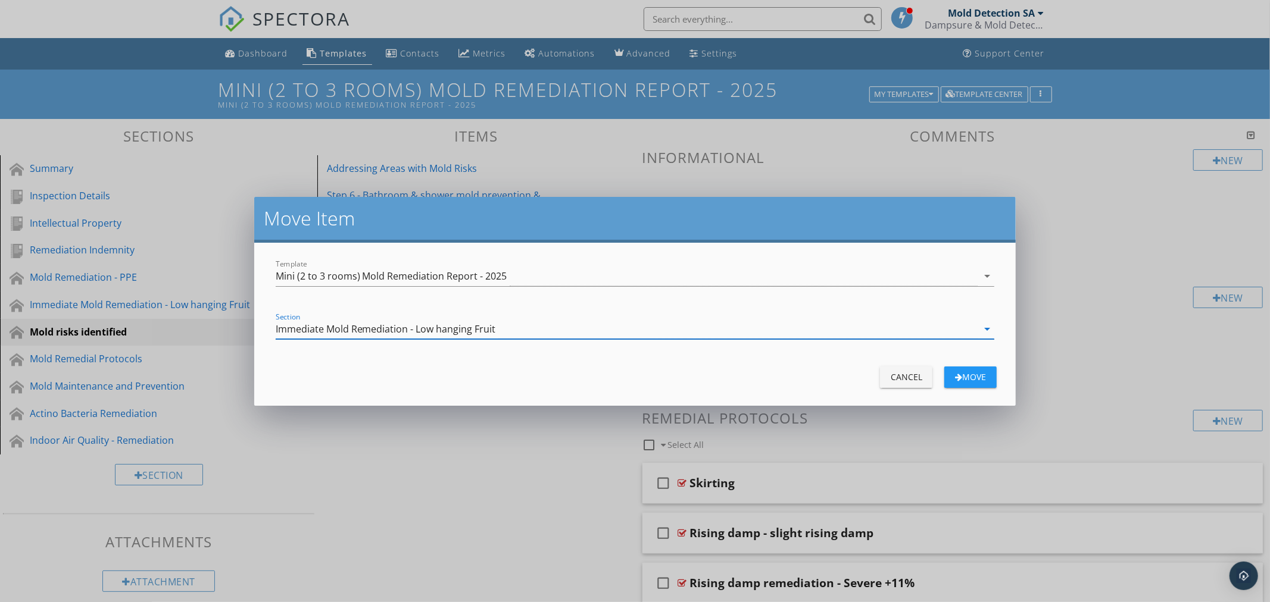
click at [408, 326] on div "Immediate Mold Remediation - Low hanging Fruit" at bounding box center [386, 329] width 220 height 11
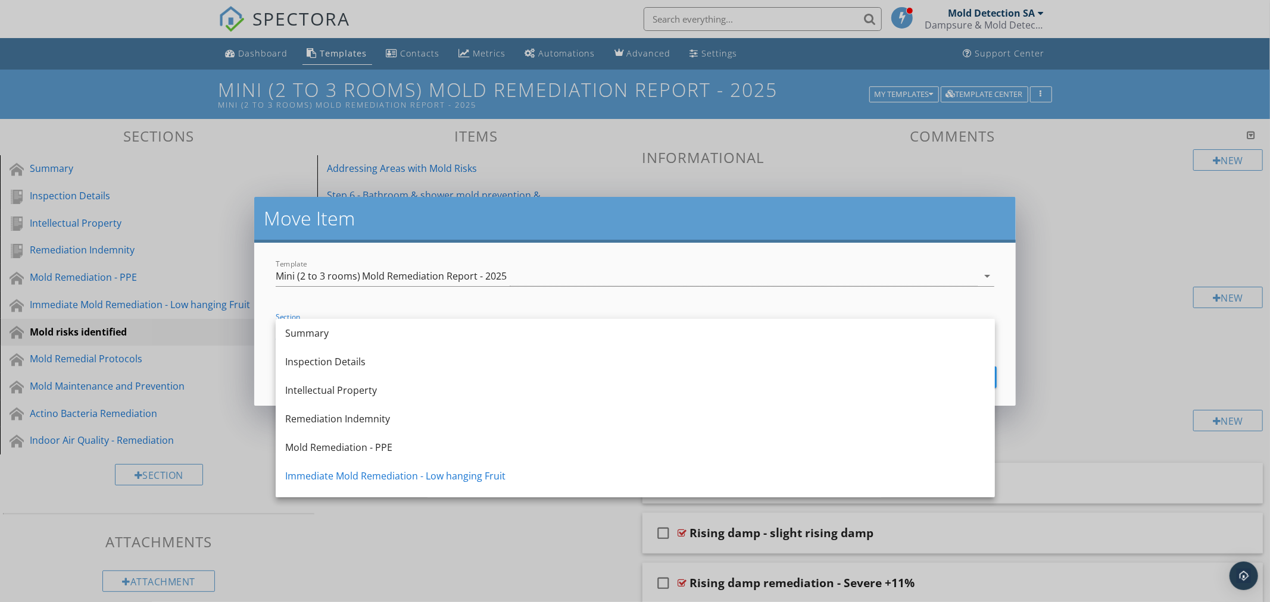
click at [332, 519] on div "Move Item Template Mini (2 to 3 rooms) Mold Remediation Report - 2025 arrow_dro…" at bounding box center [635, 301] width 1270 height 602
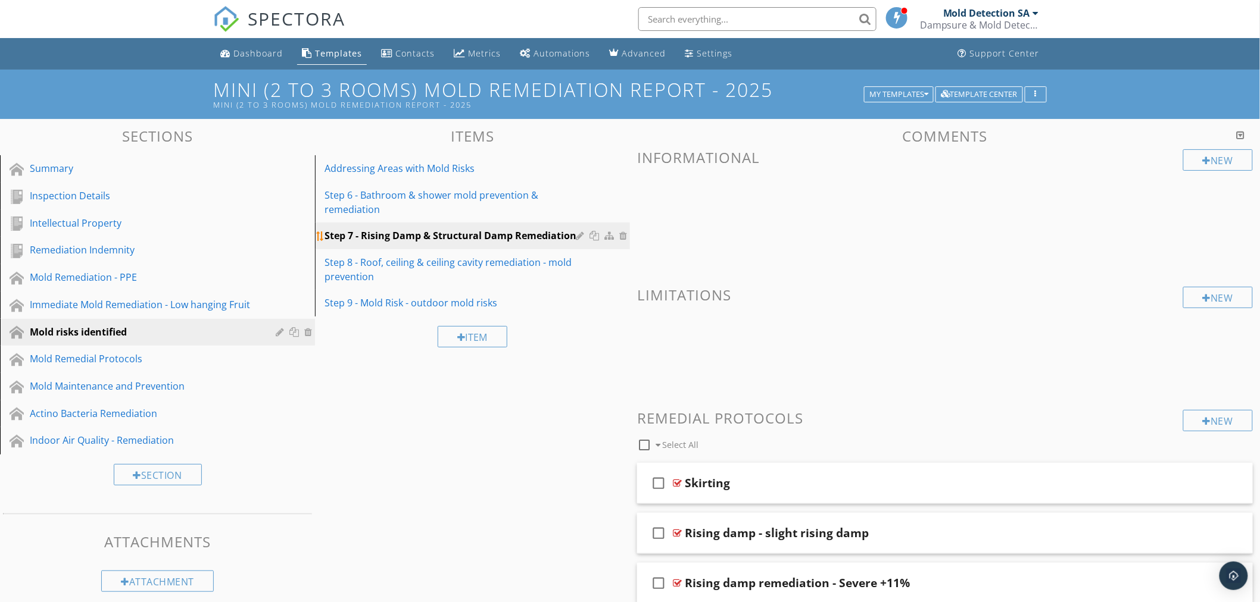
click at [443, 235] on div "Step 7 - Rising Damp & Structural Damp Remediation" at bounding box center [451, 236] width 255 height 14
click at [512, 236] on div "Step 7 - Rising Damp & Structural Damp Remediation" at bounding box center [451, 236] width 255 height 14
drag, startPoint x: 512, startPoint y: 236, endPoint x: 296, endPoint y: 379, distance: 259.4
click at [339, 418] on div "Sections Summary Inspection Details Intellectual Property Remediation Indemnity…" at bounding box center [630, 455] width 1260 height 673
click at [175, 301] on div "Immediate Mold Remediation - Low hanging Fruit" at bounding box center [144, 305] width 229 height 14
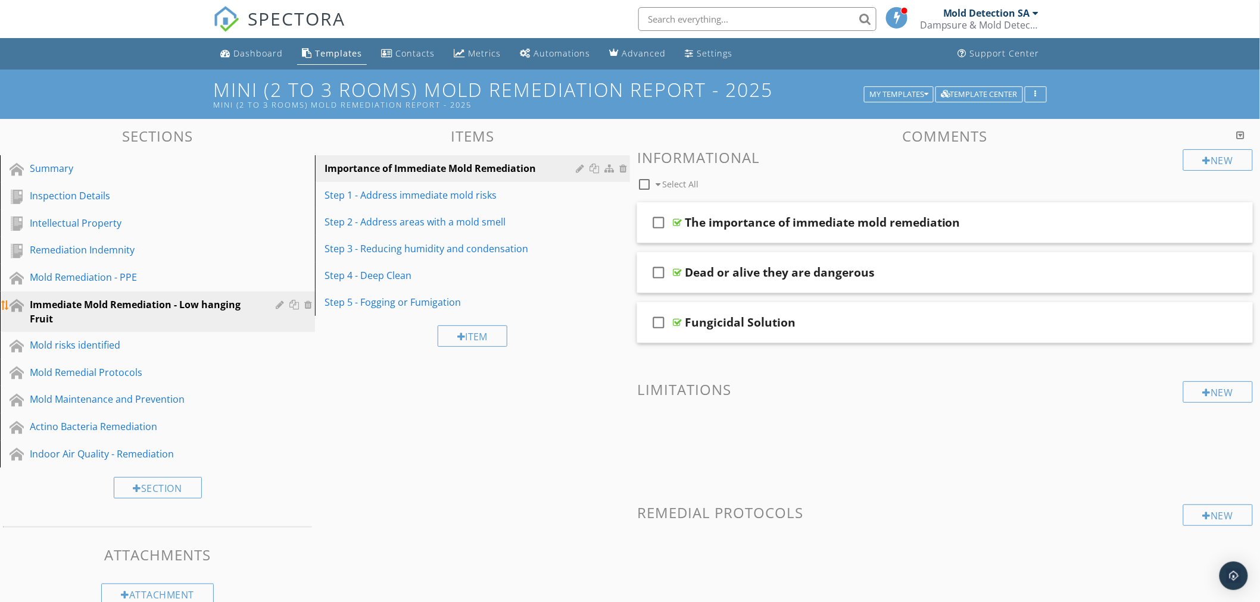
click at [279, 304] on div at bounding box center [281, 305] width 11 height 10
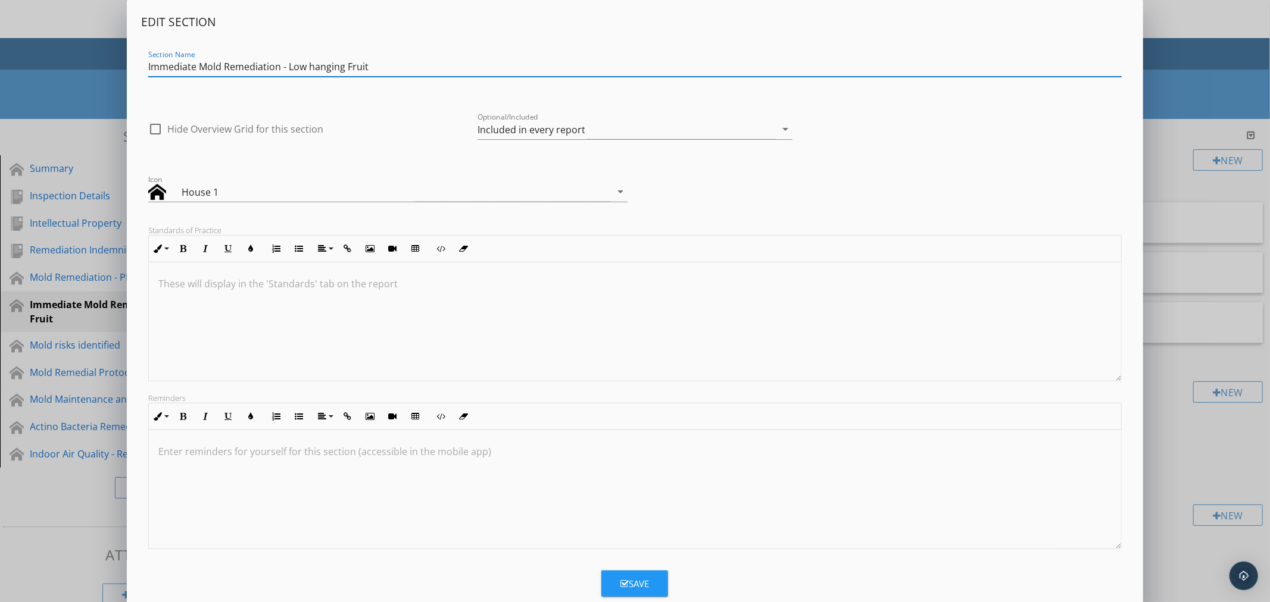
drag, startPoint x: 283, startPoint y: 67, endPoint x: 421, endPoint y: 68, distance: 138.1
click at [421, 68] on input "Immediate Mold Remediation - Low hanging Fruit" at bounding box center [634, 67] width 973 height 20
type input "Immediate Mold Remediation"
click at [633, 580] on div "Save" at bounding box center [634, 584] width 29 height 14
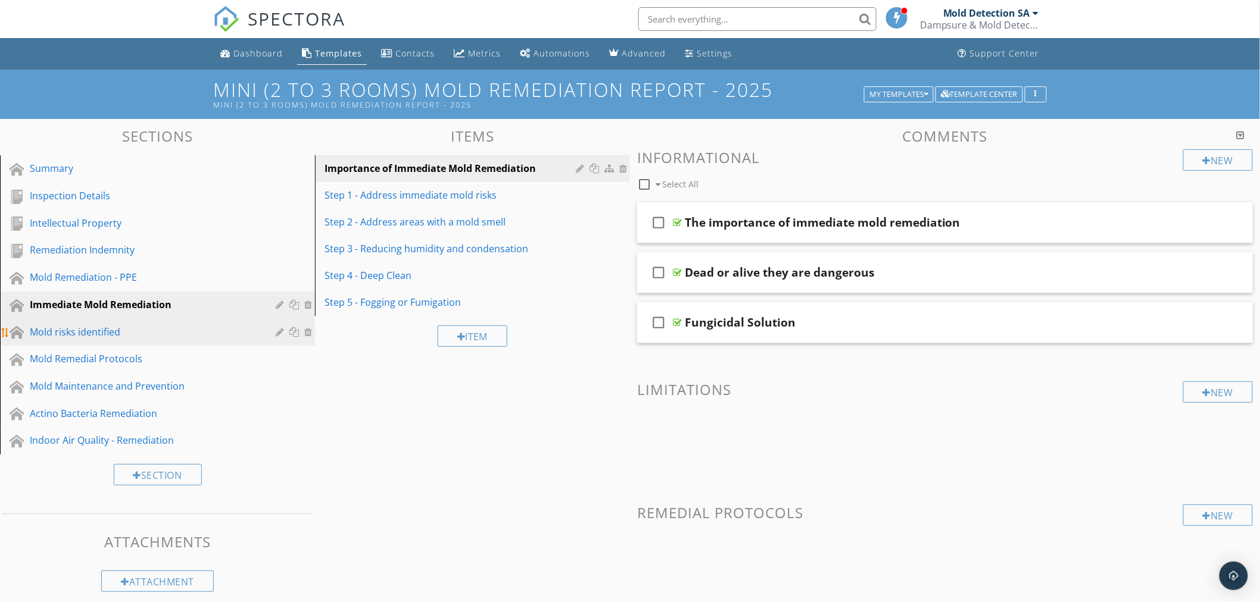
click at [108, 331] on div "Mold risks identified" at bounding box center [144, 332] width 229 height 14
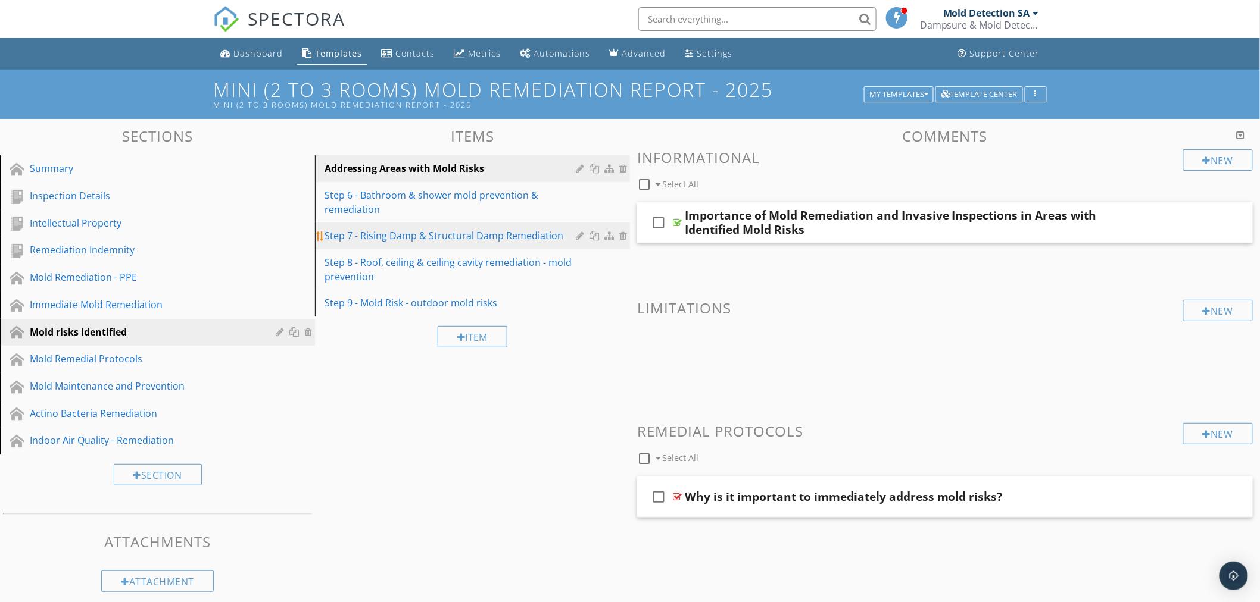
click at [460, 233] on div "Step 7 - Rising Damp & Structural Damp Remediation" at bounding box center [451, 236] width 255 height 14
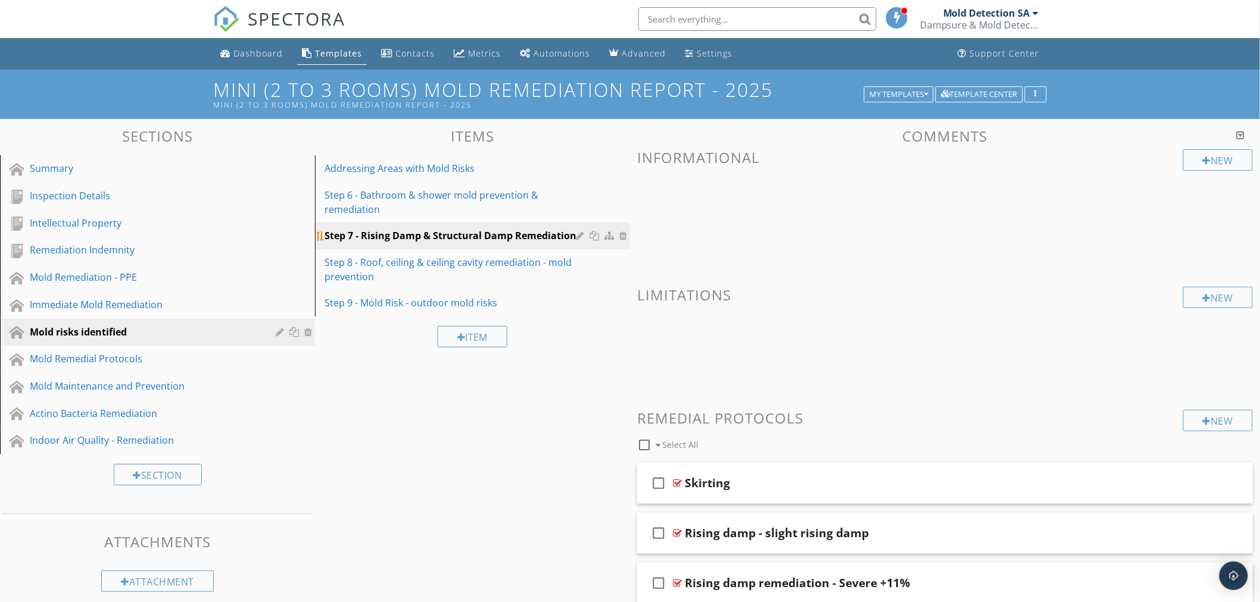
click at [610, 232] on div at bounding box center [610, 236] width 13 height 10
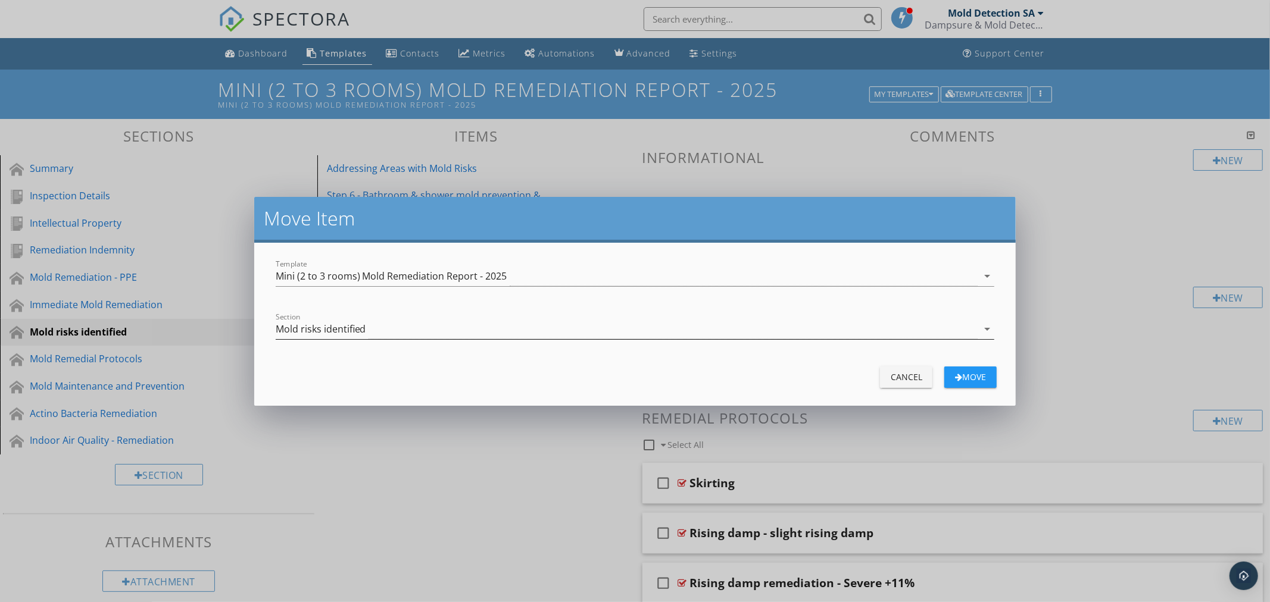
click at [480, 321] on div "Mold risks identified" at bounding box center [627, 330] width 702 height 20
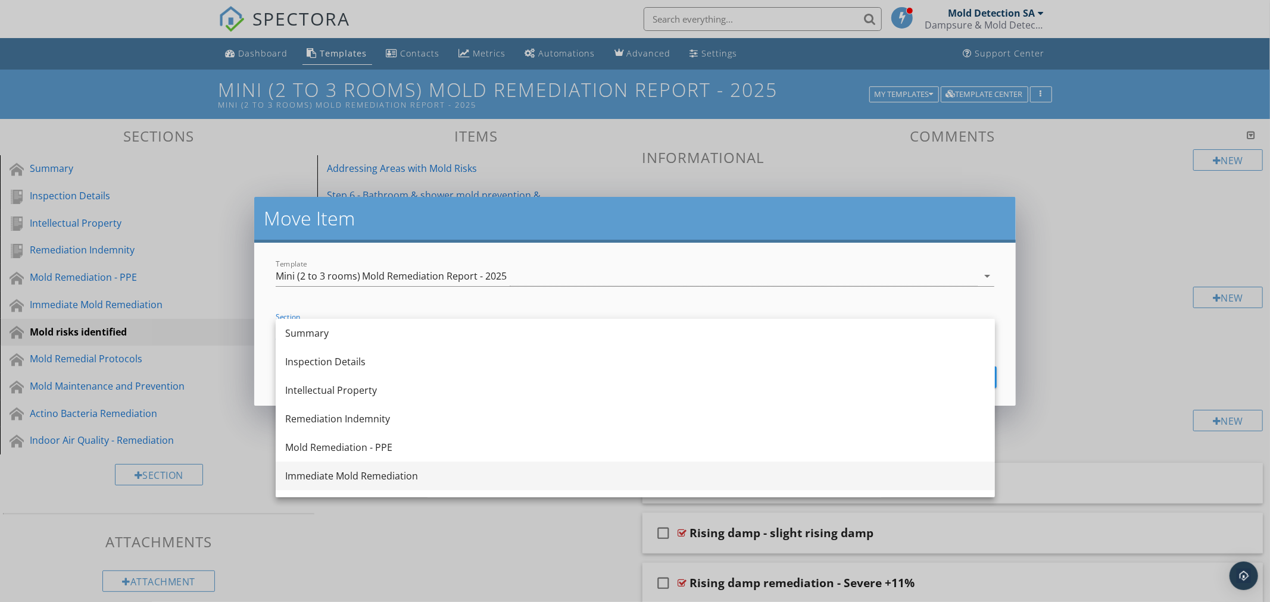
click at [423, 479] on div "Immediate Mold Remediation" at bounding box center [635, 476] width 700 height 14
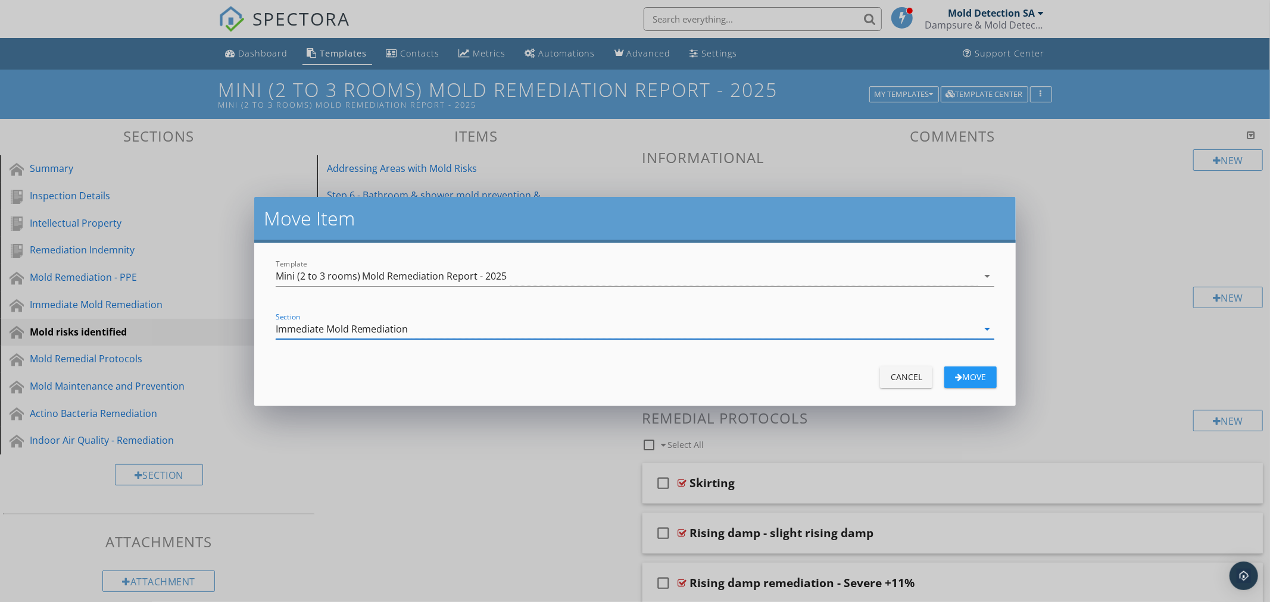
click at [457, 327] on div "Immediate Mold Remediation" at bounding box center [627, 330] width 702 height 20
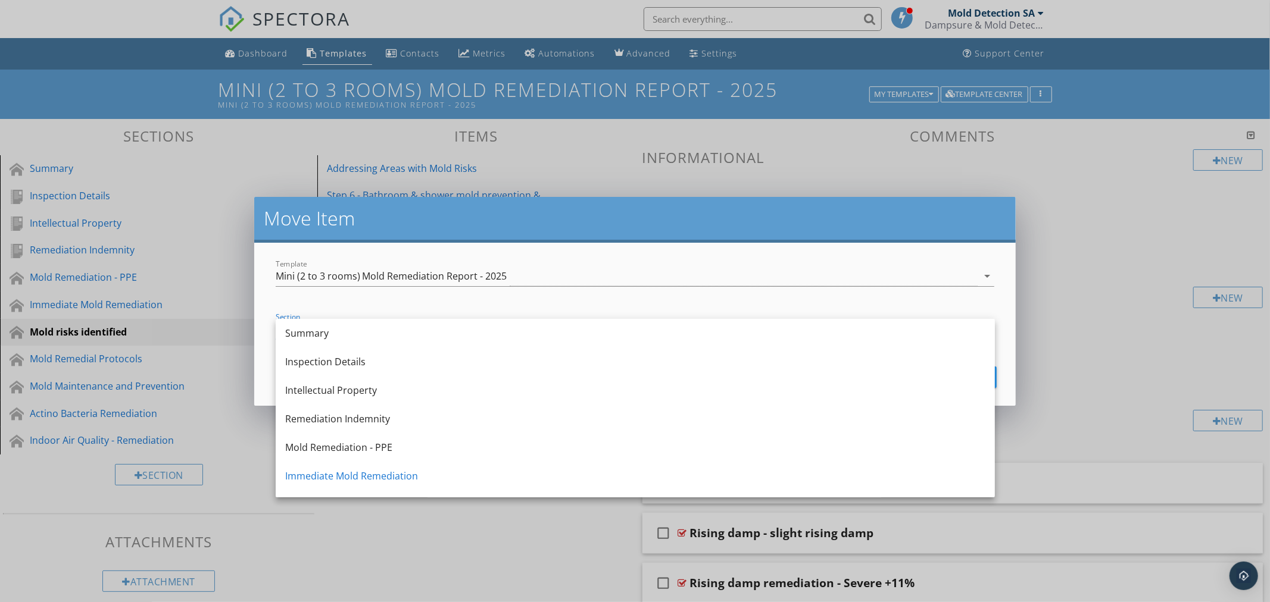
click at [417, 522] on div "Move Item Template Mini (2 to 3 rooms) Mold Remediation Report - 2025 arrow_dro…" at bounding box center [635, 301] width 1270 height 602
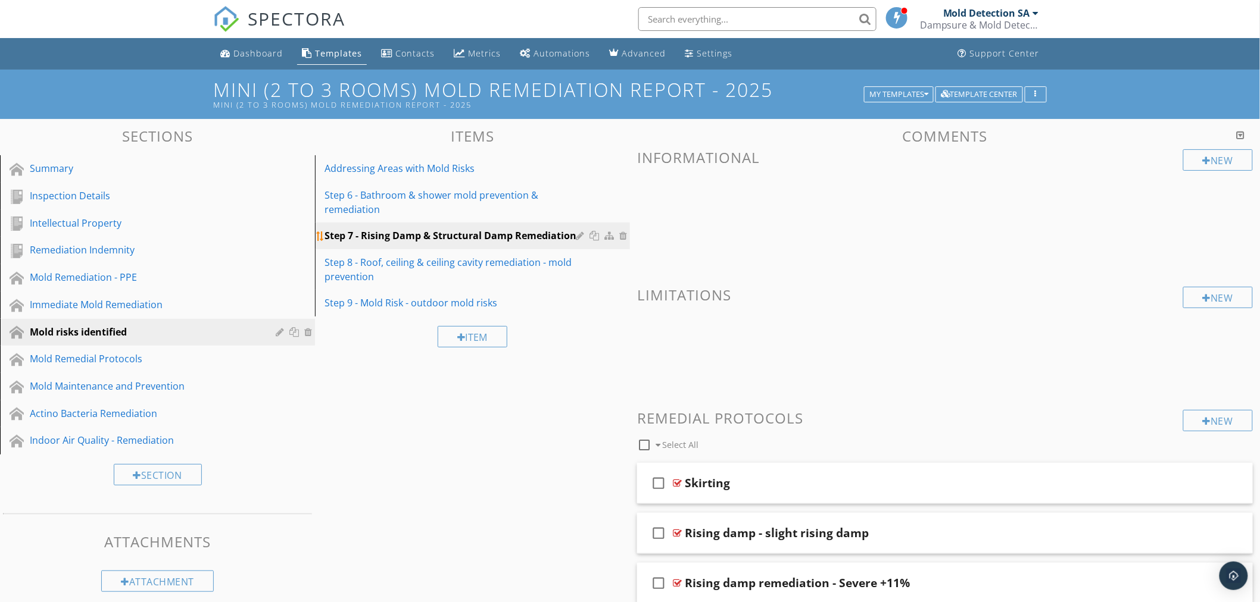
click at [465, 239] on div "Step 7 - Rising Damp & Structural Damp Remediation" at bounding box center [451, 236] width 255 height 14
click at [605, 235] on div at bounding box center [610, 236] width 13 height 10
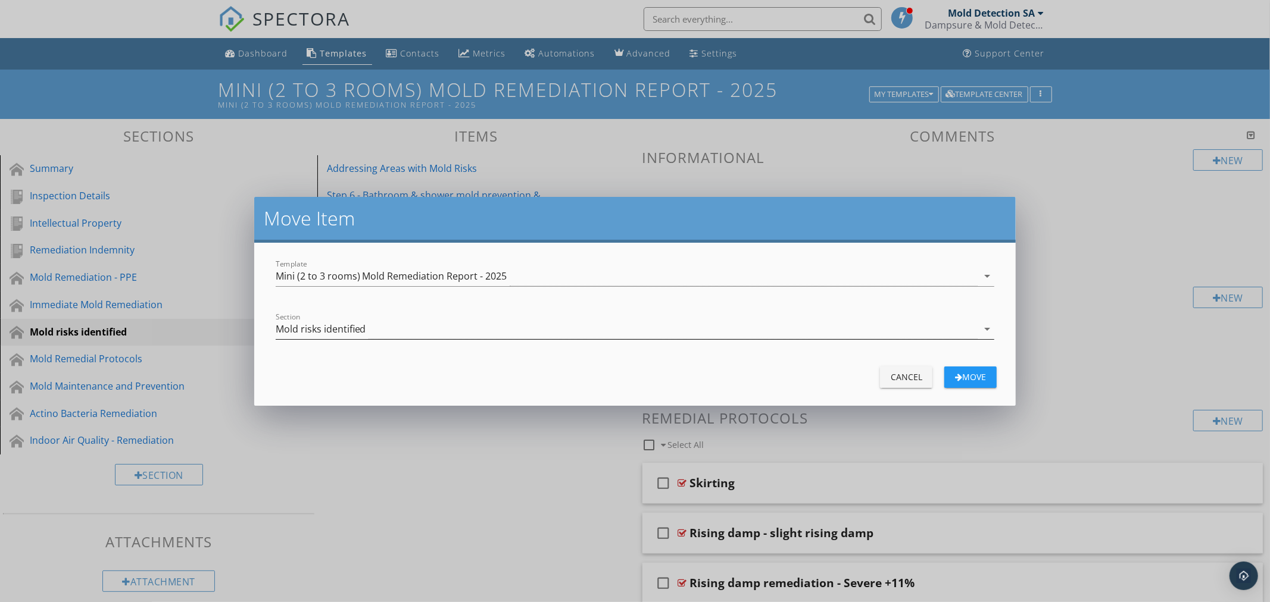
click at [346, 329] on div "Mold risks identified" at bounding box center [321, 329] width 90 height 11
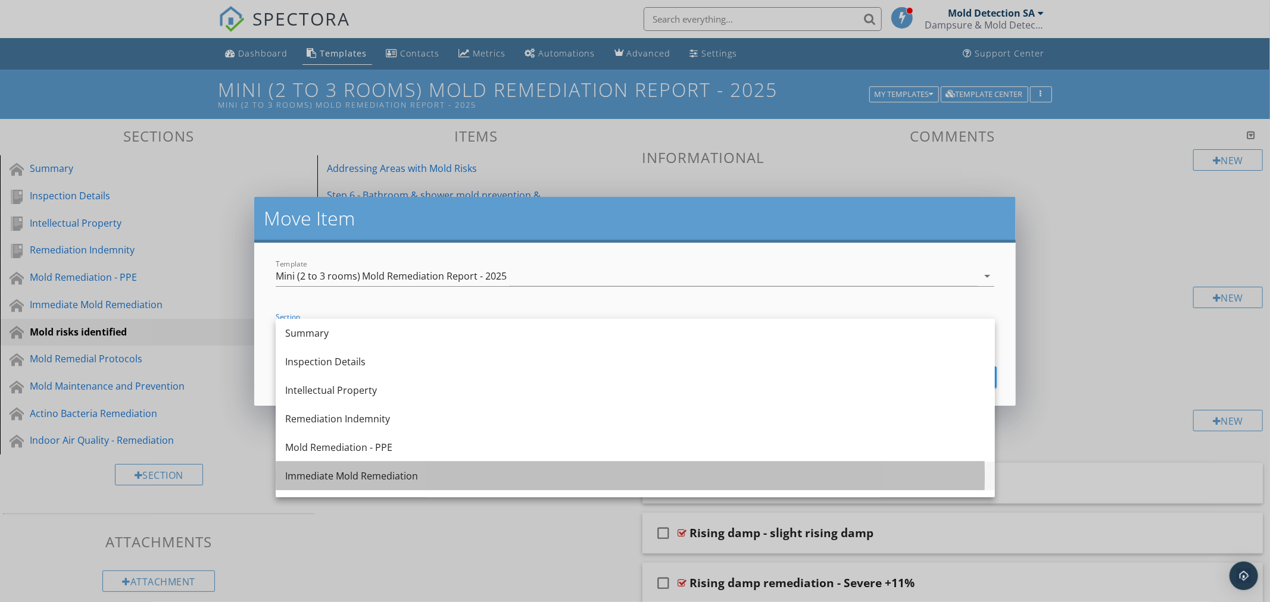
click at [373, 477] on div "Immediate Mold Remediation" at bounding box center [635, 476] width 700 height 14
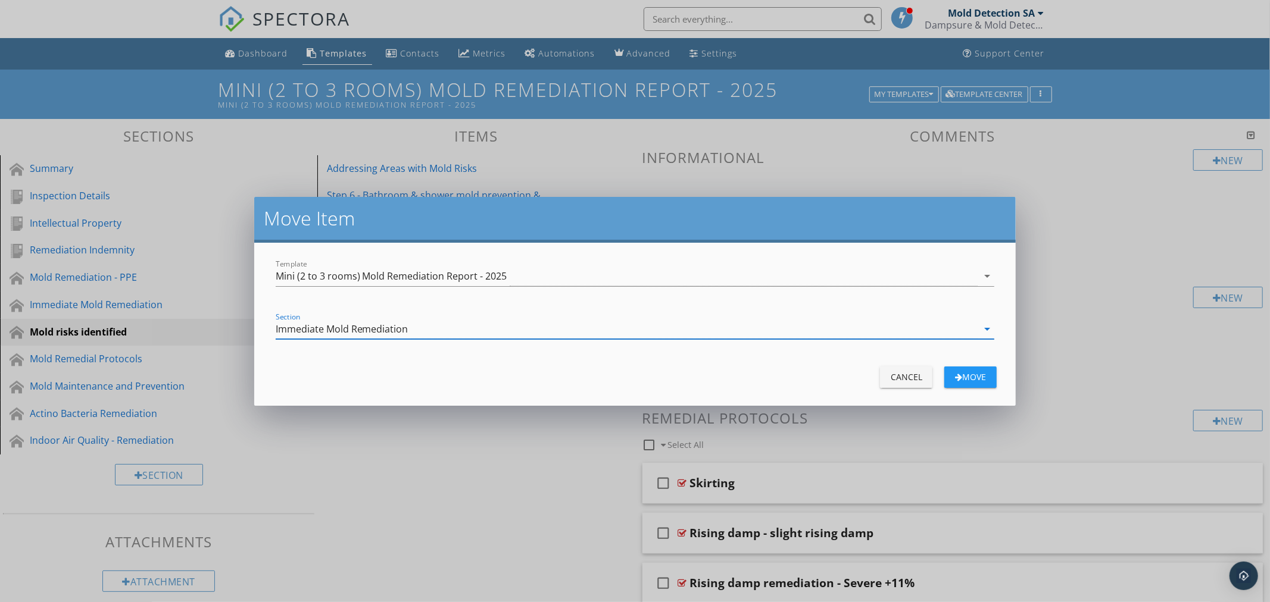
click at [976, 382] on div "Move" at bounding box center [970, 377] width 33 height 13
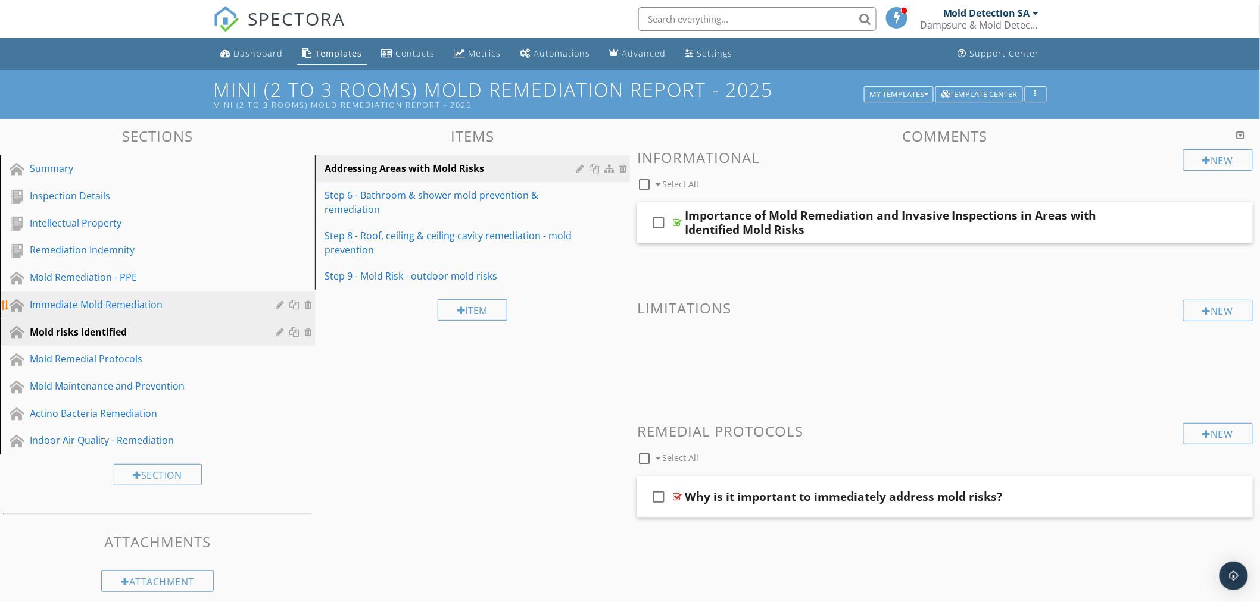
click at [131, 299] on div "Immediate Mold Remediation" at bounding box center [144, 305] width 229 height 14
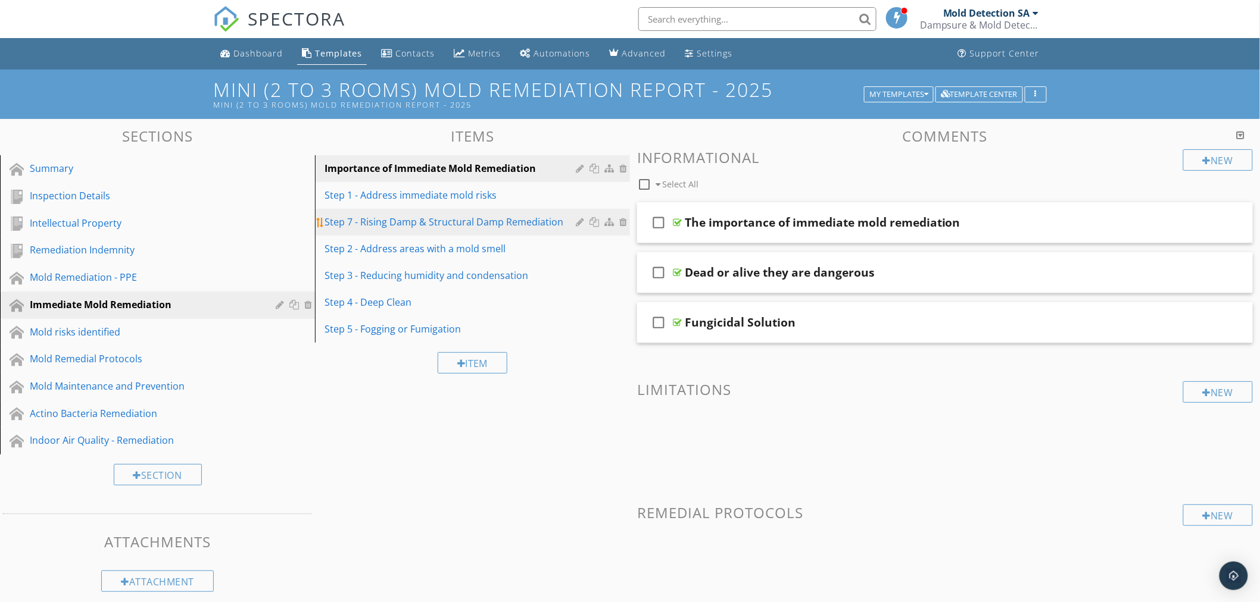
click at [435, 221] on div "Step 7 - Rising Damp & Structural Damp Remediation" at bounding box center [451, 222] width 255 height 14
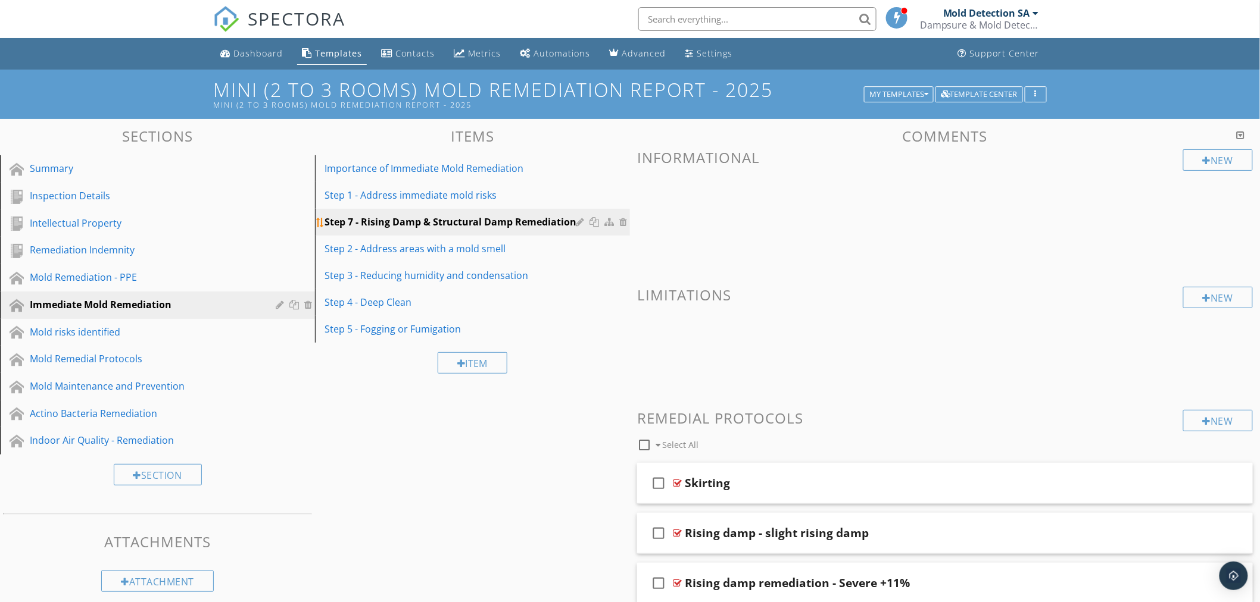
click at [510, 223] on div "Step 7 - Rising Damp & Structural Damp Remediation" at bounding box center [451, 222] width 255 height 14
click at [581, 219] on div at bounding box center [581, 222] width 11 height 10
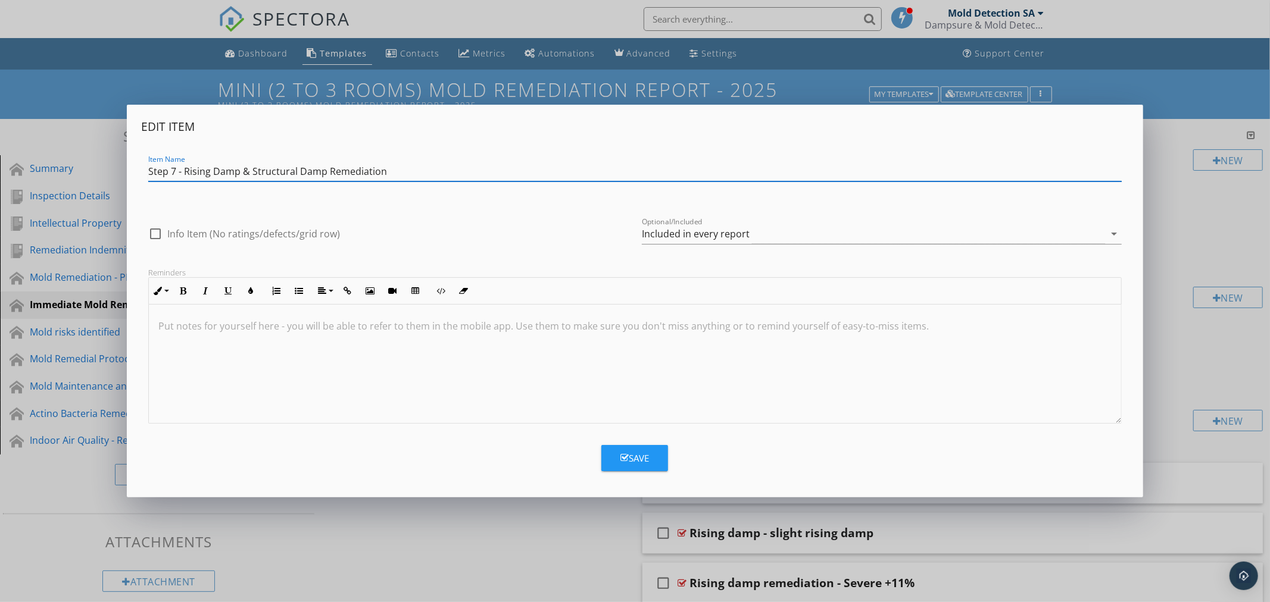
click at [173, 171] on input "Step 7 - Rising Damp & Structural Damp Remediation" at bounding box center [634, 172] width 973 height 20
type input "Step 2 - Rising Damp & Structural Damp Remediation"
click at [641, 459] on div "Save" at bounding box center [634, 459] width 29 height 14
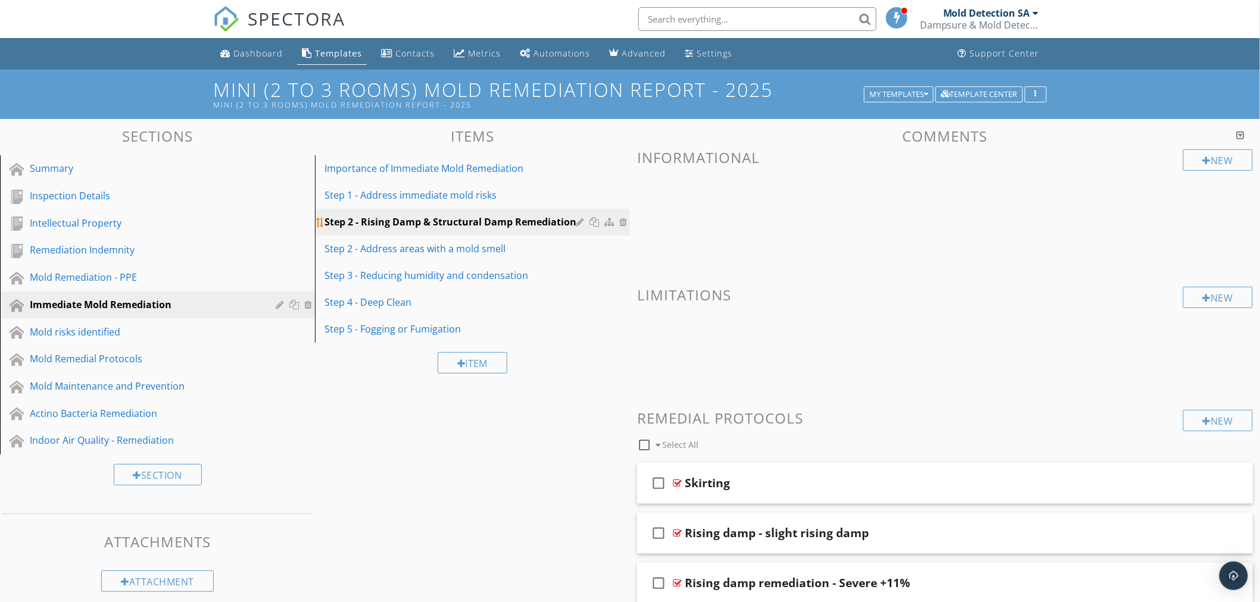
click at [578, 223] on div at bounding box center [581, 222] width 11 height 10
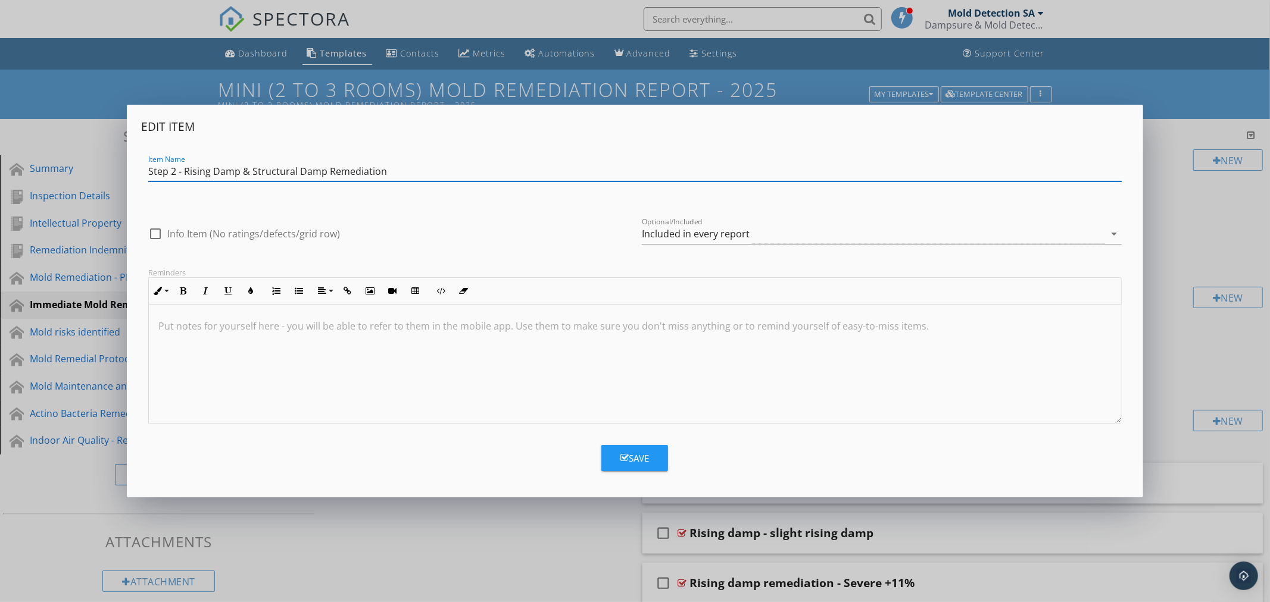
drag, startPoint x: 176, startPoint y: 171, endPoint x: 167, endPoint y: 174, distance: 8.7
click at [170, 171] on input "Step 2 - Rising Damp & Structural Damp Remediation" at bounding box center [634, 172] width 973 height 20
type input "Step 3 - Rising Damp & Structural Damp Remediation"
click at [648, 456] on div "Save" at bounding box center [634, 459] width 29 height 14
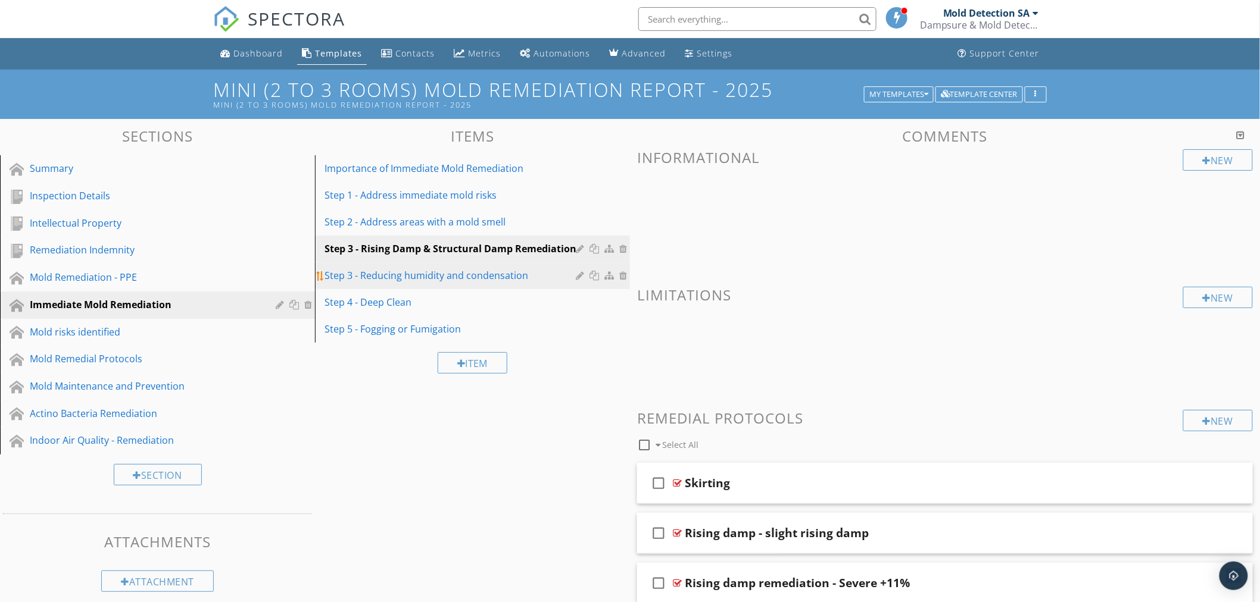
click at [412, 274] on div "Step 3 - Reducing humidity and condensation" at bounding box center [451, 275] width 255 height 14
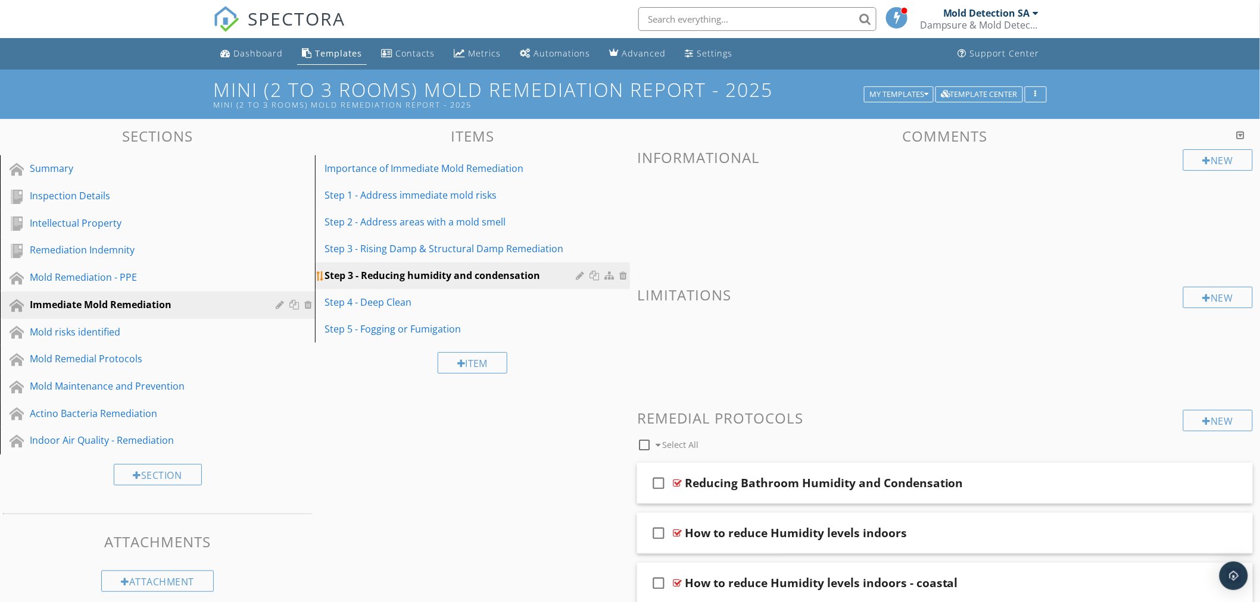
click at [392, 277] on div "Step 3 - Reducing humidity and condensation" at bounding box center [451, 275] width 255 height 14
click at [575, 273] on link "Step 3 - Reducing humidity and condensation" at bounding box center [473, 276] width 311 height 26
click at [576, 277] on div at bounding box center [581, 276] width 11 height 10
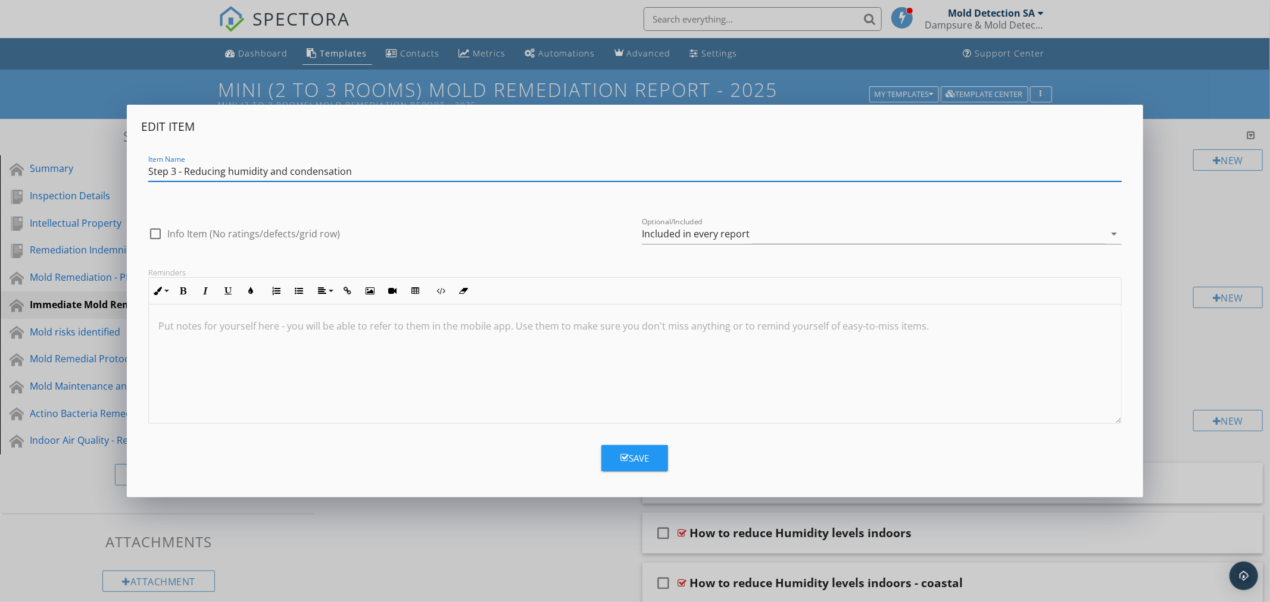
click at [170, 170] on input "Step 3 - Reducing humidity and condensation" at bounding box center [634, 172] width 973 height 20
type input "Step 4 - Reducing humidity and condensation"
click at [645, 448] on button "Save" at bounding box center [634, 458] width 67 height 26
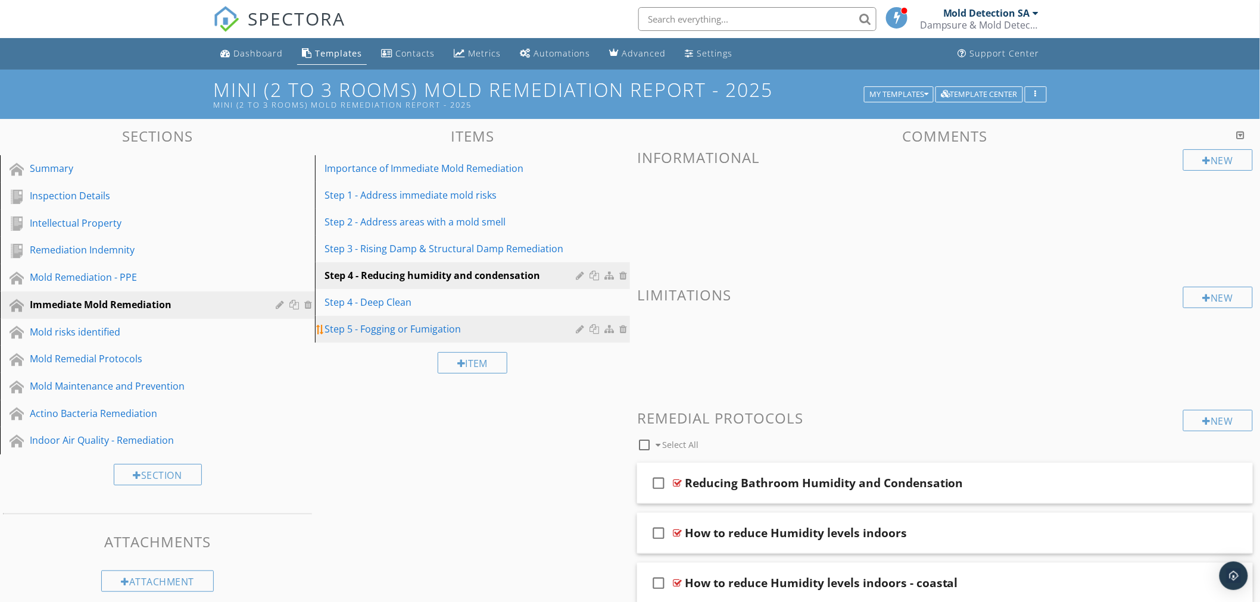
click at [626, 328] on div at bounding box center [624, 329] width 11 height 10
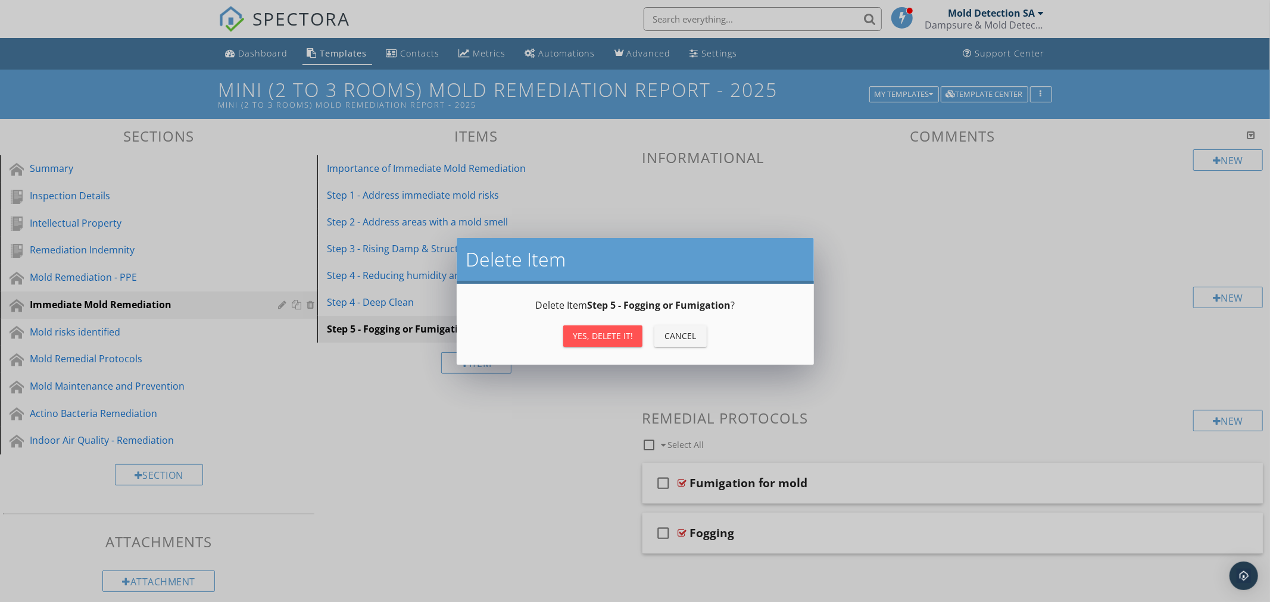
click at [621, 335] on div "Yes, Delete it!" at bounding box center [603, 336] width 60 height 13
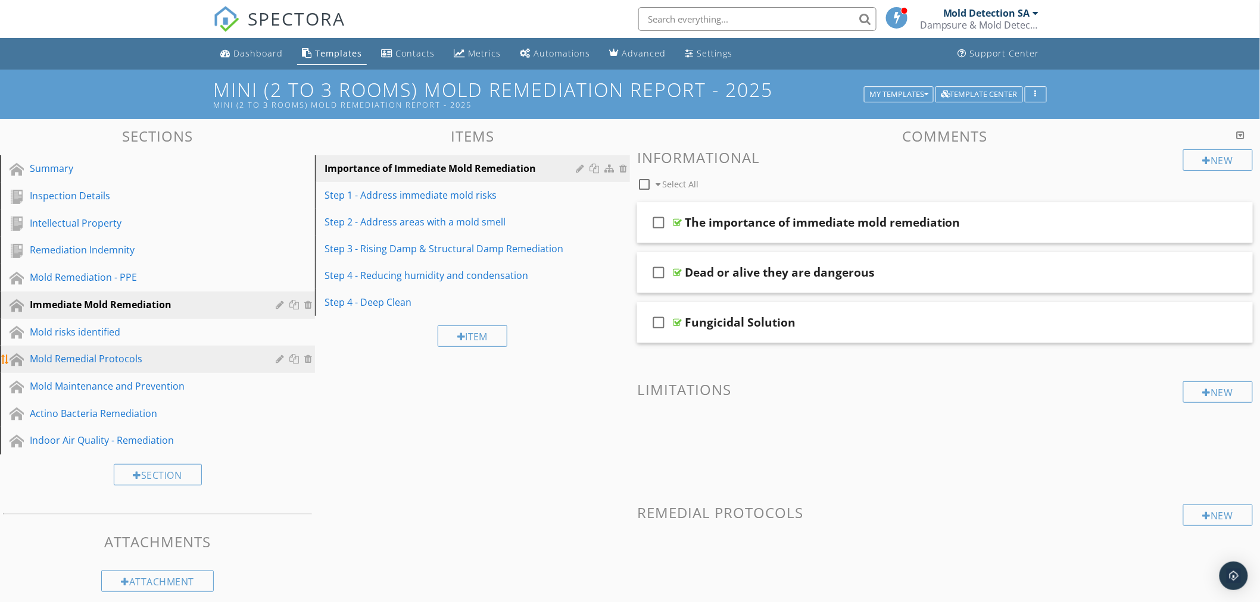
click at [105, 358] on div "Mold Remedial Protocols" at bounding box center [144, 359] width 229 height 14
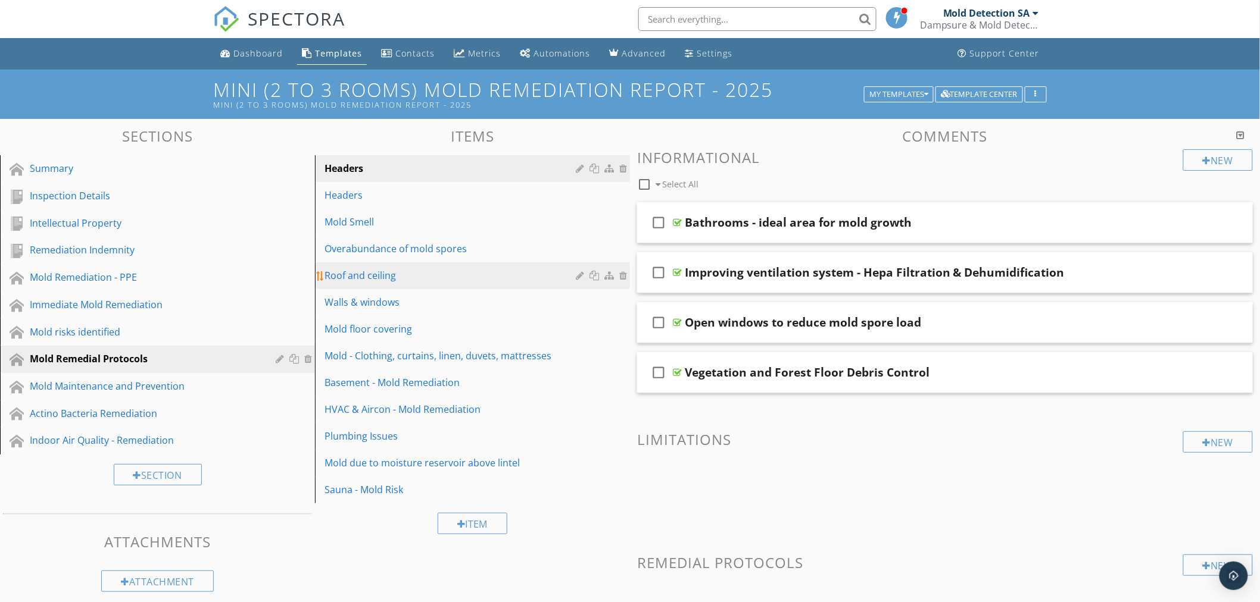
click at [371, 278] on div "Roof and ceiling" at bounding box center [451, 275] width 255 height 14
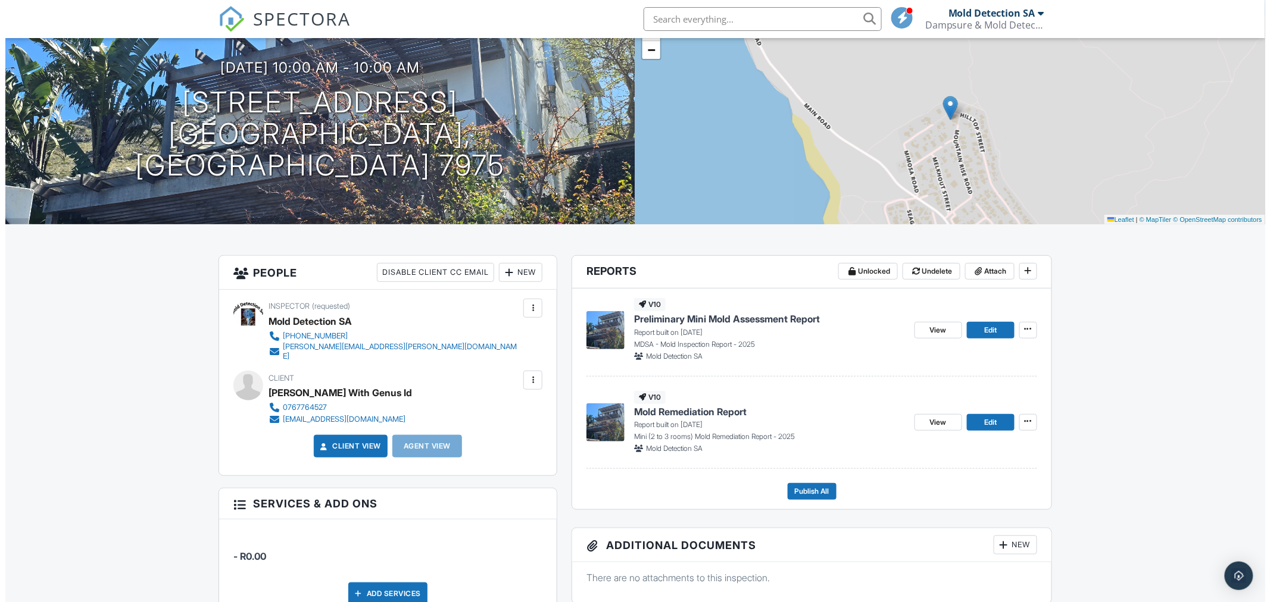
scroll to position [132, 0]
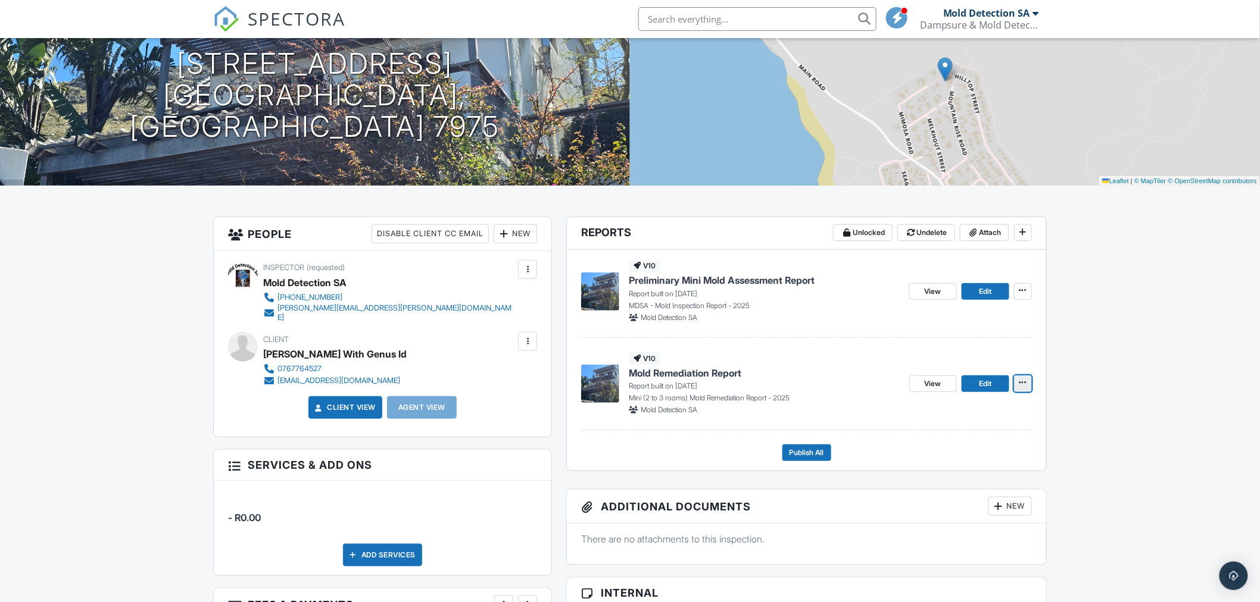
click at [1022, 379] on icon at bounding box center [1022, 383] width 7 height 8
click at [1019, 382] on icon at bounding box center [1022, 383] width 7 height 8
click at [955, 468] on input "Delete Report" at bounding box center [962, 471] width 121 height 27
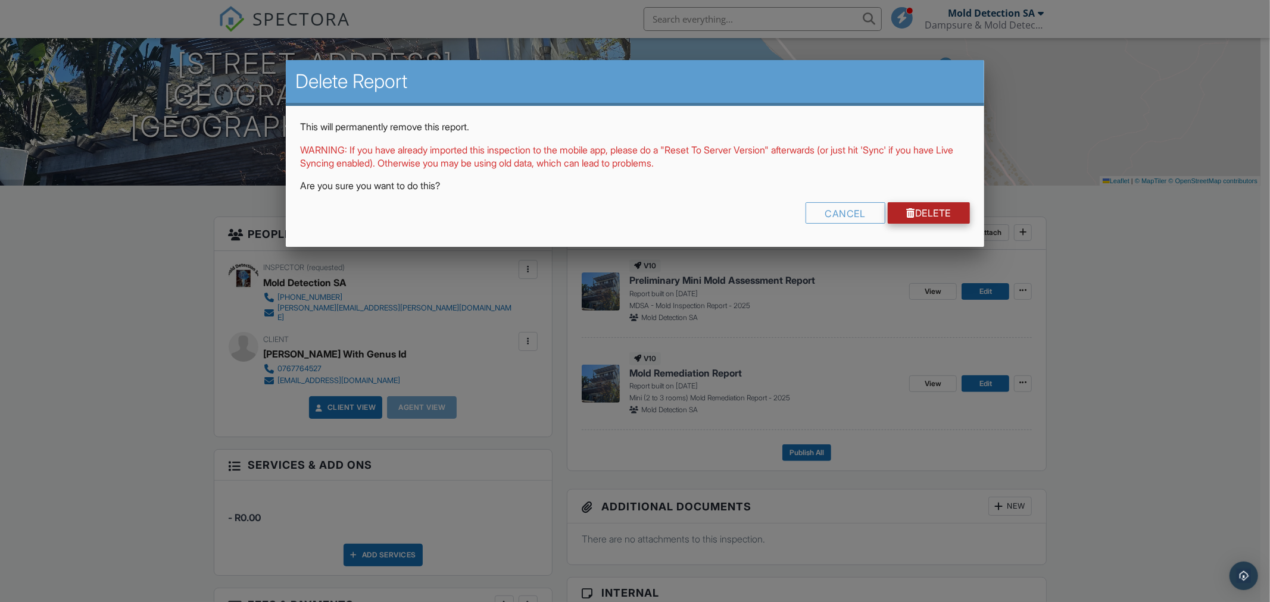
click at [935, 214] on link "Delete" at bounding box center [929, 212] width 83 height 21
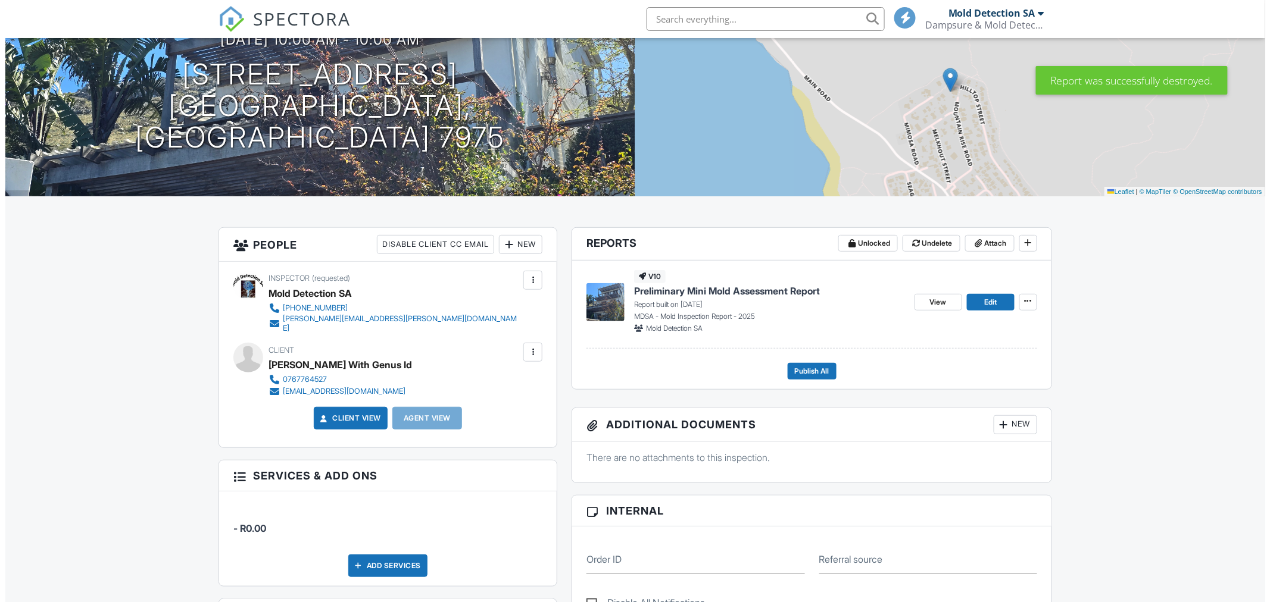
scroll to position [132, 0]
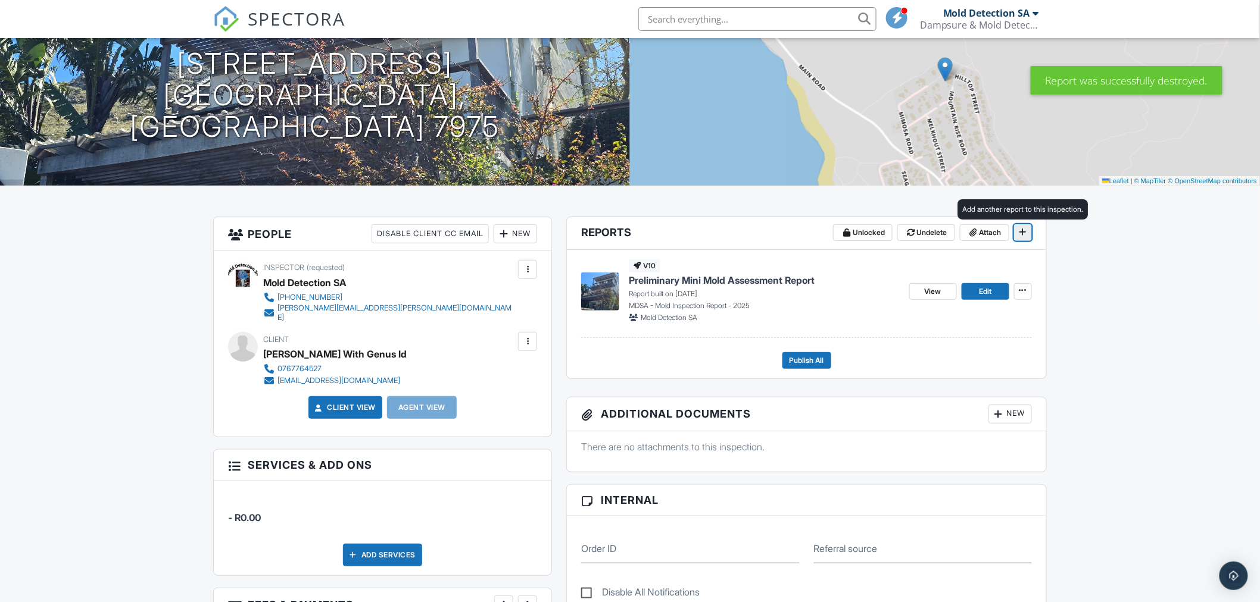
click at [1022, 232] on icon at bounding box center [1022, 232] width 7 height 8
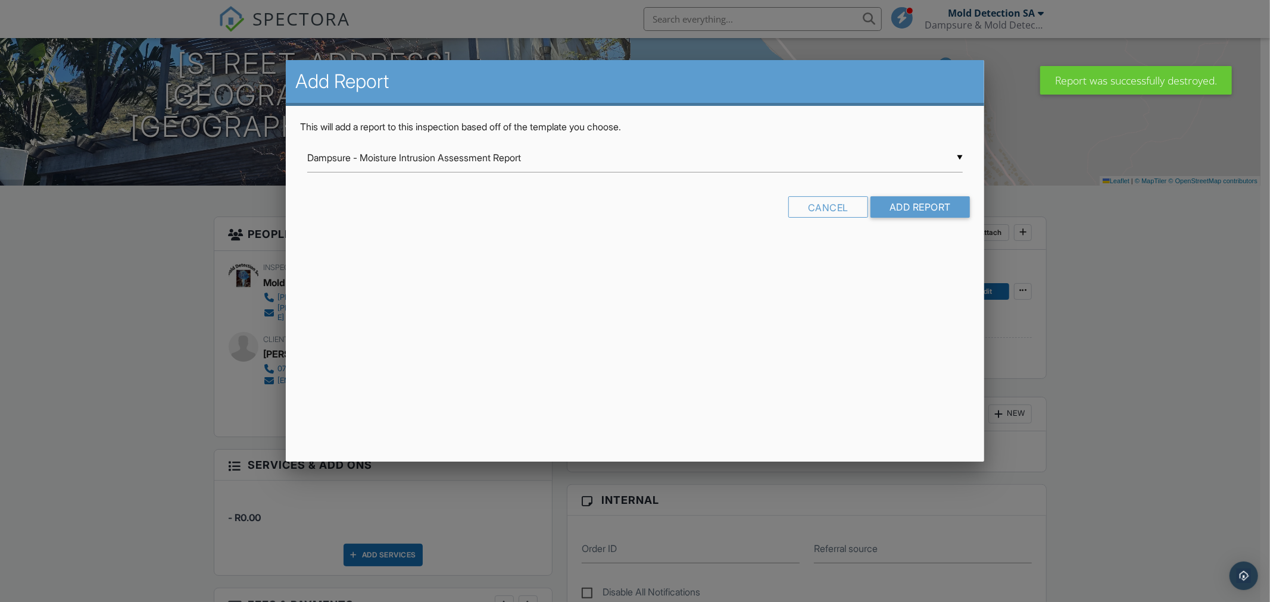
click at [587, 157] on div "▼ Dampsure - Moisture Intrusion Assessment Report Dampsure - Moisture Intrusion…" at bounding box center [634, 157] width 655 height 29
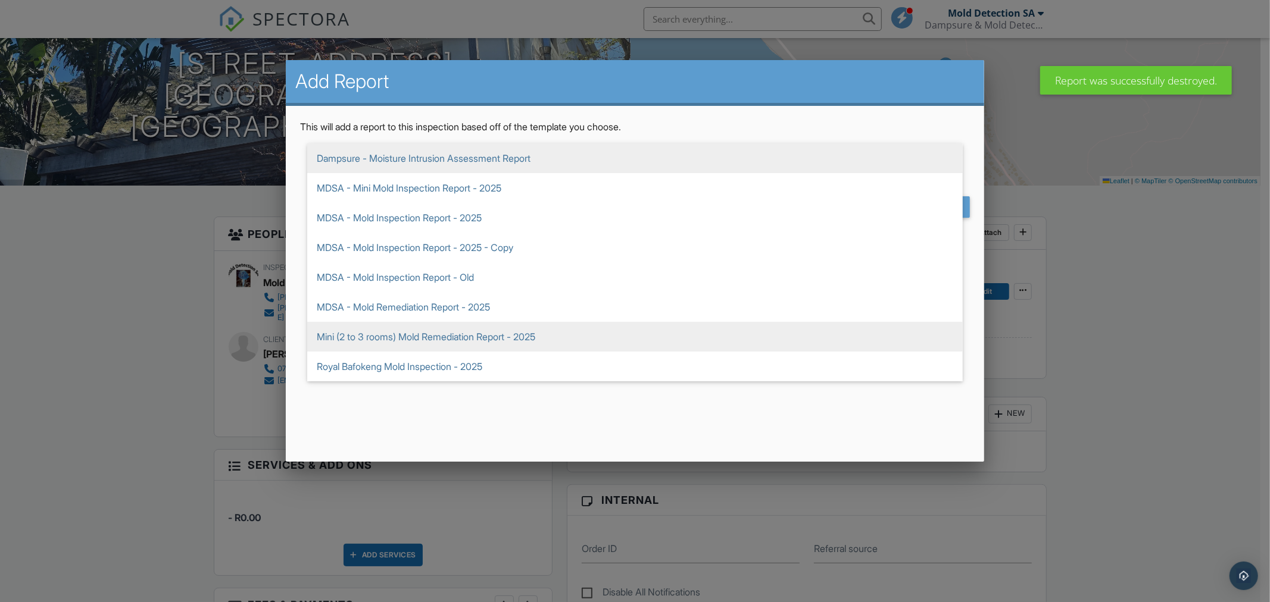
click at [480, 336] on span "Mini (2 to 3 rooms) Mold Remediation Report - 2025" at bounding box center [634, 337] width 655 height 30
type input "Mini (2 to 3 rooms) Mold Remediation Report - 2025"
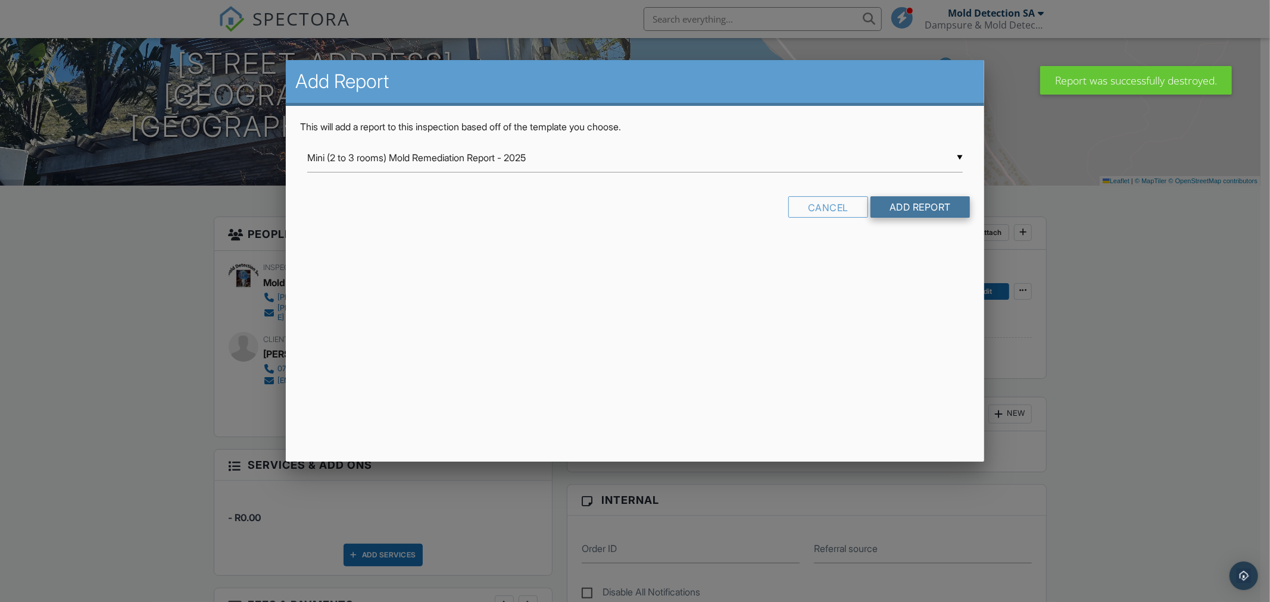
click at [919, 201] on input "Add Report" at bounding box center [919, 206] width 99 height 21
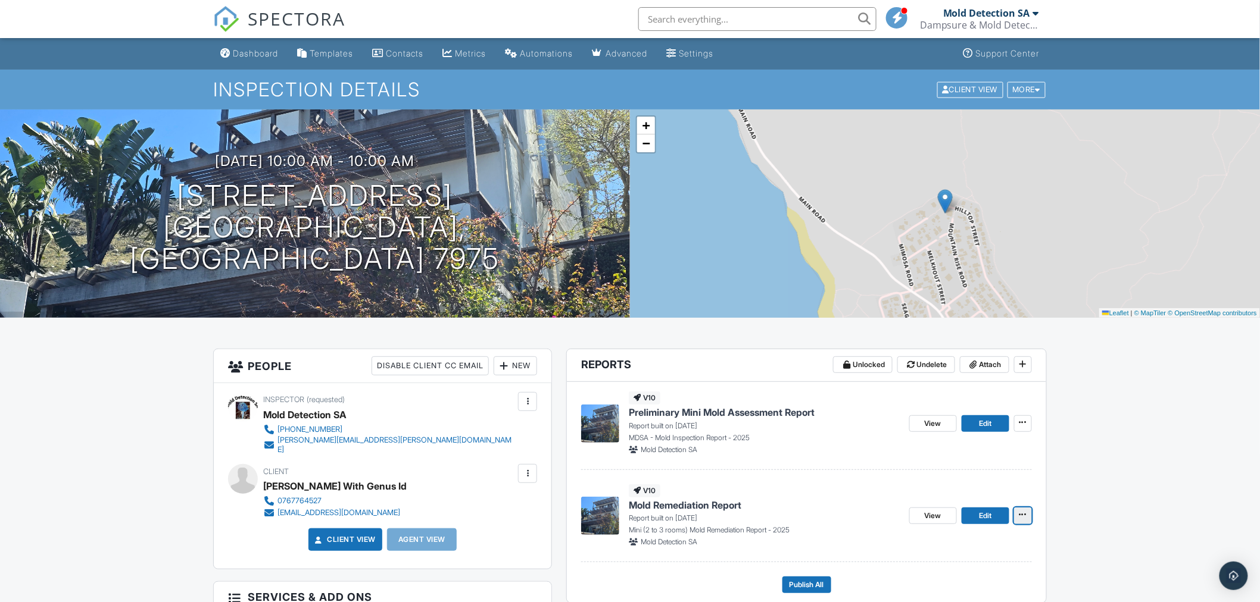
click at [1024, 516] on icon at bounding box center [1022, 515] width 7 height 8
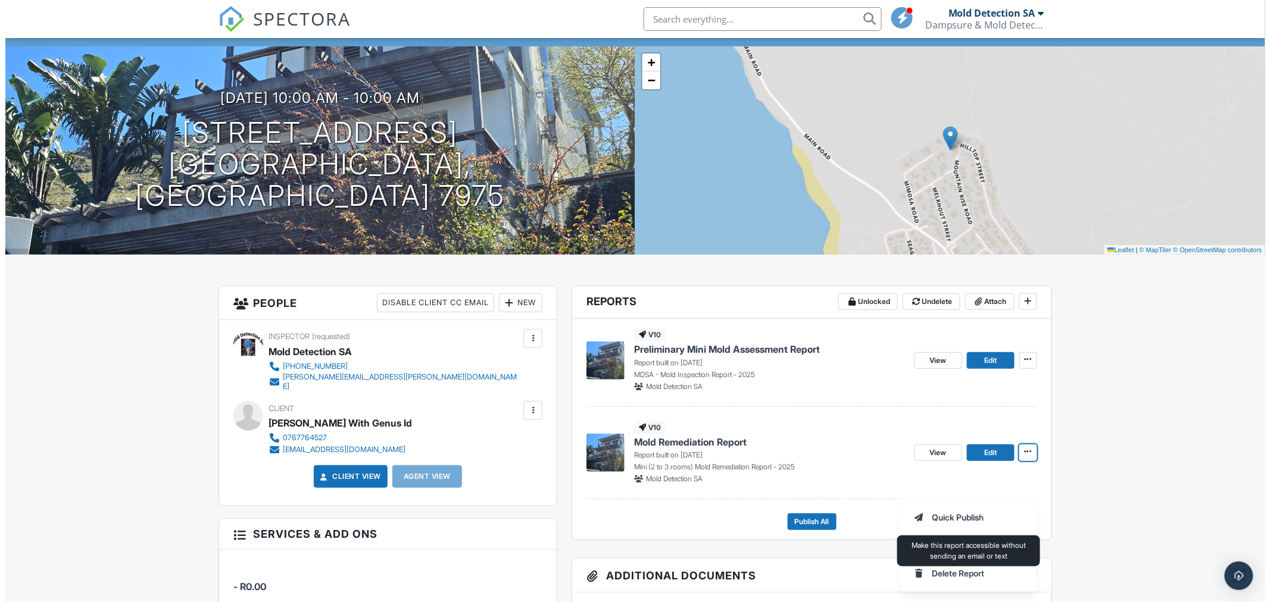
scroll to position [132, 0]
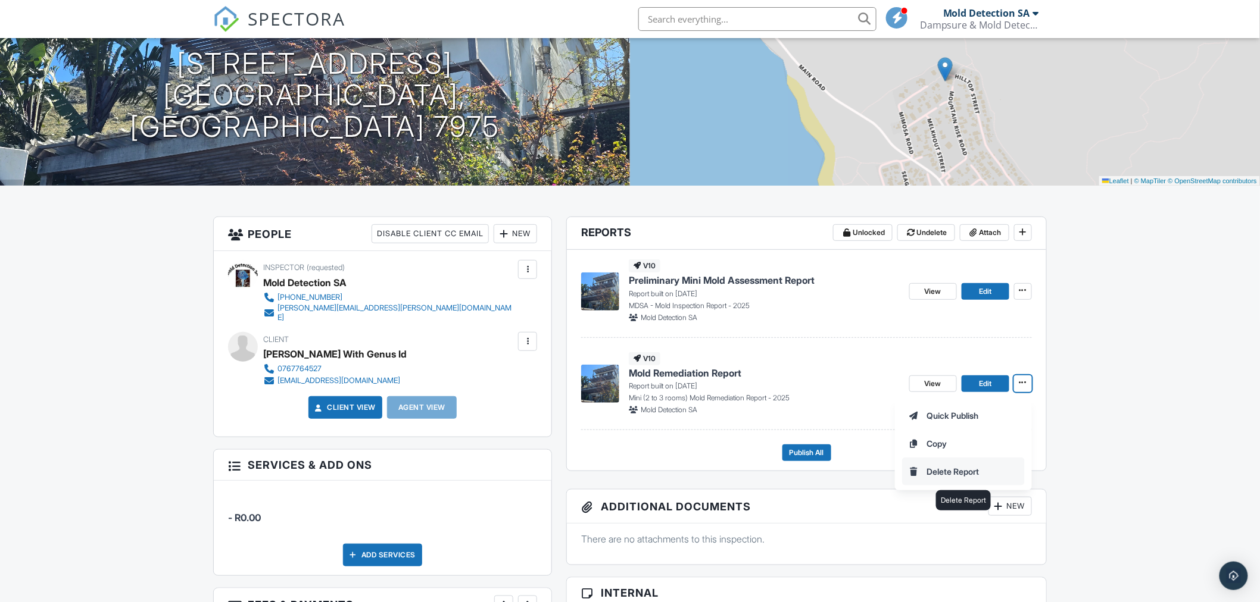
click at [944, 471] on input "Delete Report" at bounding box center [962, 471] width 121 height 27
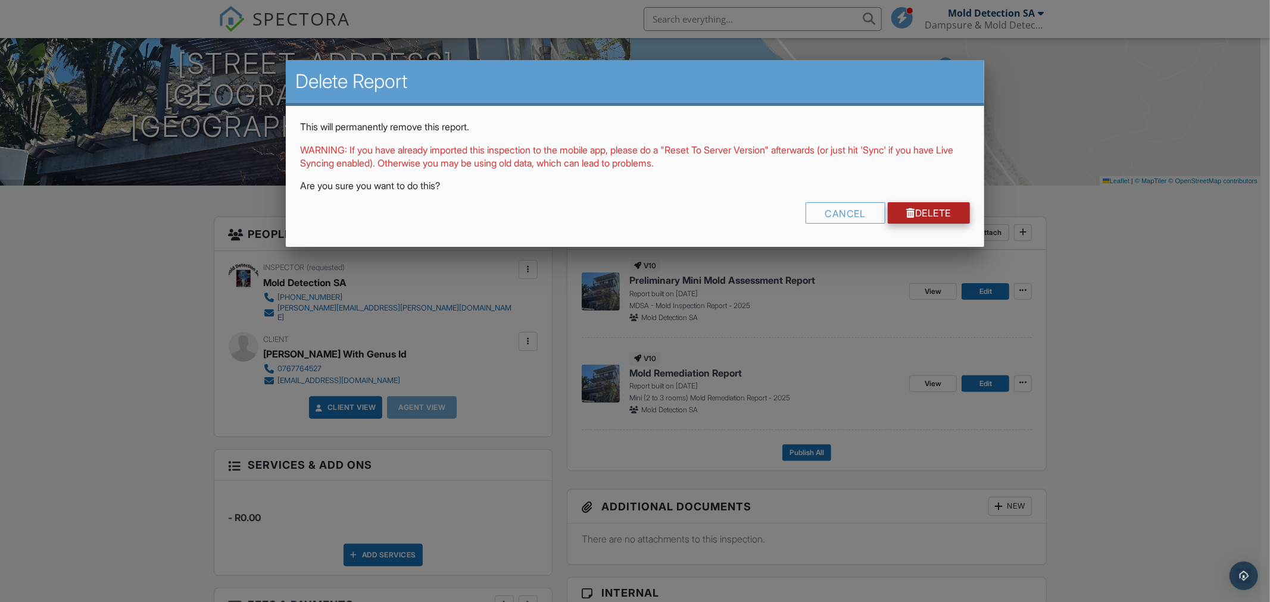
click at [941, 214] on link "Delete" at bounding box center [929, 212] width 83 height 21
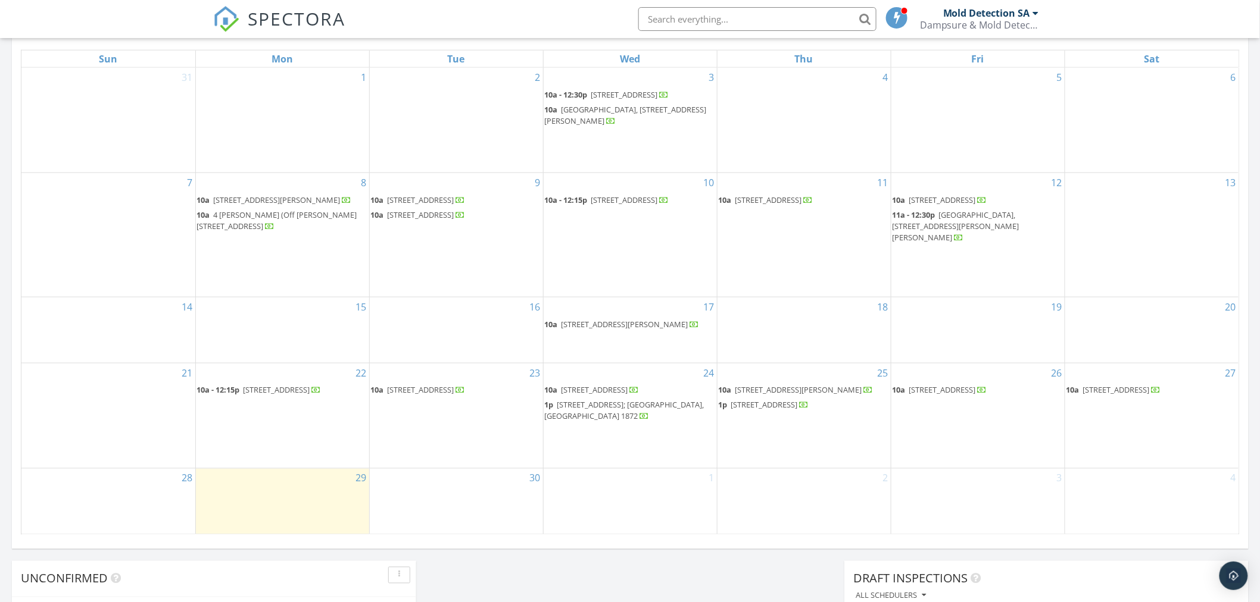
scroll to position [595, 0]
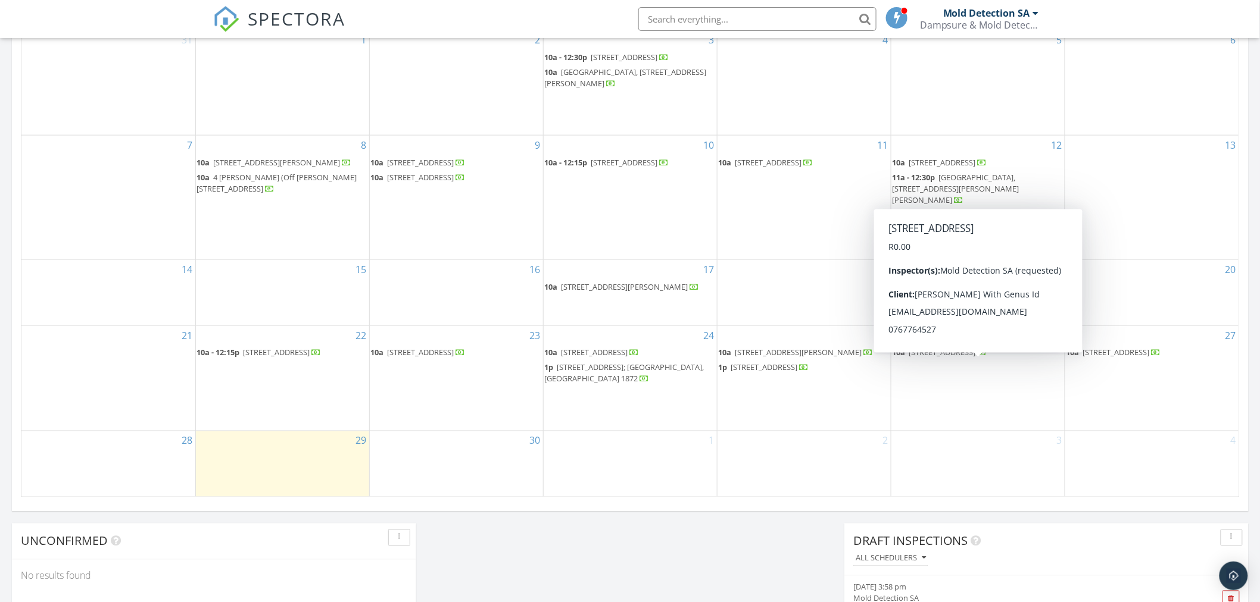
click at [938, 358] on span "135 Hilltop Sreett, Scarborough, Cape Town 7975" at bounding box center [942, 353] width 67 height 11
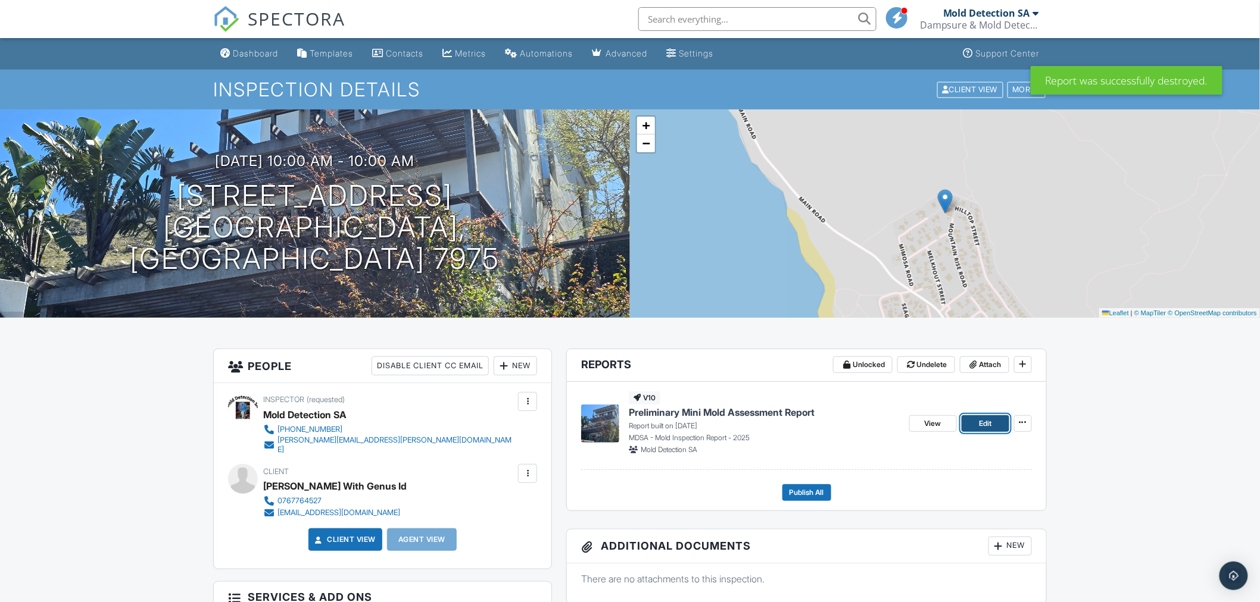
click at [991, 420] on span "Edit" at bounding box center [985, 424] width 13 height 12
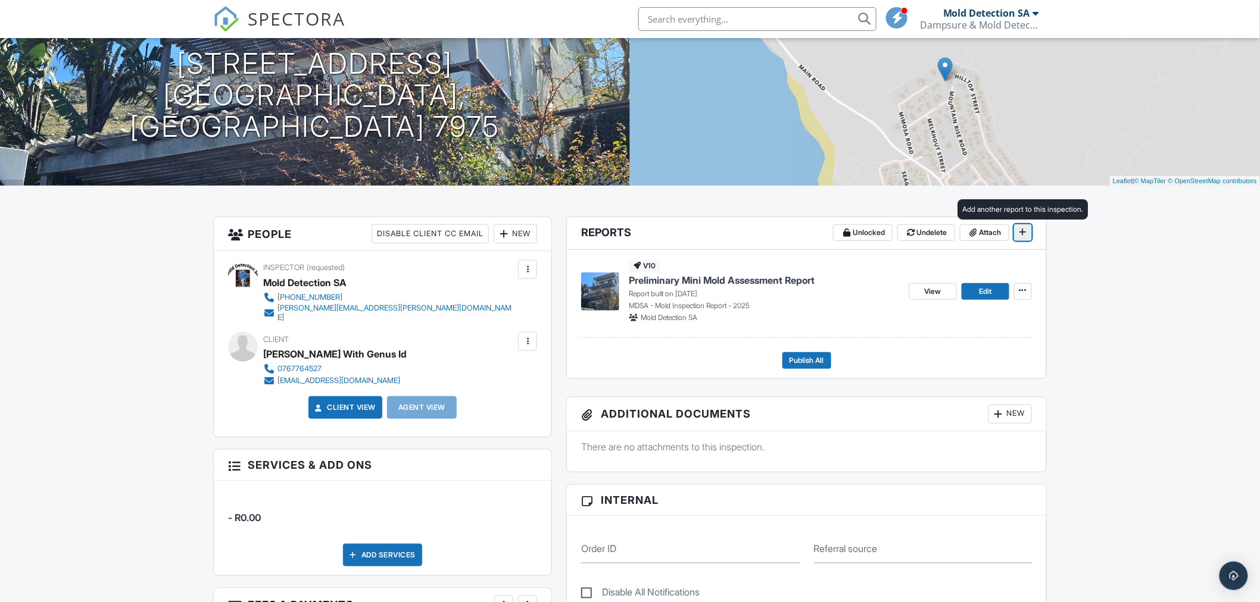
click at [1023, 230] on icon at bounding box center [1022, 232] width 7 height 8
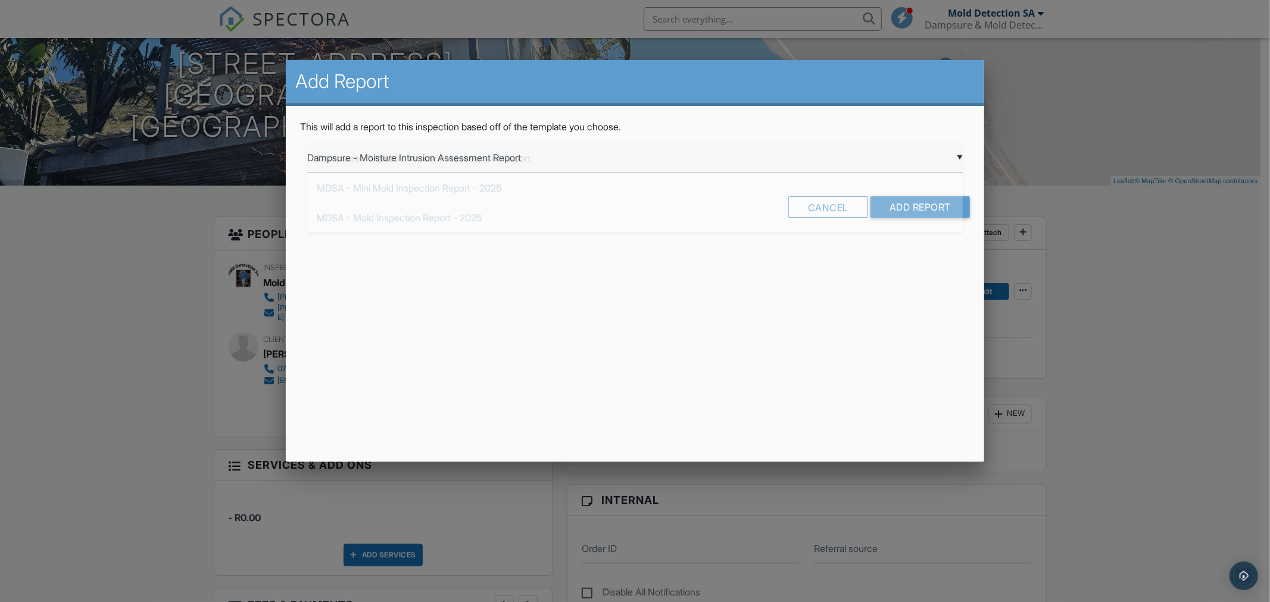
click at [916, 158] on div "▼ Dampsure - Moisture Intrusion Assessment Report Dampsure - Moisture Intrusion…" at bounding box center [634, 157] width 655 height 29
click at [433, 336] on span "Mini (2 to 3 rooms) Mold Remediation Report - 2025" at bounding box center [634, 337] width 655 height 30
type input "Mini (2 to 3 rooms) Mold Remediation Report - 2025"
click at [916, 208] on input "Add Report" at bounding box center [919, 206] width 99 height 21
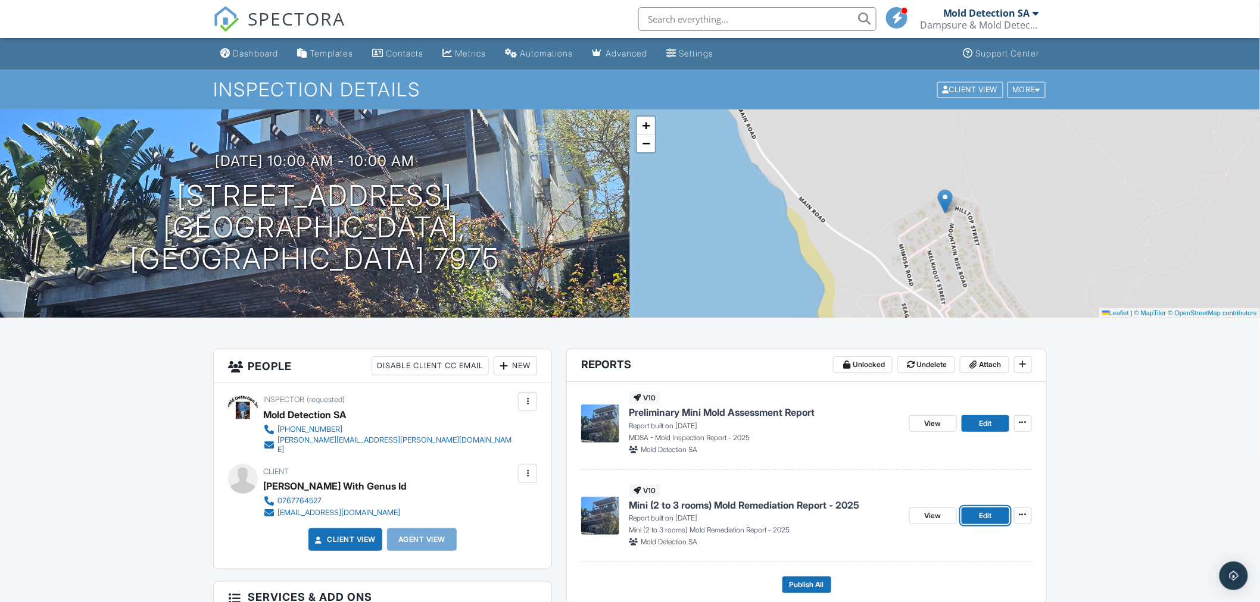
drag, startPoint x: 979, startPoint y: 516, endPoint x: 967, endPoint y: 514, distance: 12.7
click at [979, 516] on span "Edit" at bounding box center [985, 516] width 13 height 12
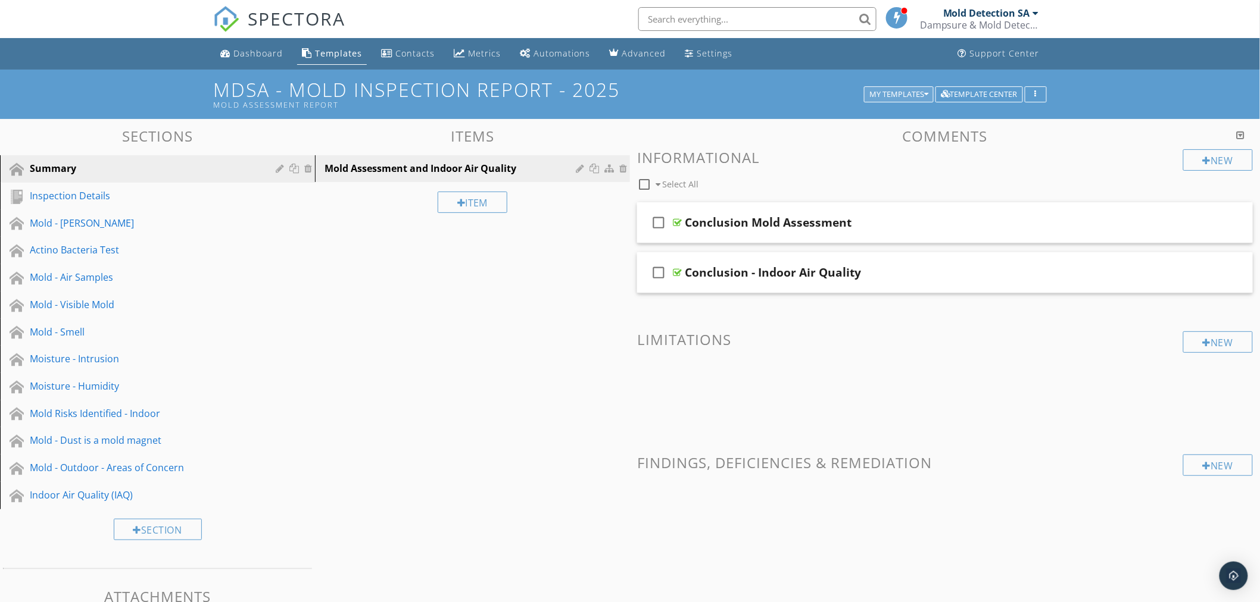
click at [903, 94] on div "My Templates" at bounding box center [898, 94] width 59 height 8
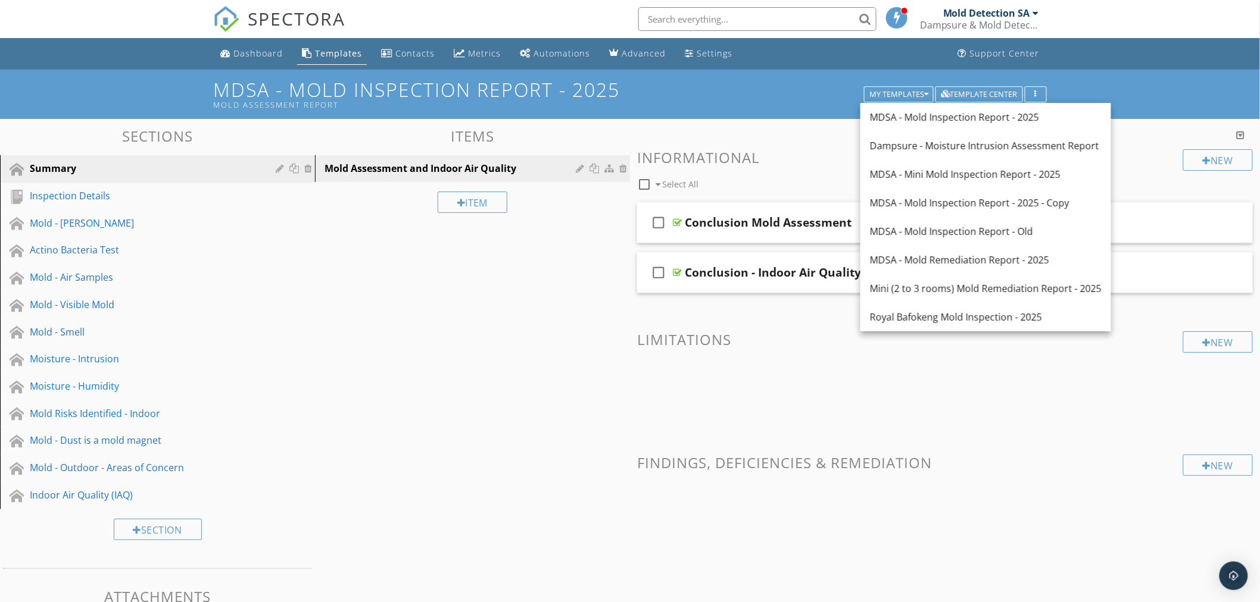
click at [954, 175] on div "MDSA - Mini Mold Inspection Report - 2025" at bounding box center [986, 174] width 232 height 14
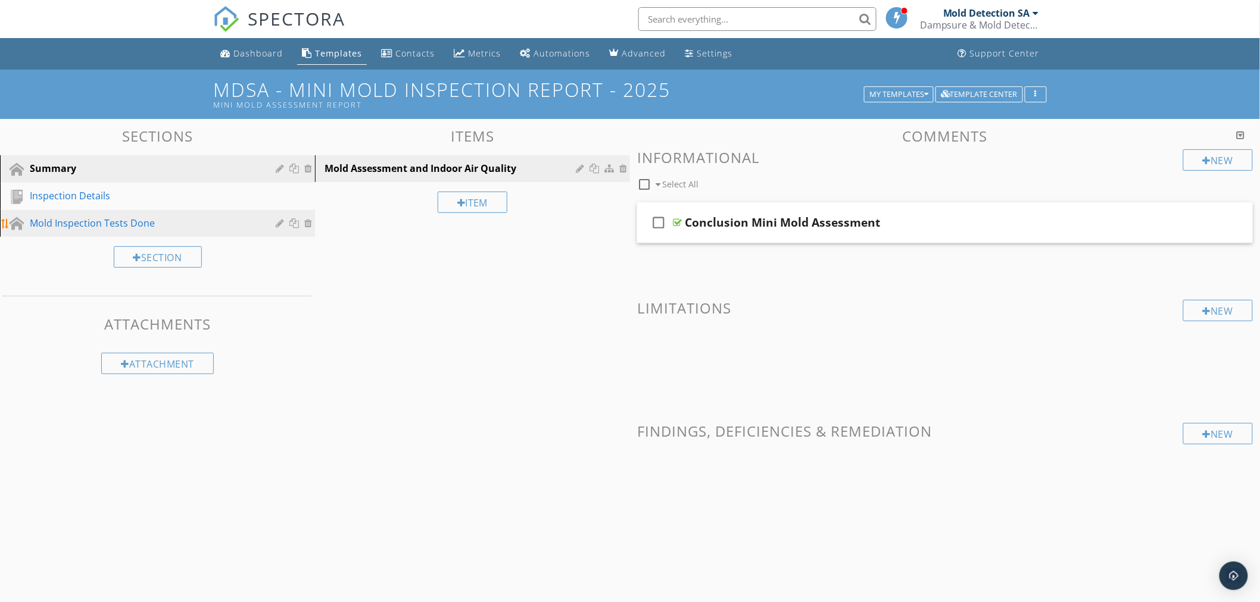
click at [76, 222] on div "Mold Inspection Tests Done" at bounding box center [144, 223] width 229 height 14
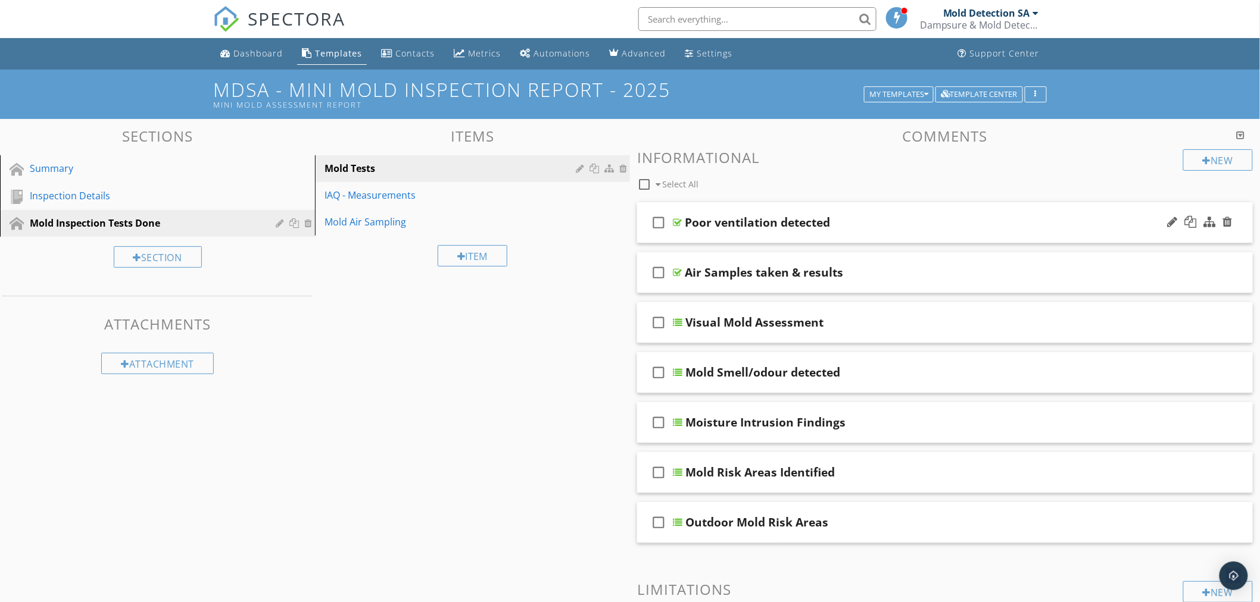
click at [915, 230] on div "check_box_outline_blank Poor ventilation detected" at bounding box center [945, 222] width 616 height 41
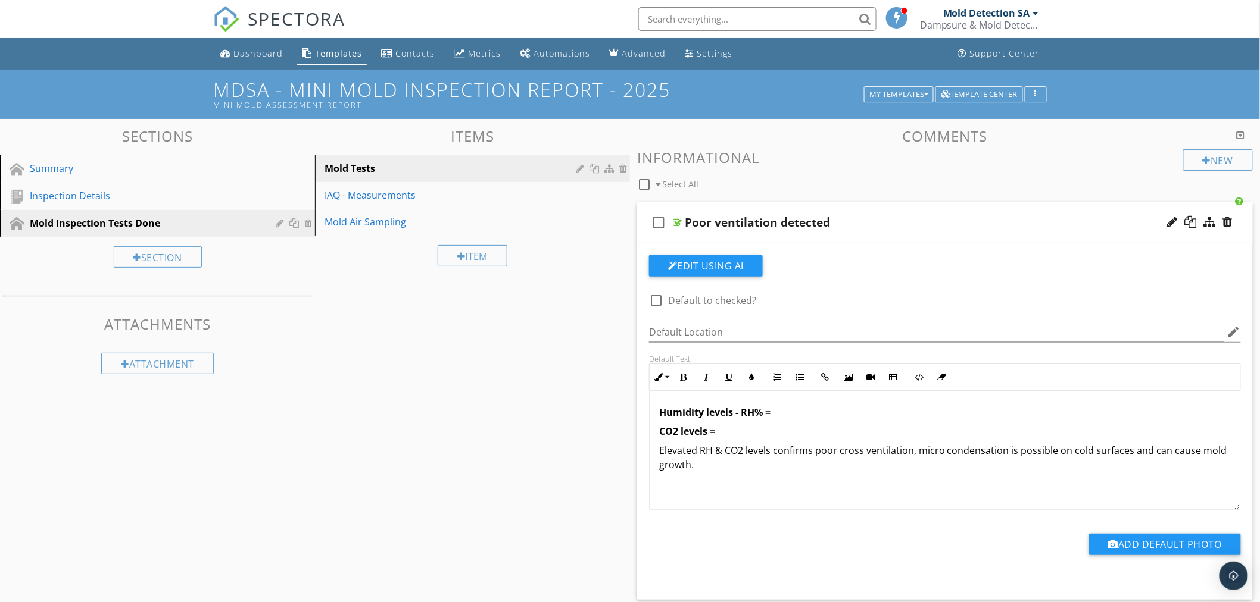
scroll to position [66, 0]
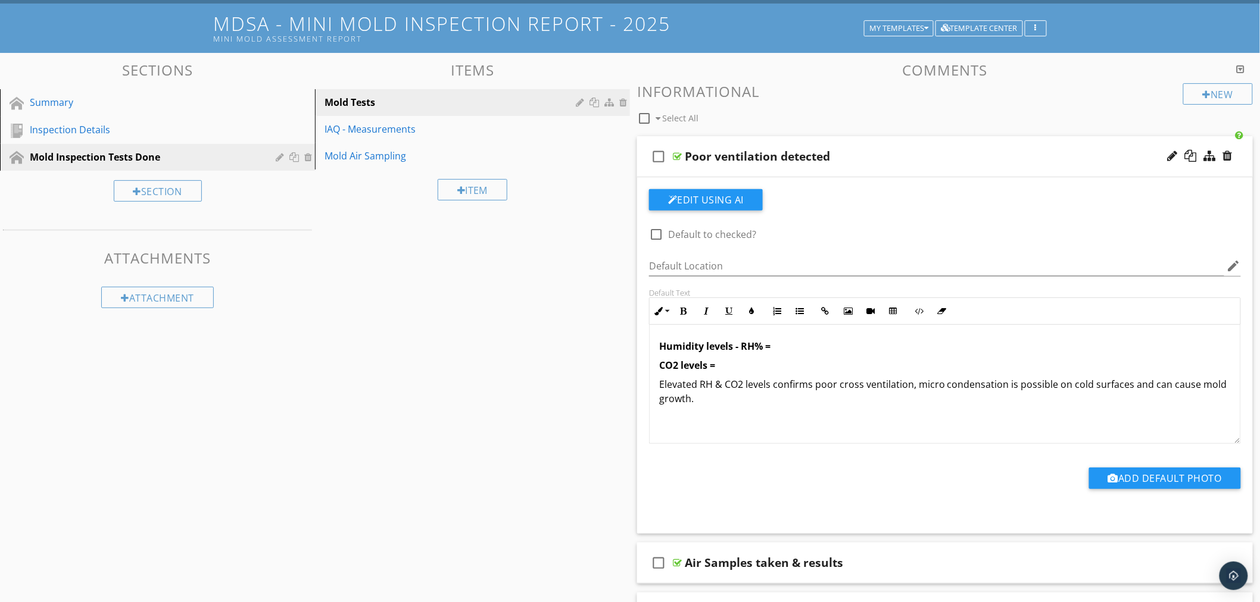
click at [1038, 155] on div "Poor ventilation detected" at bounding box center [907, 156] width 444 height 14
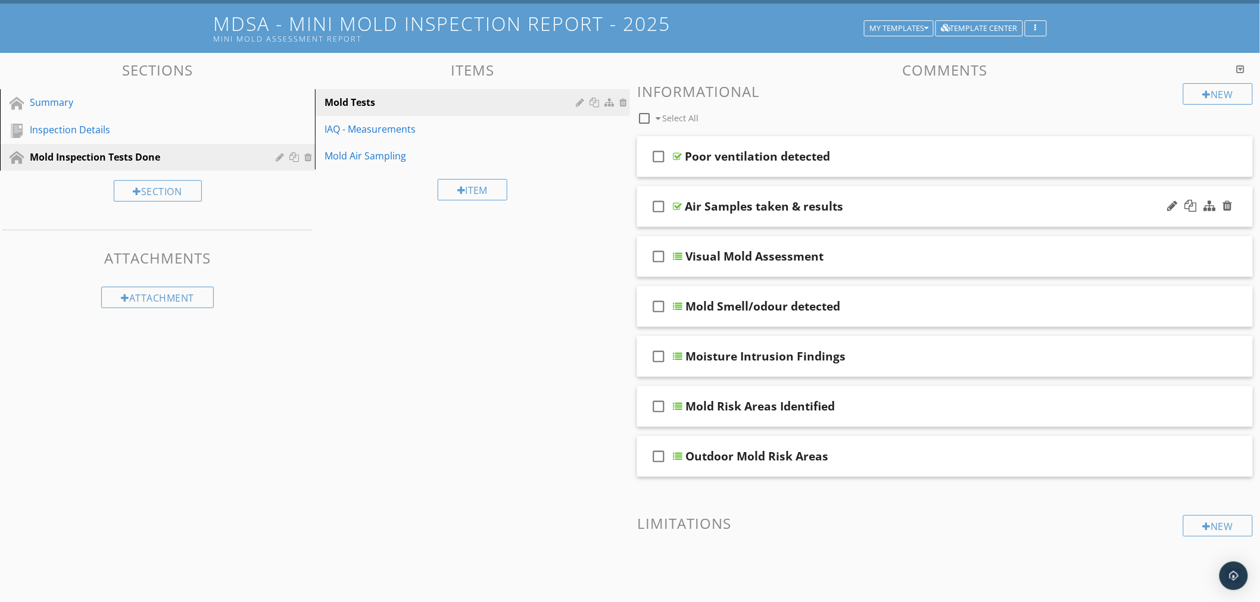
click at [895, 213] on div "Air Samples taken & results" at bounding box center [907, 206] width 444 height 14
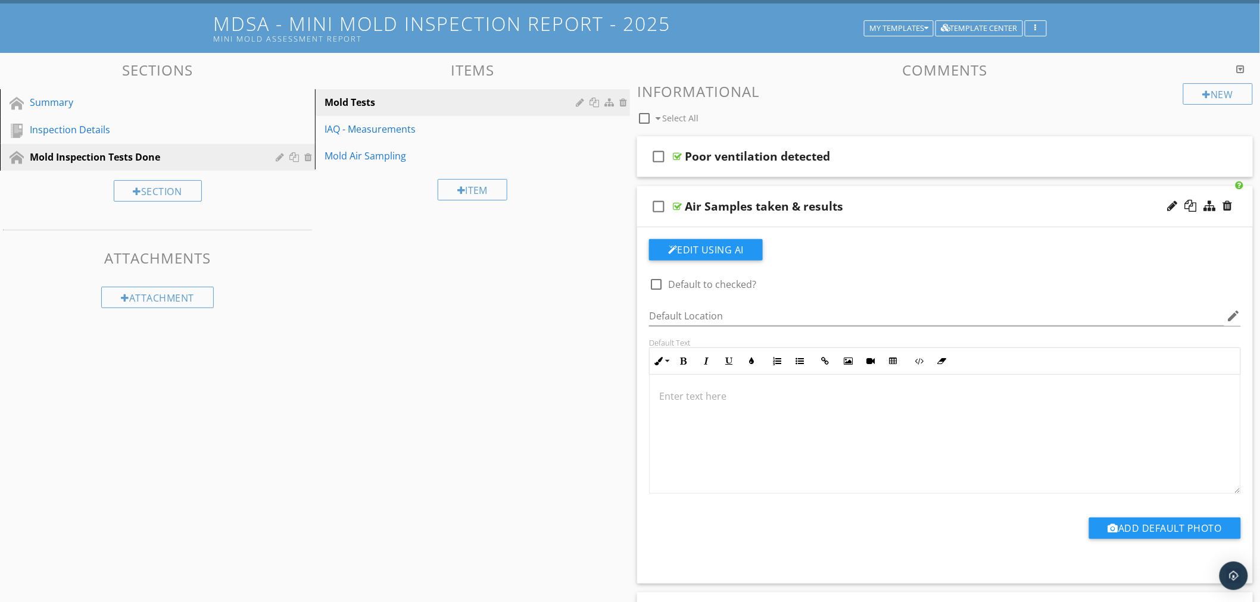
click at [961, 211] on div "Air Samples taken & results" at bounding box center [907, 206] width 444 height 14
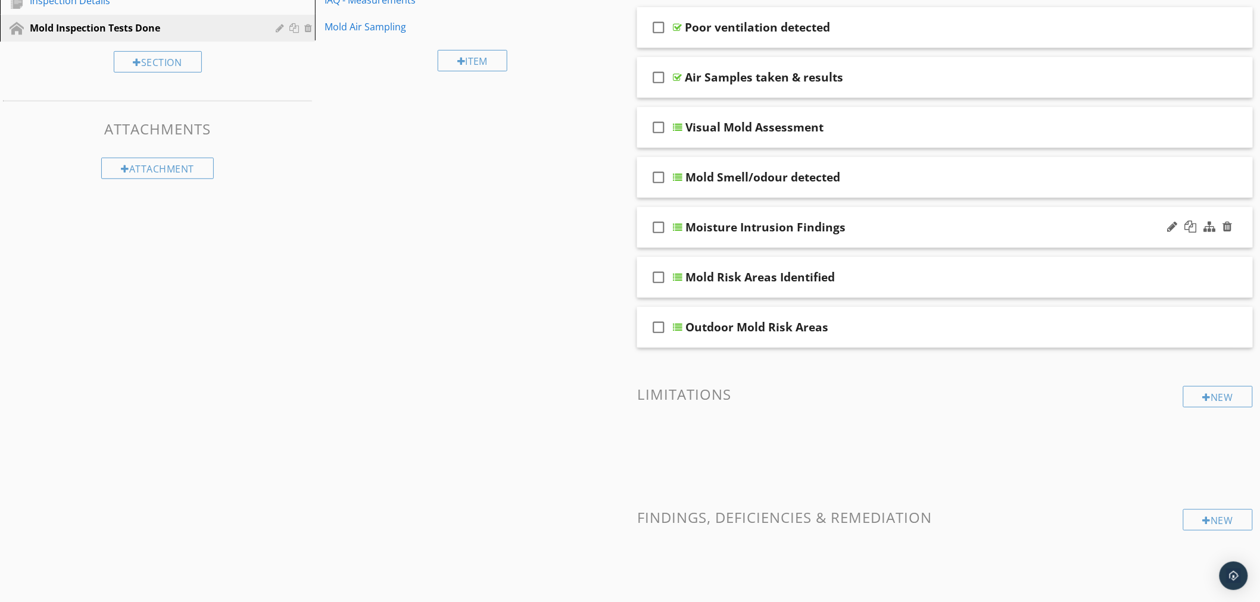
scroll to position [198, 0]
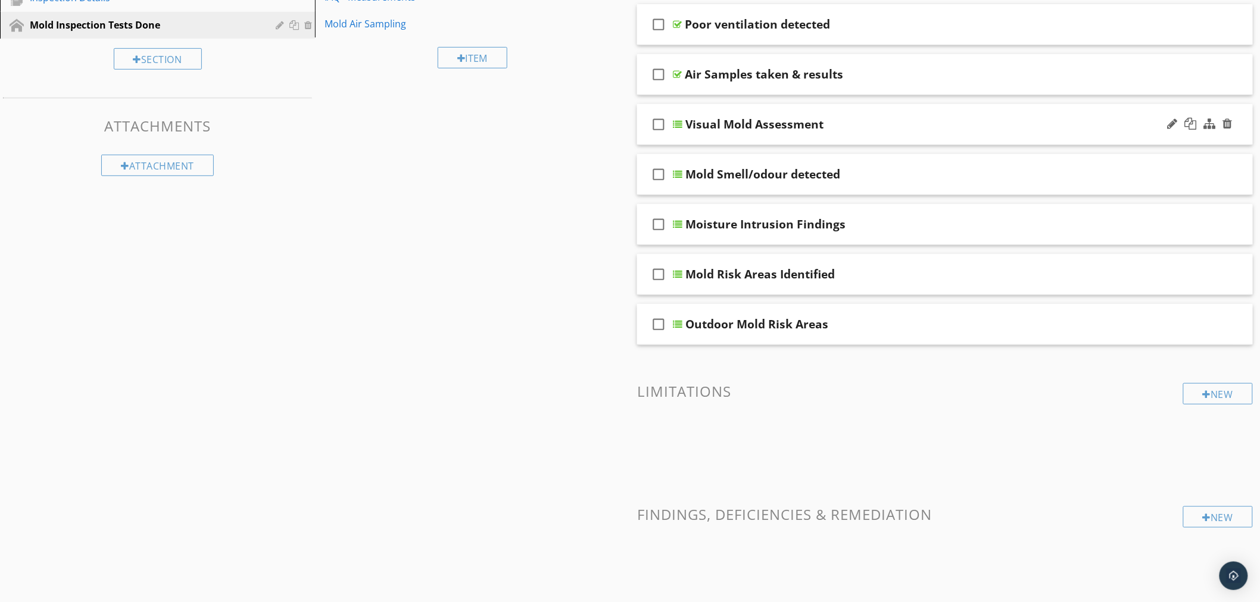
click at [972, 135] on div "check_box_outline_blank Visual Mold Assessment" at bounding box center [945, 124] width 616 height 41
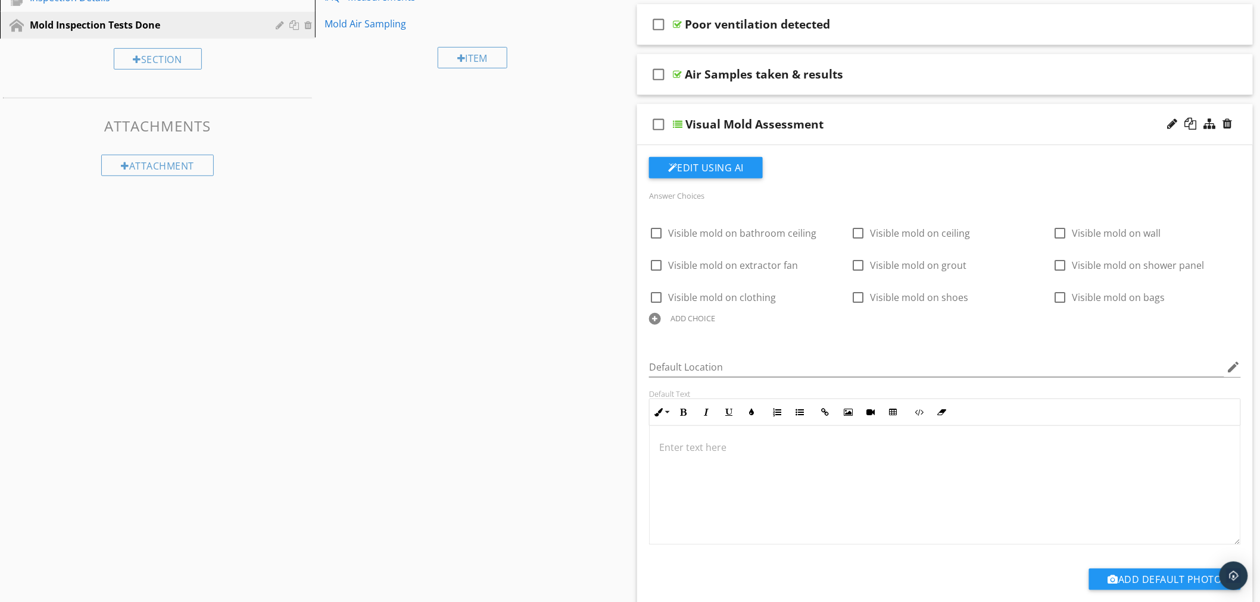
click at [927, 122] on div "Visual Mold Assessment" at bounding box center [907, 124] width 444 height 14
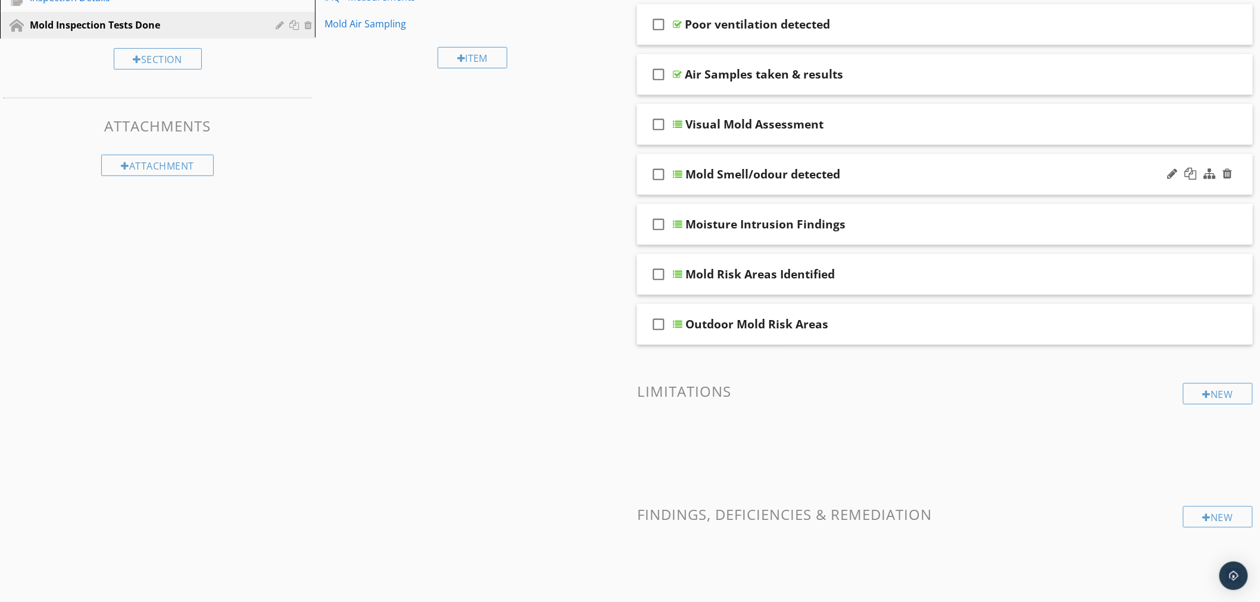
click at [902, 181] on div "Mold Smell/odour detected" at bounding box center [907, 174] width 444 height 14
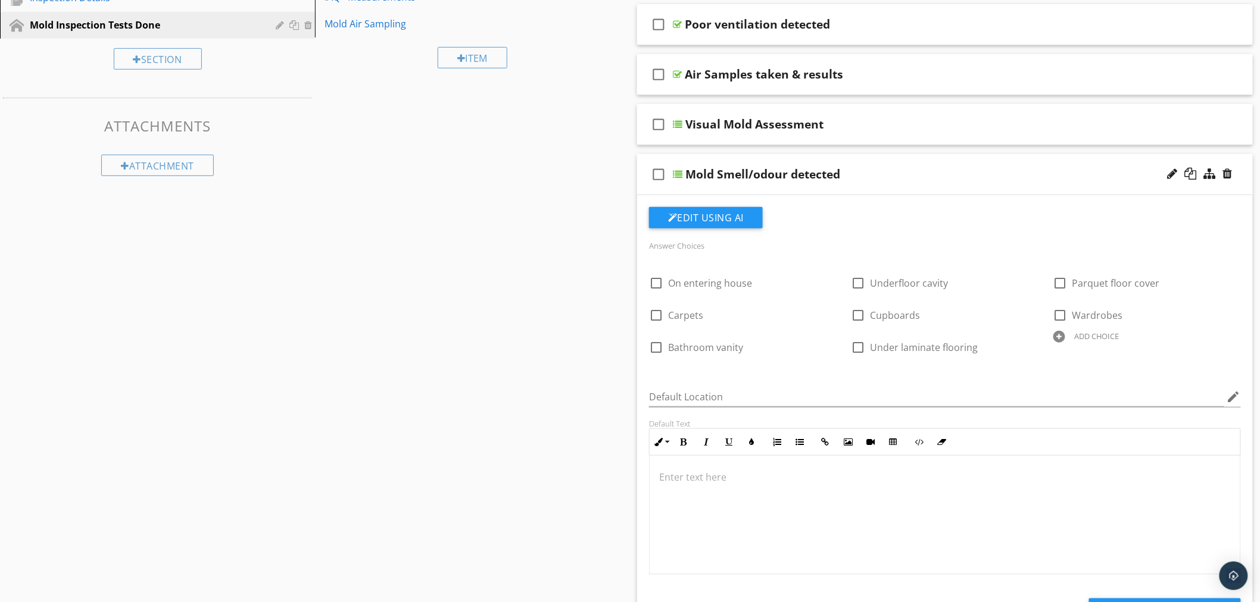
click at [996, 177] on div "Mold Smell/odour detected" at bounding box center [907, 174] width 444 height 14
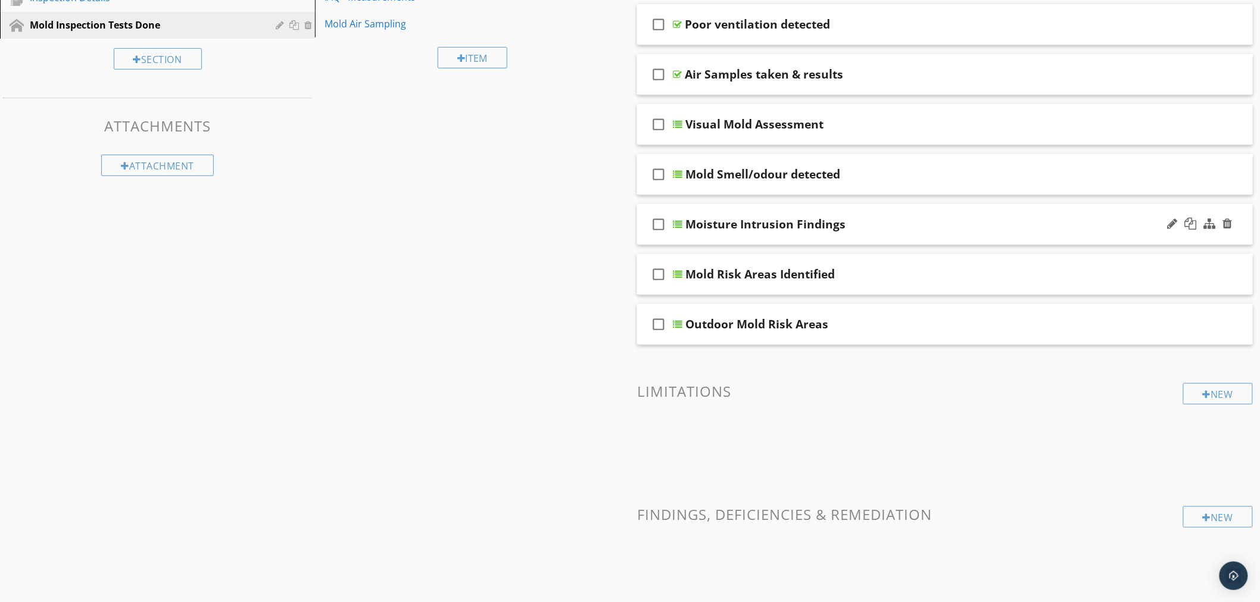
click at [926, 228] on div "Moisture Intrusion Findings" at bounding box center [907, 224] width 444 height 14
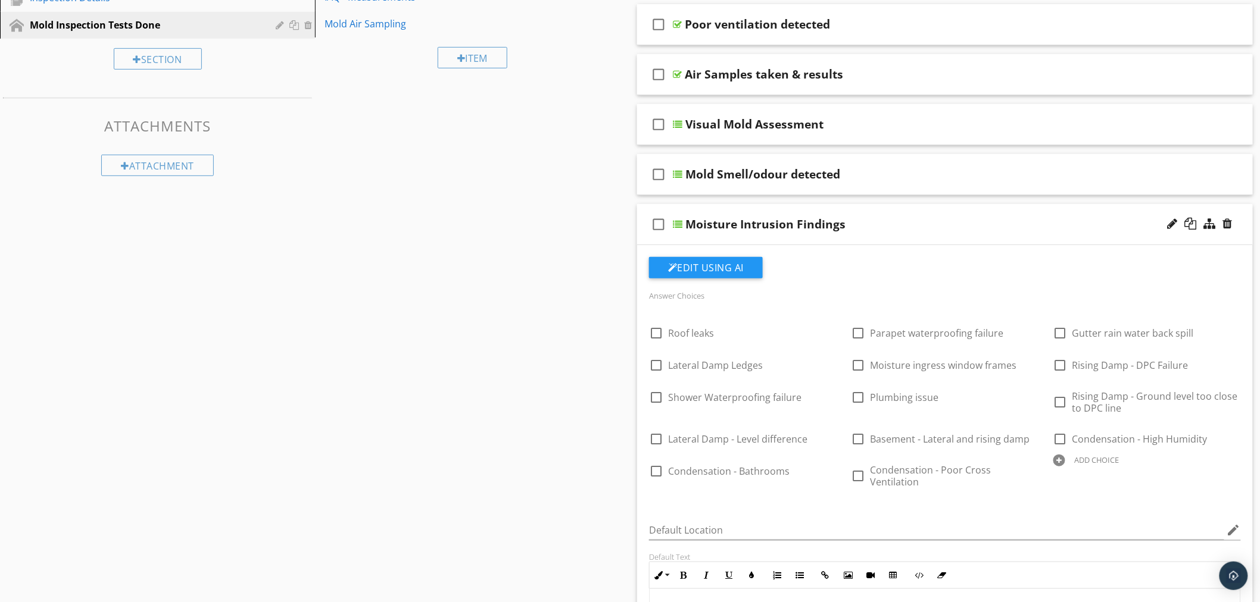
click at [926, 228] on div "Moisture Intrusion Findings" at bounding box center [907, 224] width 444 height 14
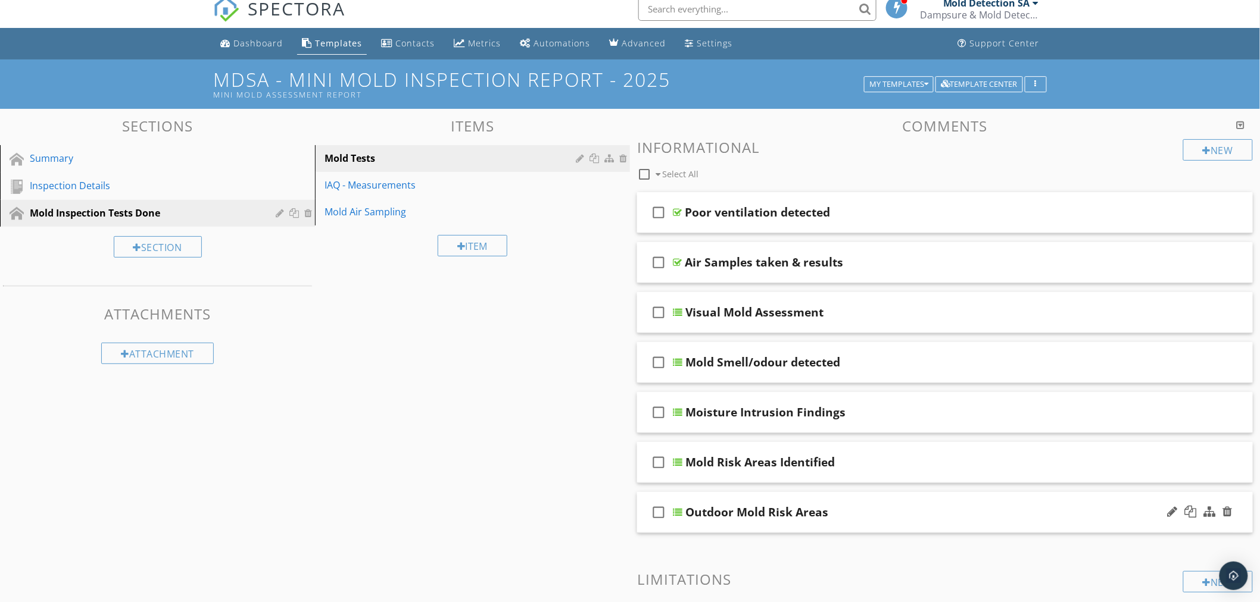
scroll to position [0, 0]
